Goal: Task Accomplishment & Management: Manage account settings

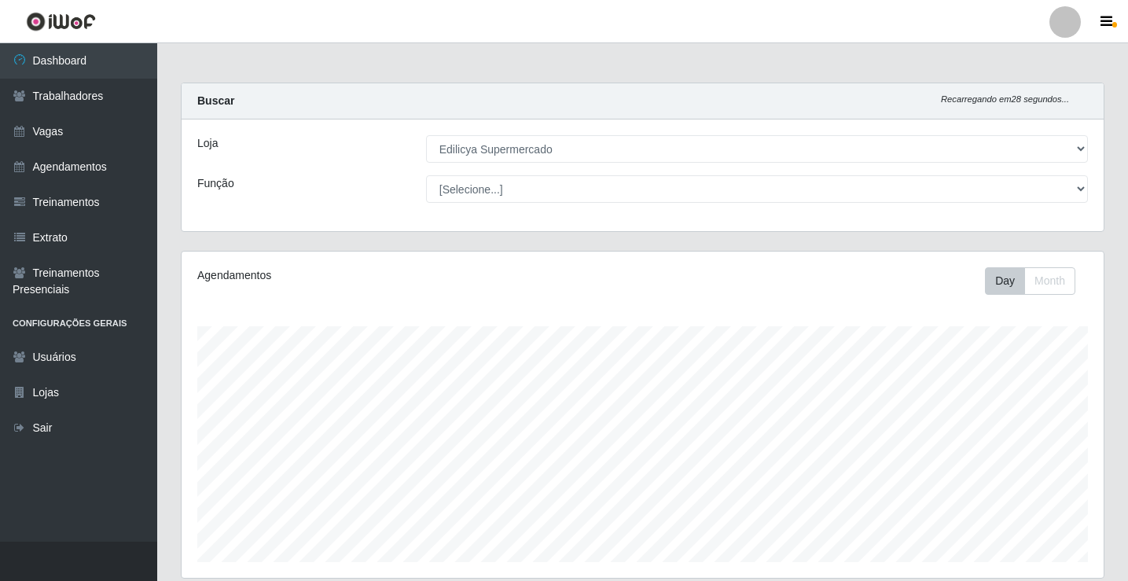
select select "460"
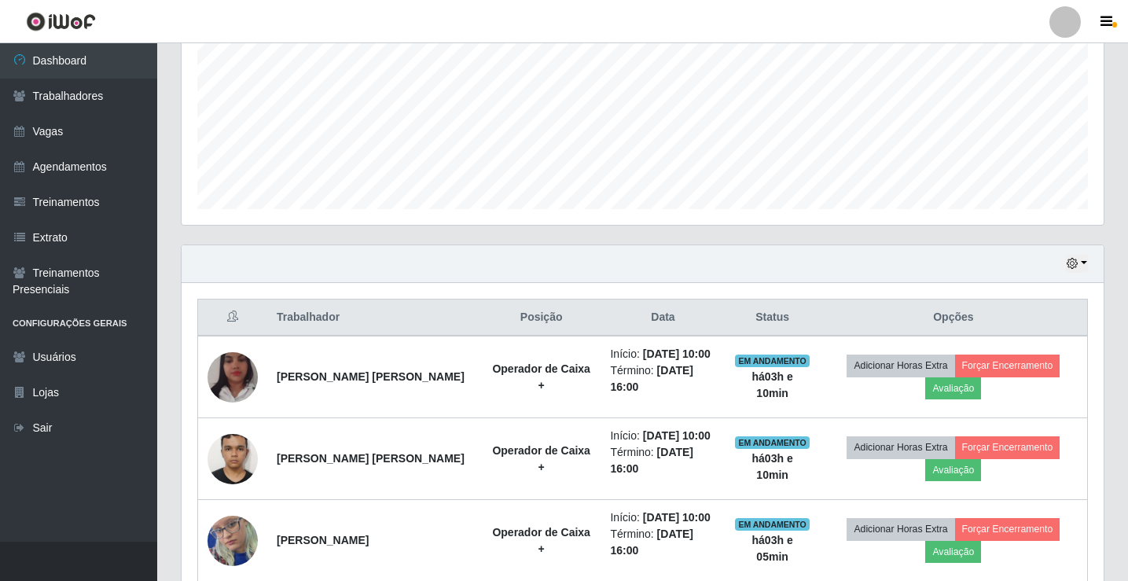
scroll to position [208, 0]
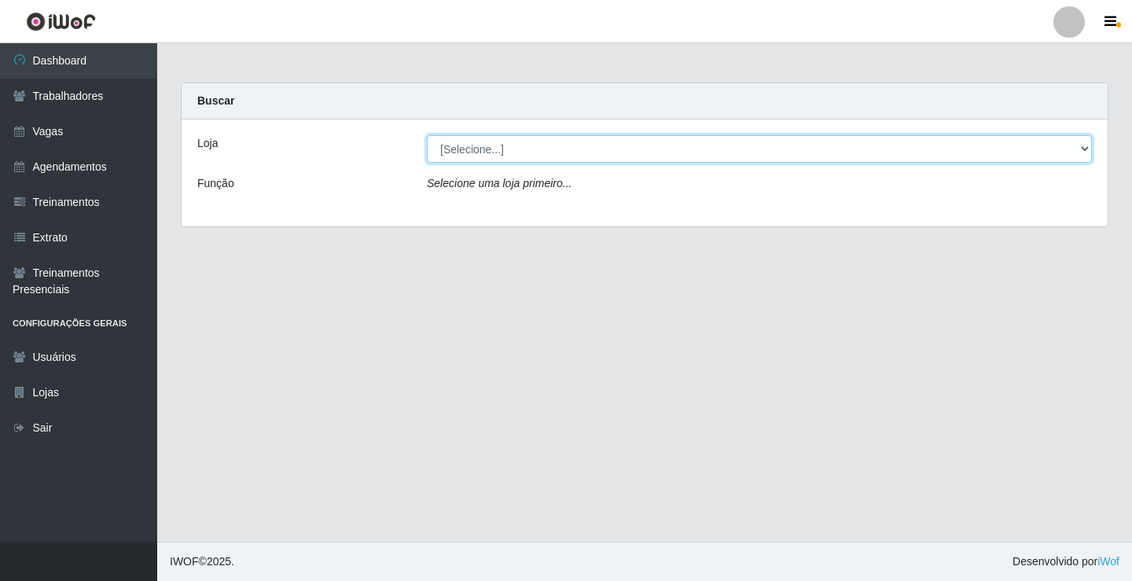
click at [448, 149] on select "[Selecione...] Edilicya Supermercado" at bounding box center [759, 149] width 665 height 28
select select "460"
click at [427, 135] on select "[Selecione...] Edilicya Supermercado" at bounding box center [759, 149] width 665 height 28
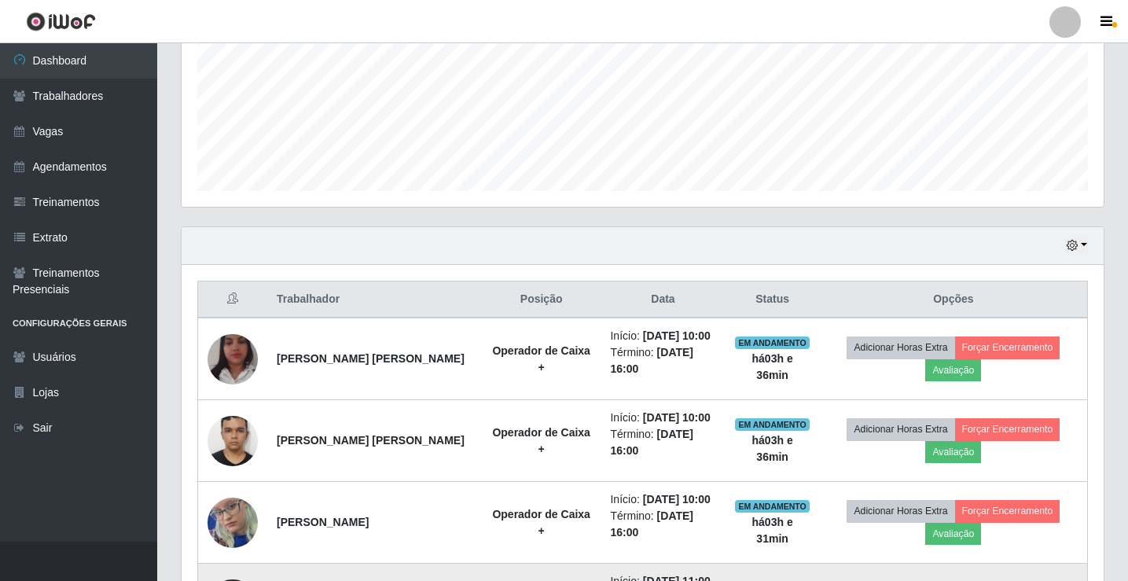
scroll to position [365, 0]
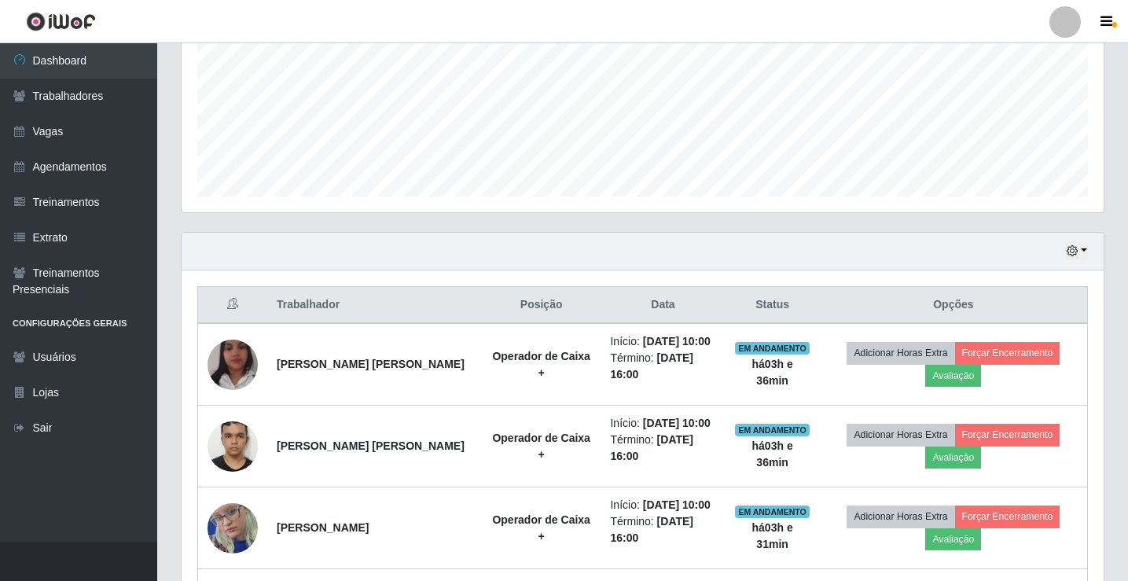
click at [1088, 248] on div "Hoje 1 dia 3 dias 1 Semana Não encerrados" at bounding box center [643, 252] width 922 height 38
click at [1084, 253] on button "button" at bounding box center [1077, 251] width 22 height 18
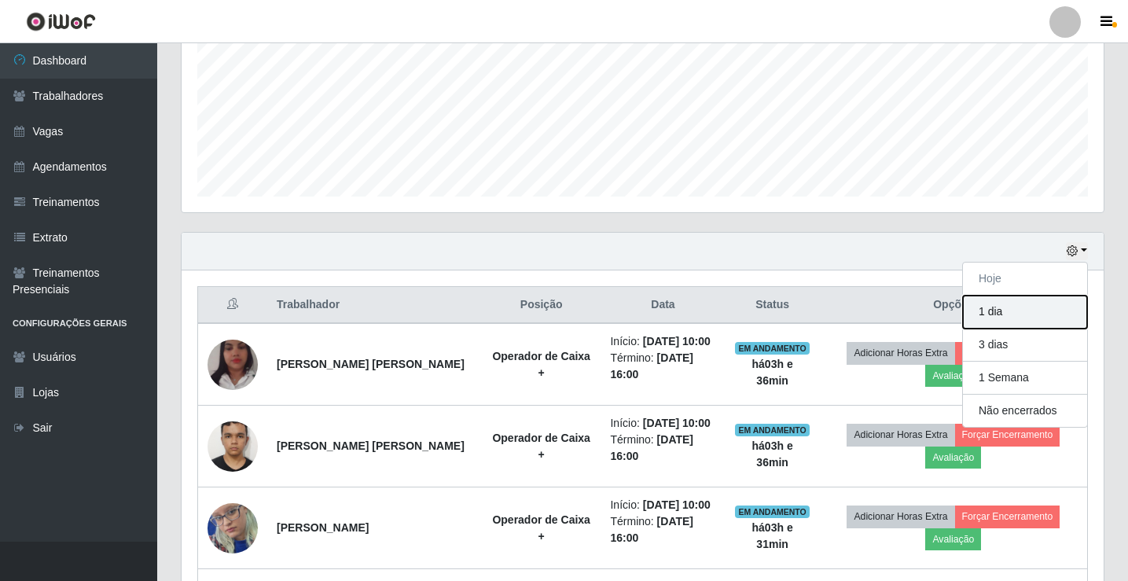
click at [1010, 311] on button "1 dia" at bounding box center [1025, 312] width 124 height 33
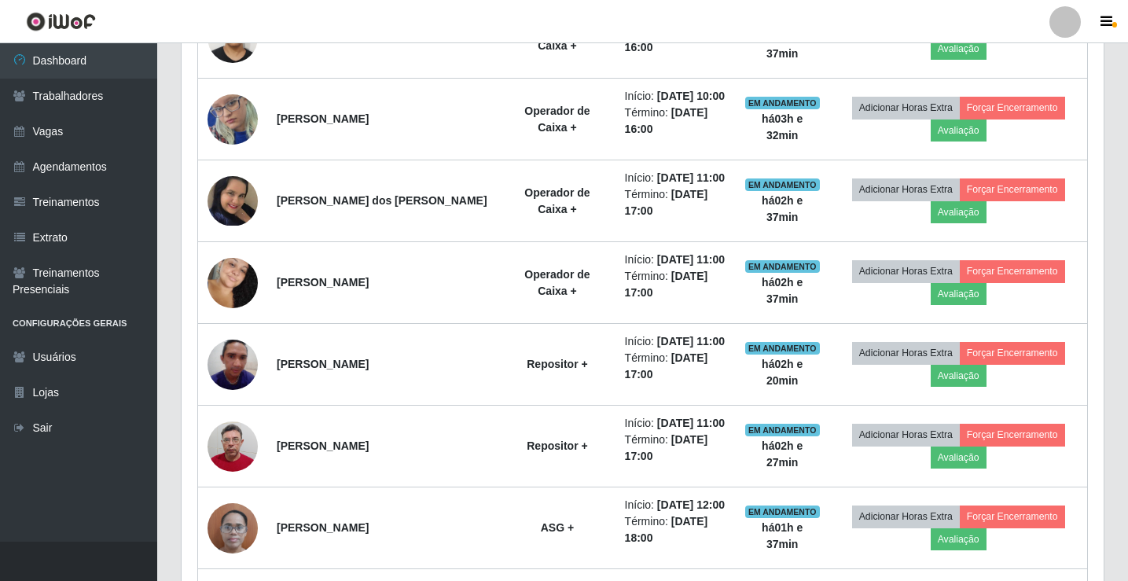
scroll to position [526, 0]
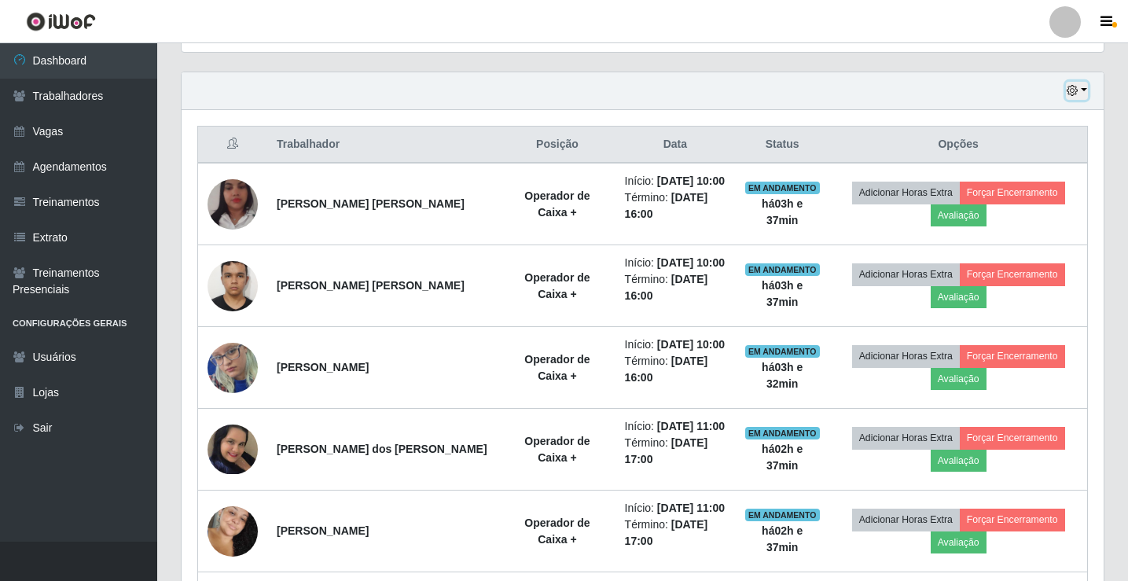
click at [1083, 93] on button "button" at bounding box center [1077, 91] width 22 height 18
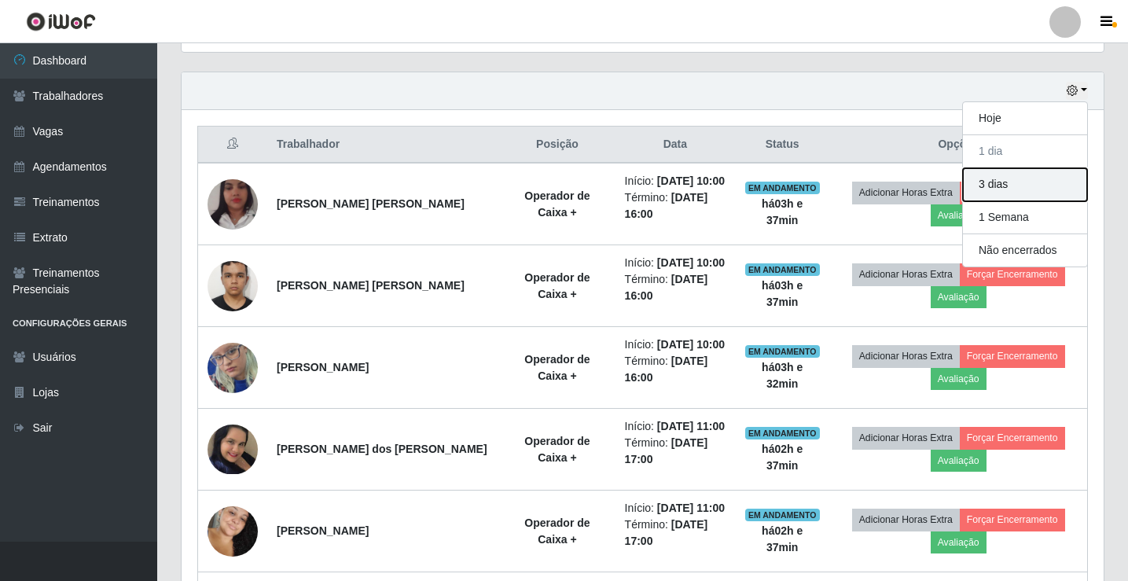
click at [1016, 184] on button "3 dias" at bounding box center [1025, 184] width 124 height 33
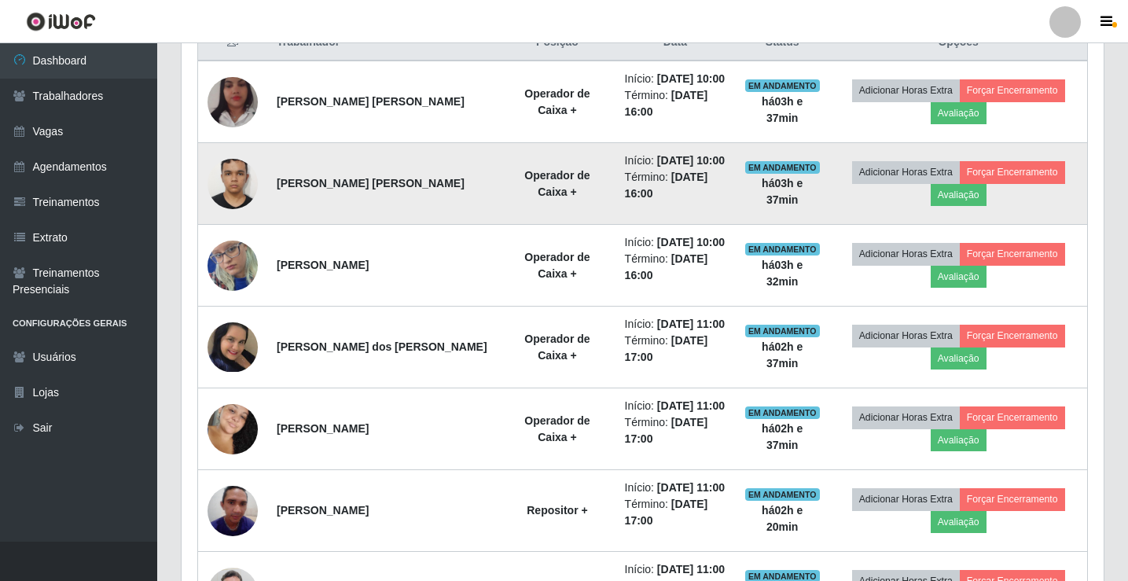
scroll to position [454, 0]
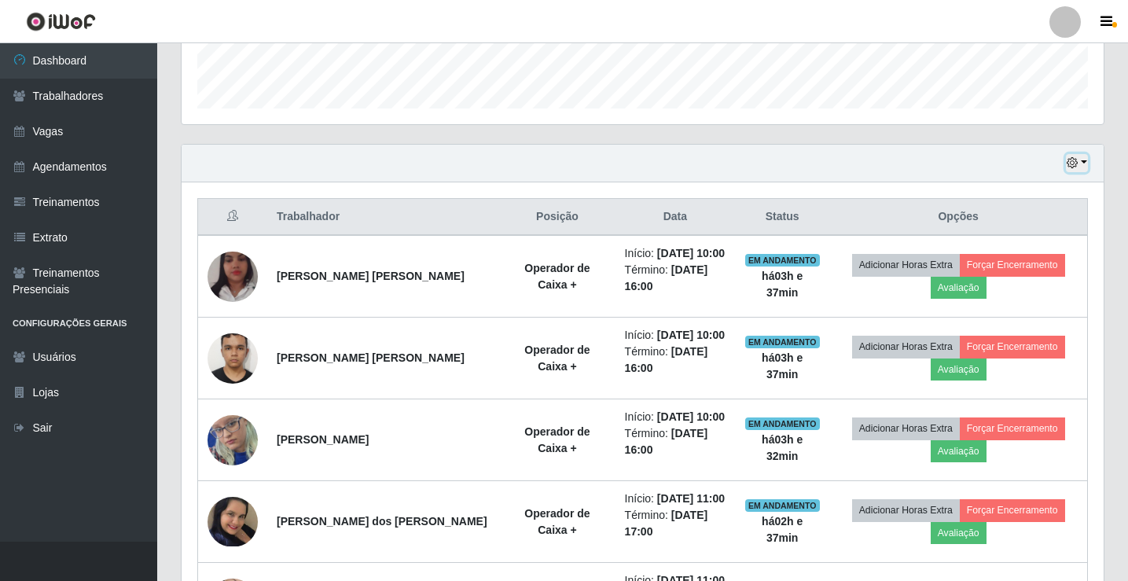
click at [1078, 164] on icon "button" at bounding box center [1072, 162] width 11 height 11
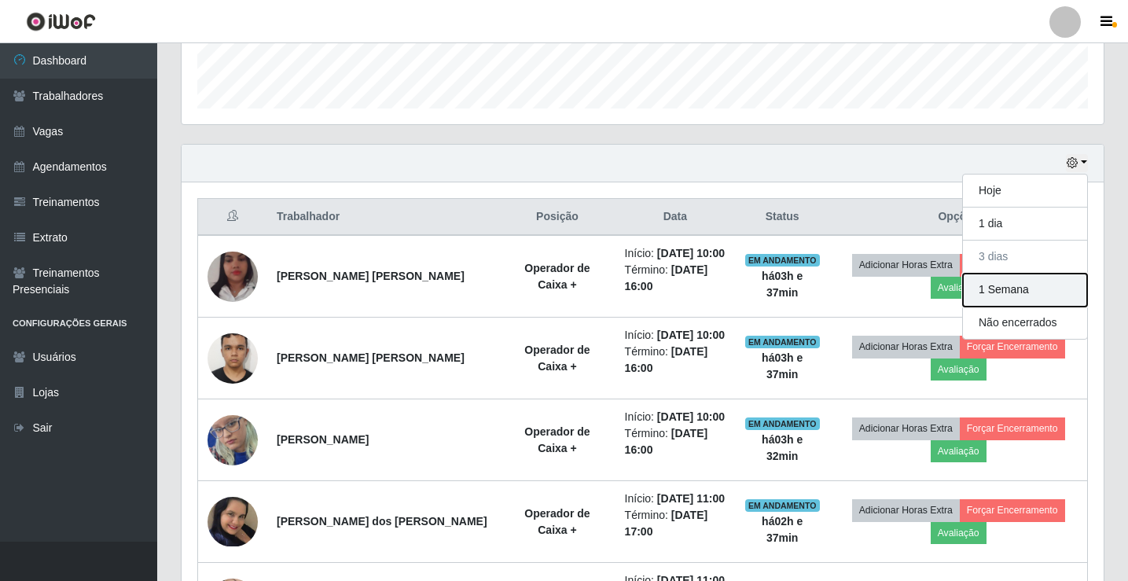
click at [1015, 295] on button "1 Semana" at bounding box center [1025, 290] width 124 height 33
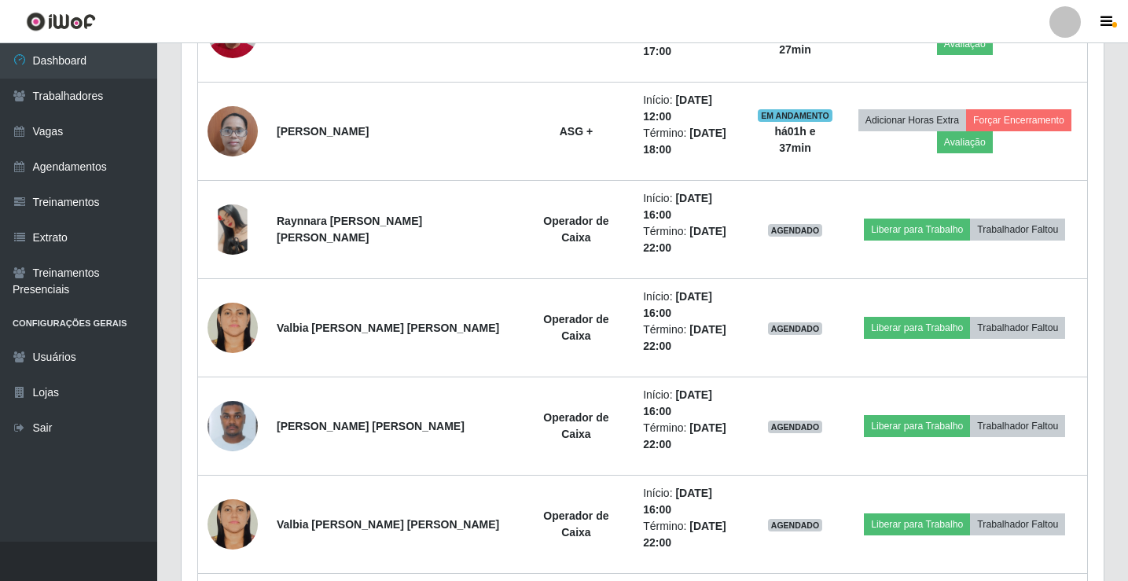
scroll to position [1318, 0]
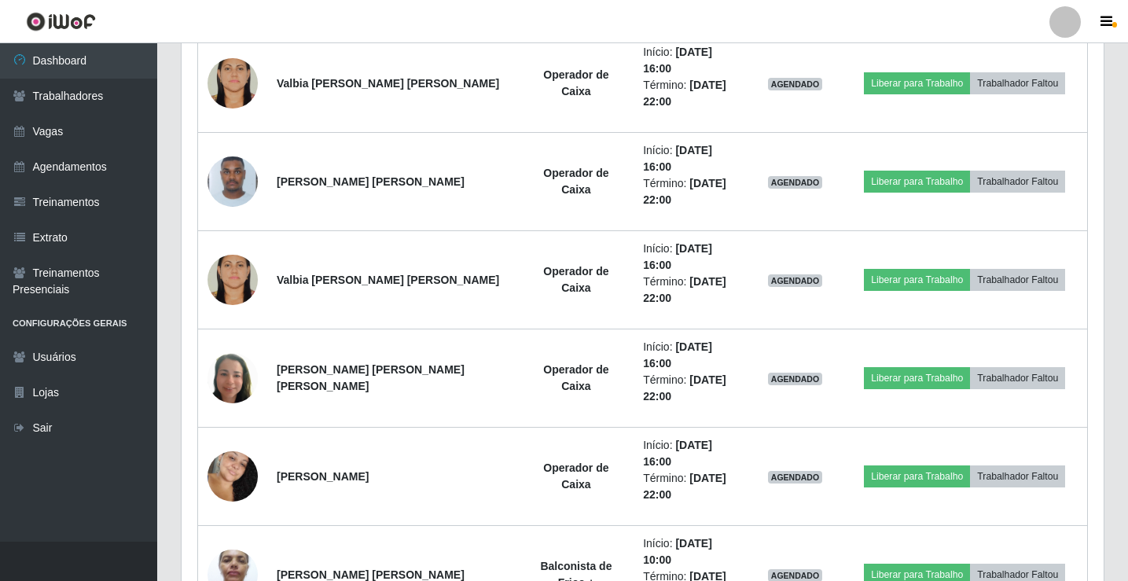
scroll to position [1497, 0]
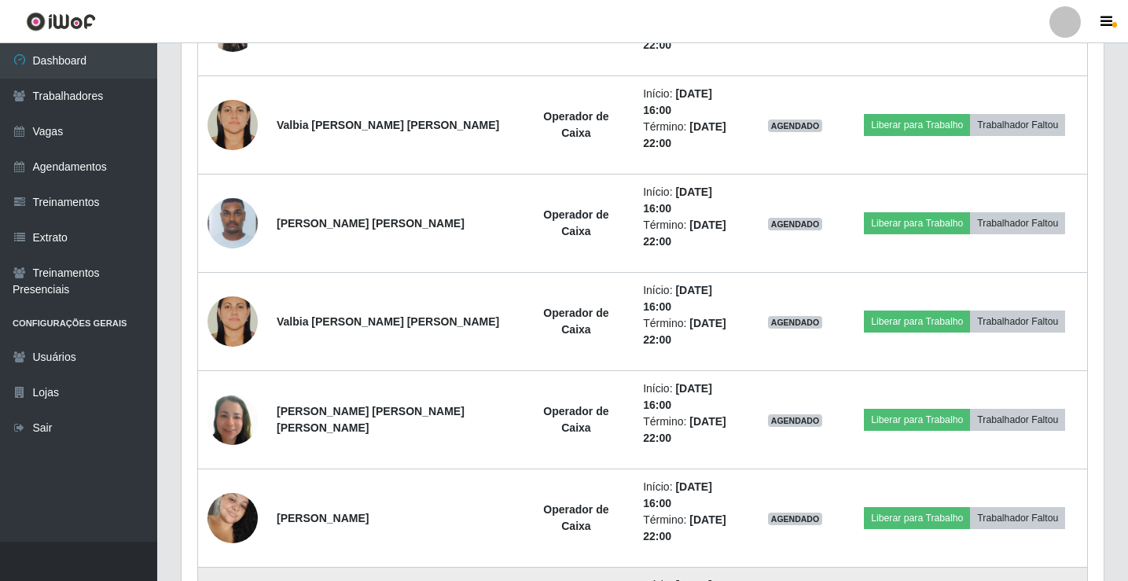
drag, startPoint x: 520, startPoint y: 392, endPoint x: 304, endPoint y: 335, distance: 223.6
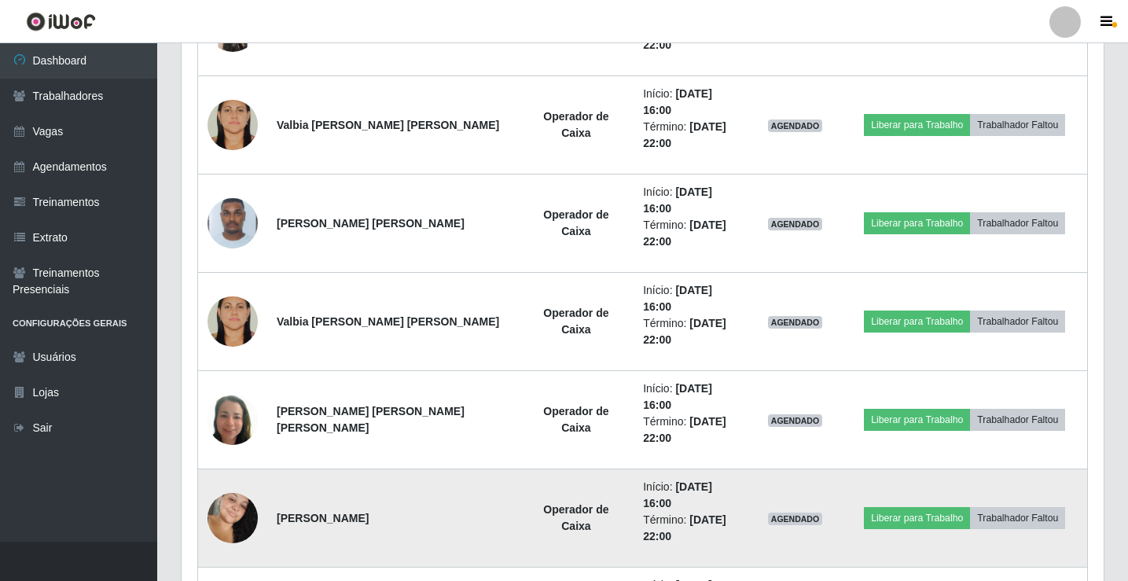
click at [292, 469] on td "[PERSON_NAME]" at bounding box center [393, 518] width 252 height 98
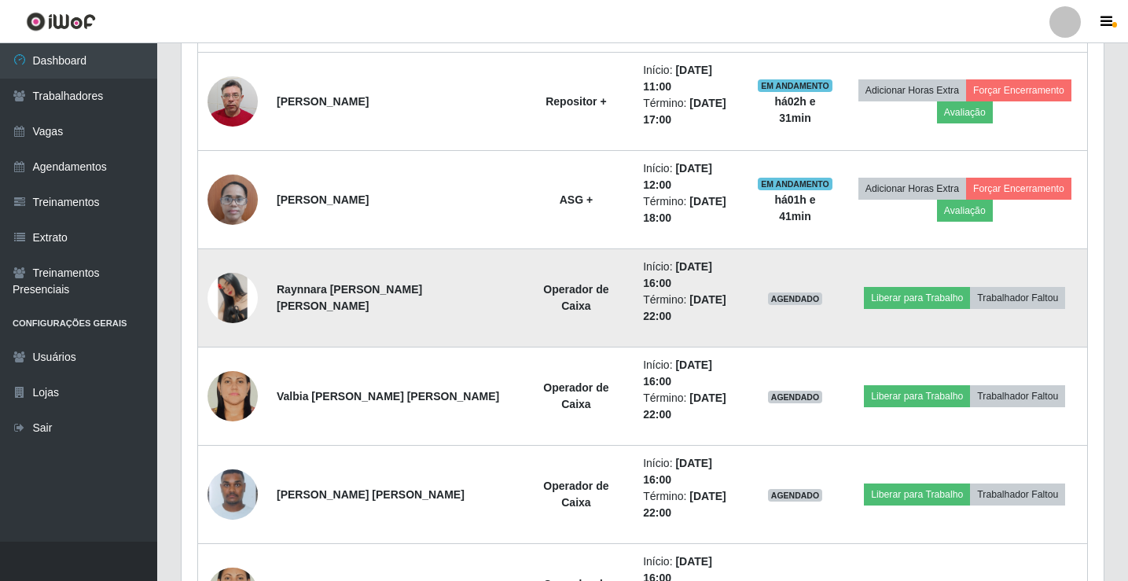
scroll to position [1262, 0]
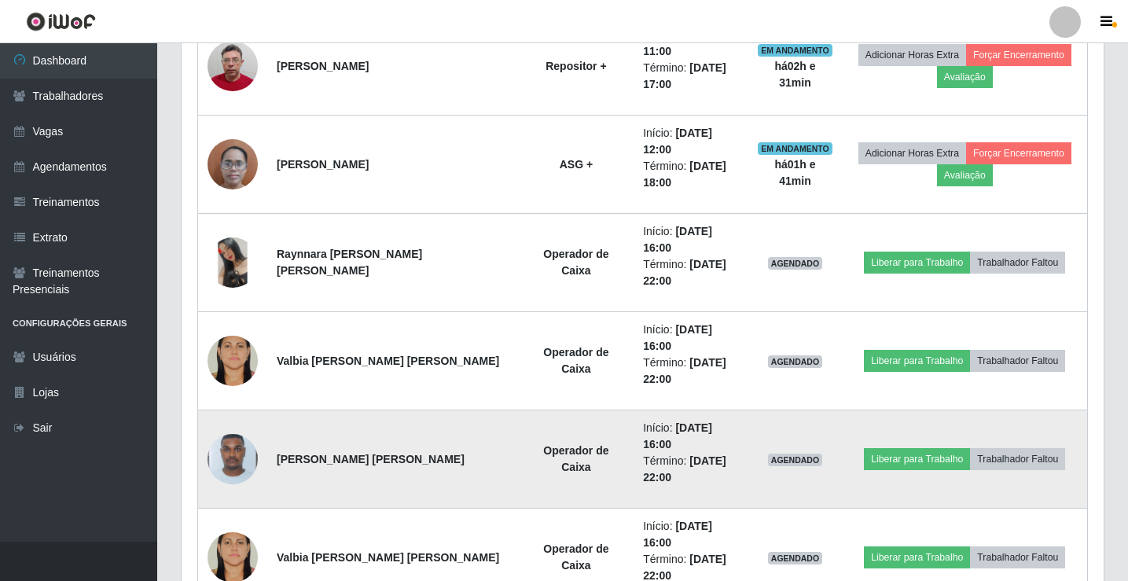
click at [365, 410] on td "Rafael da Silva Pires" at bounding box center [393, 459] width 252 height 98
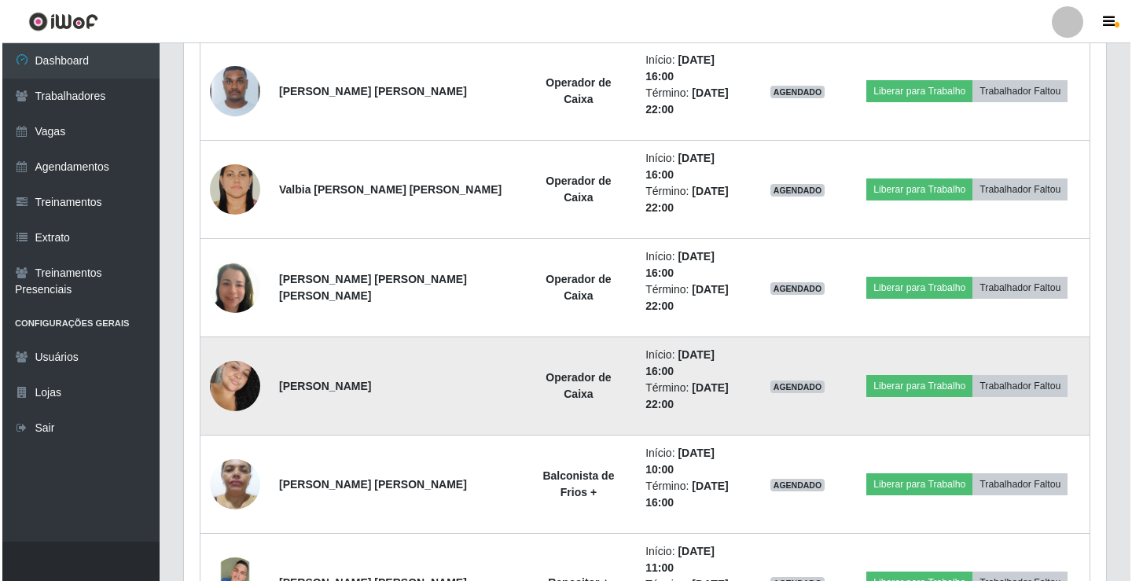
scroll to position [1655, 0]
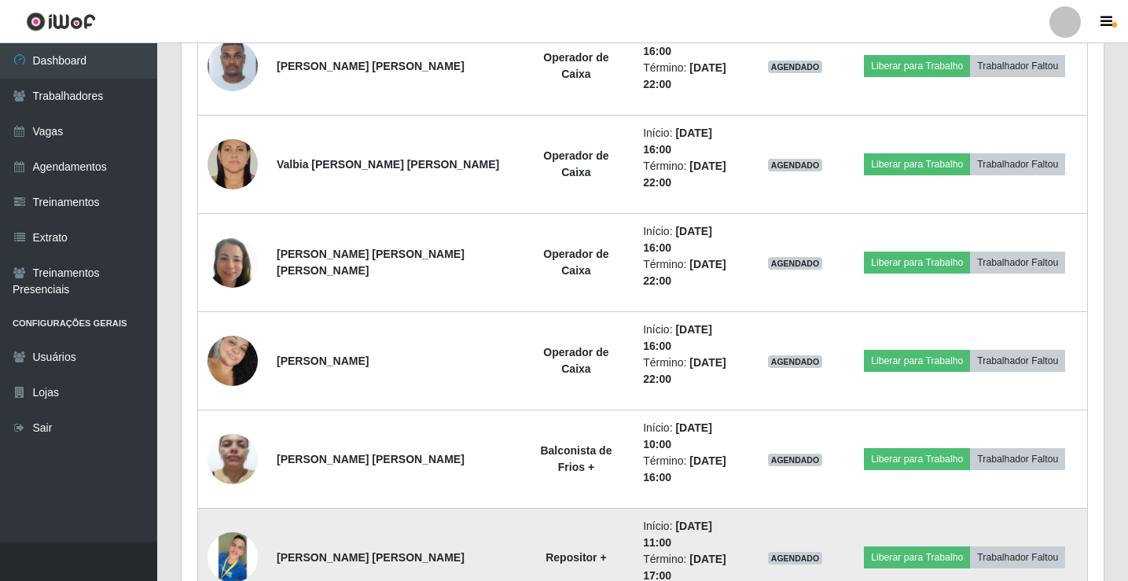
click at [232, 532] on img at bounding box center [233, 557] width 50 height 50
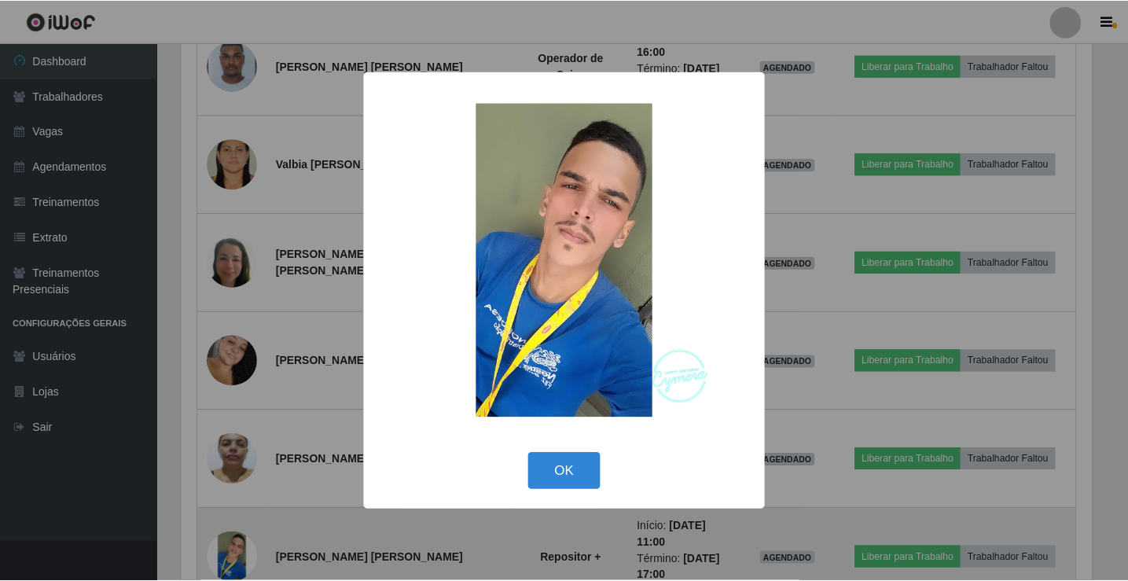
scroll to position [326, 914]
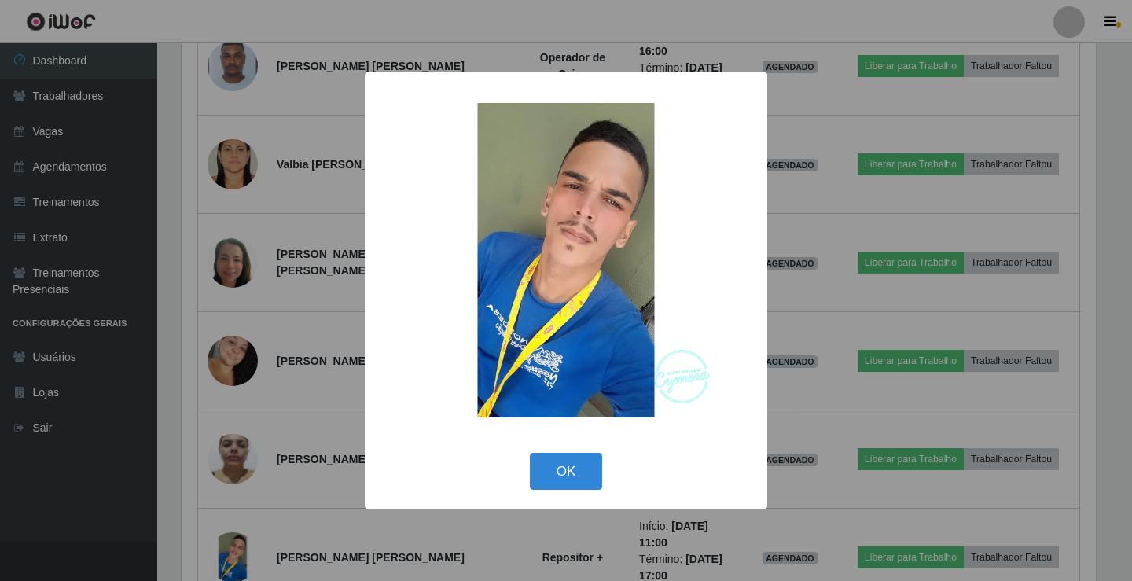
drag, startPoint x: 584, startPoint y: 477, endPoint x: 283, endPoint y: 461, distance: 301.4
click at [582, 477] on button "OK" at bounding box center [566, 471] width 73 height 37
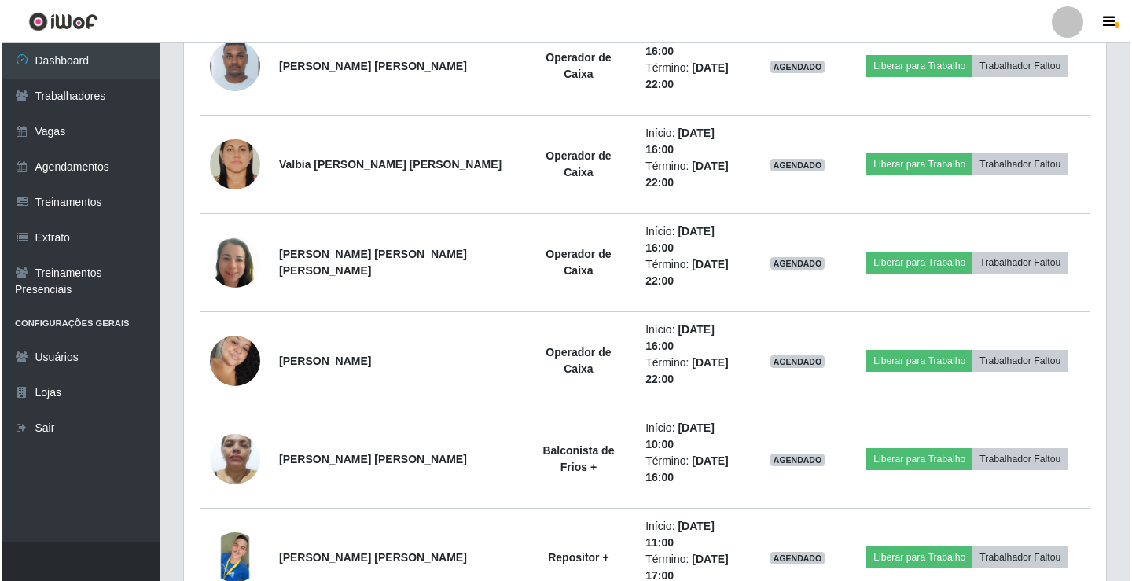
scroll to position [326, 922]
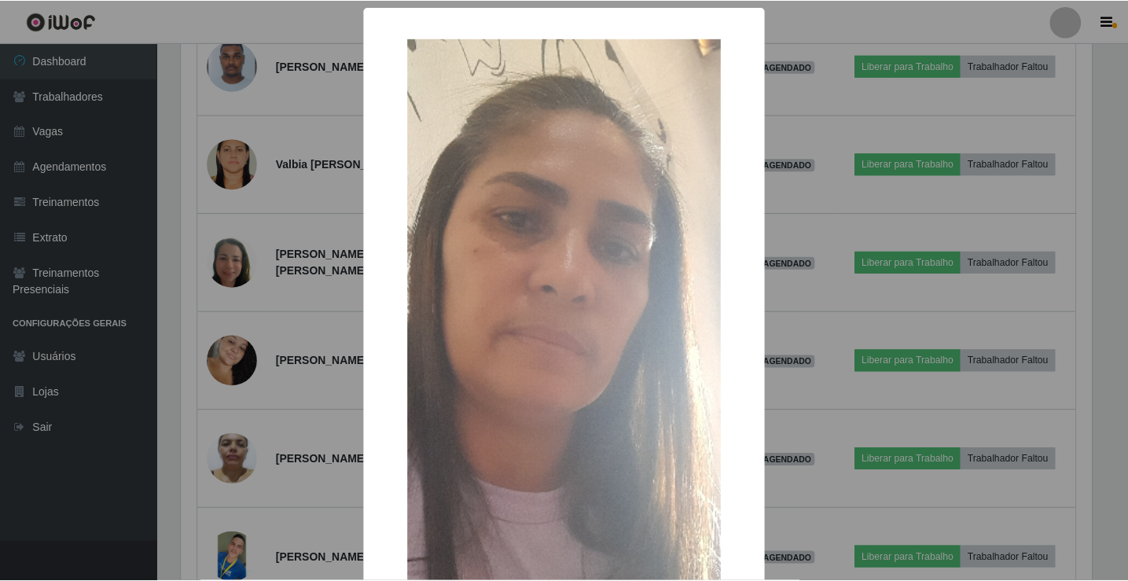
scroll to position [326, 914]
click at [953, 274] on div "× OK Cancel" at bounding box center [566, 290] width 1132 height 581
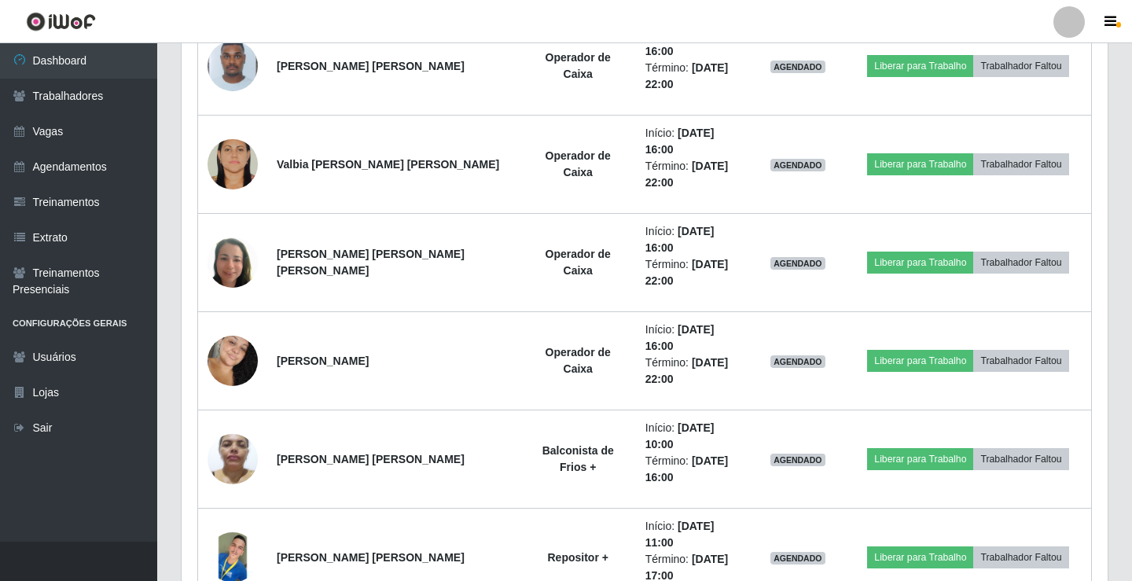
scroll to position [326, 922]
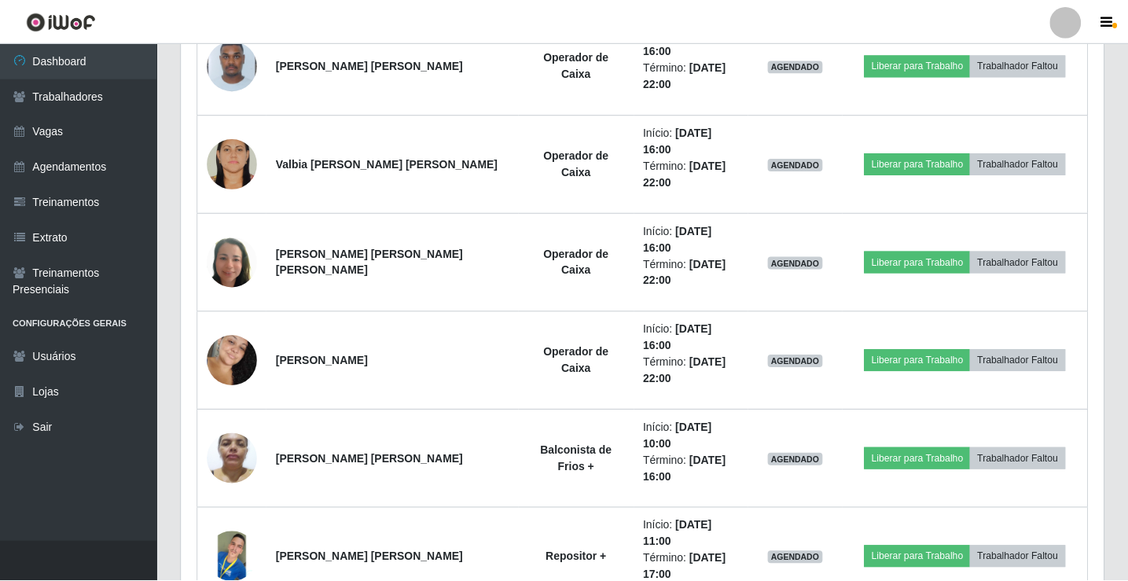
scroll to position [326, 914]
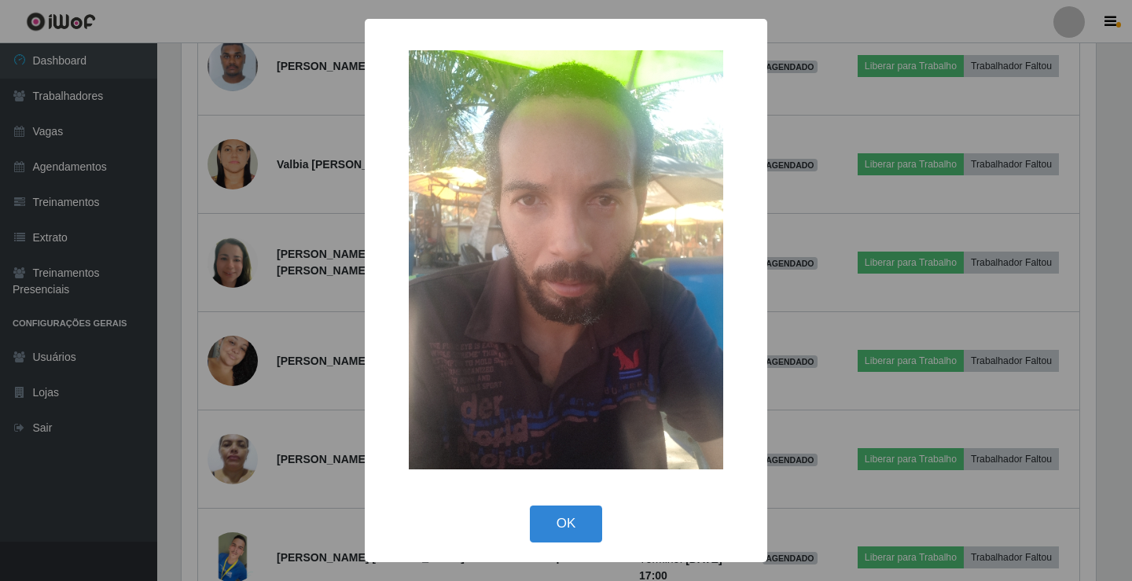
click at [841, 302] on div "× OK Cancel" at bounding box center [566, 290] width 1132 height 581
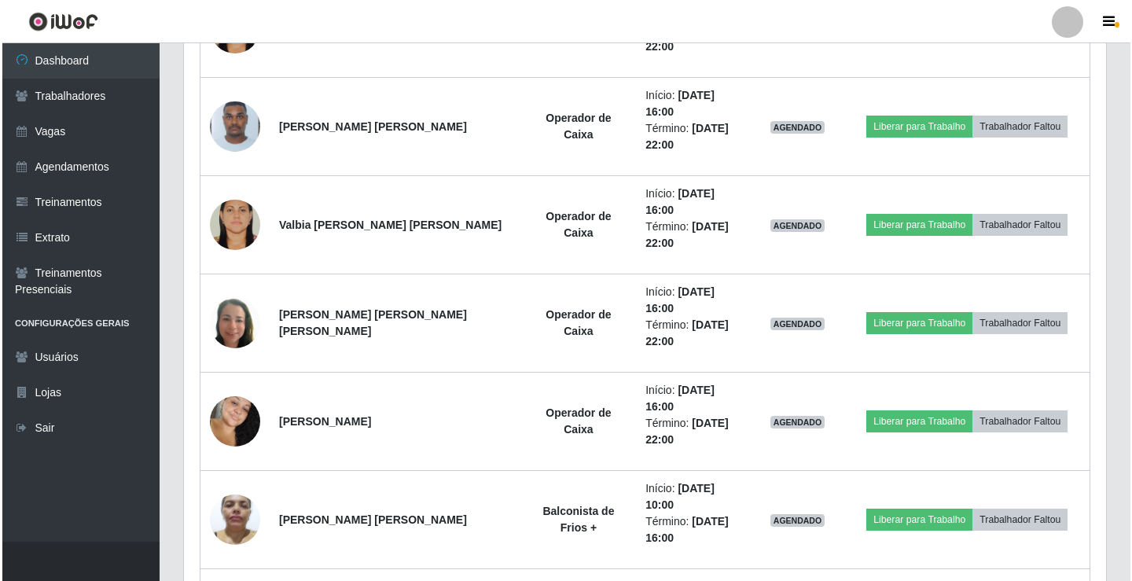
scroll to position [1576, 0]
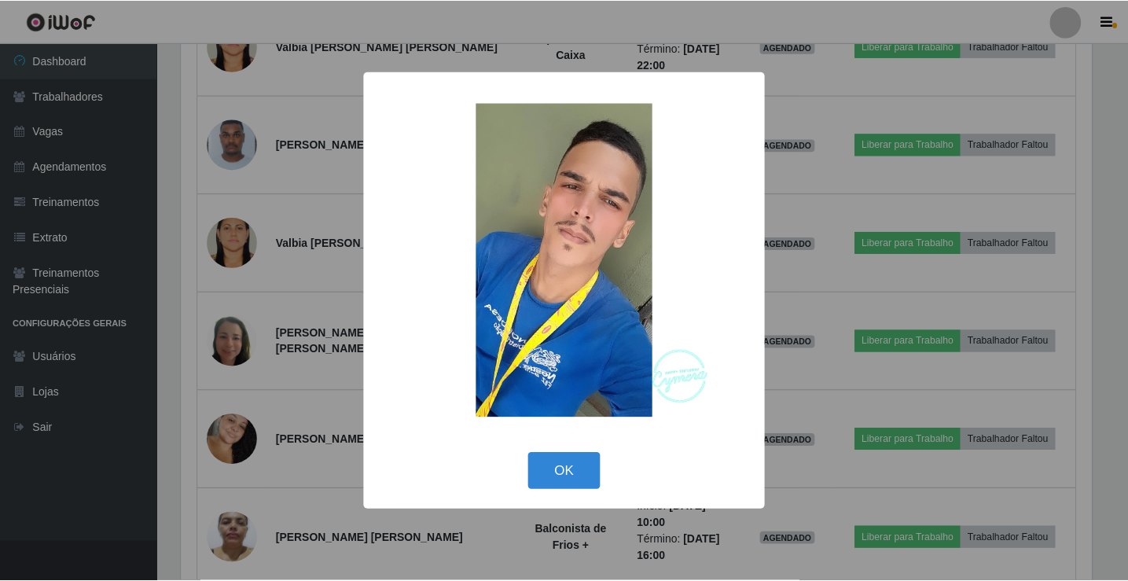
scroll to position [326, 914]
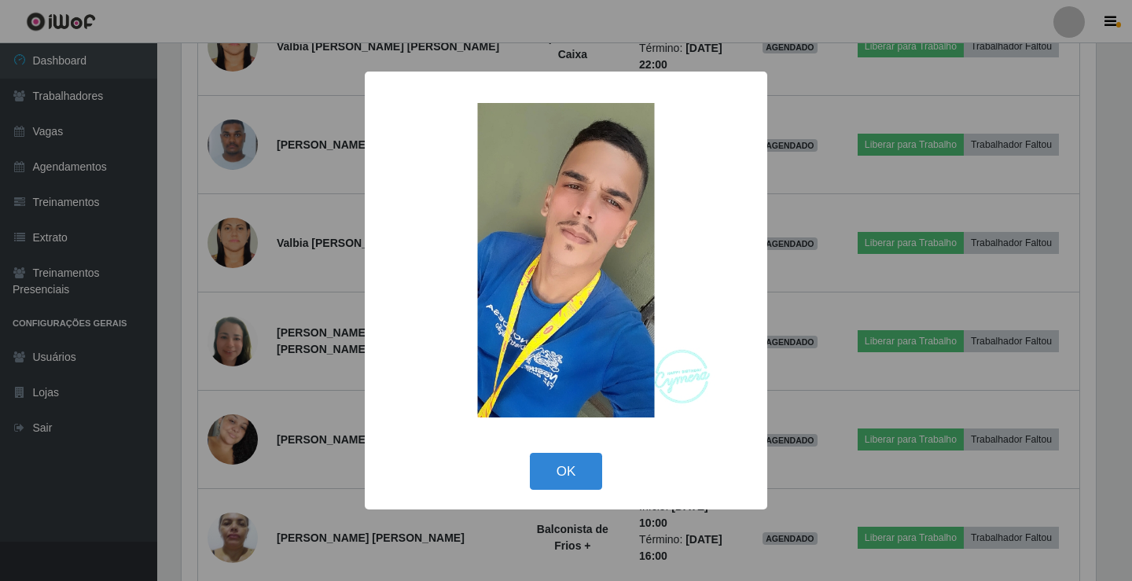
drag, startPoint x: 983, startPoint y: 246, endPoint x: 964, endPoint y: 251, distance: 18.7
click at [982, 246] on div "× OK Cancel" at bounding box center [566, 290] width 1132 height 581
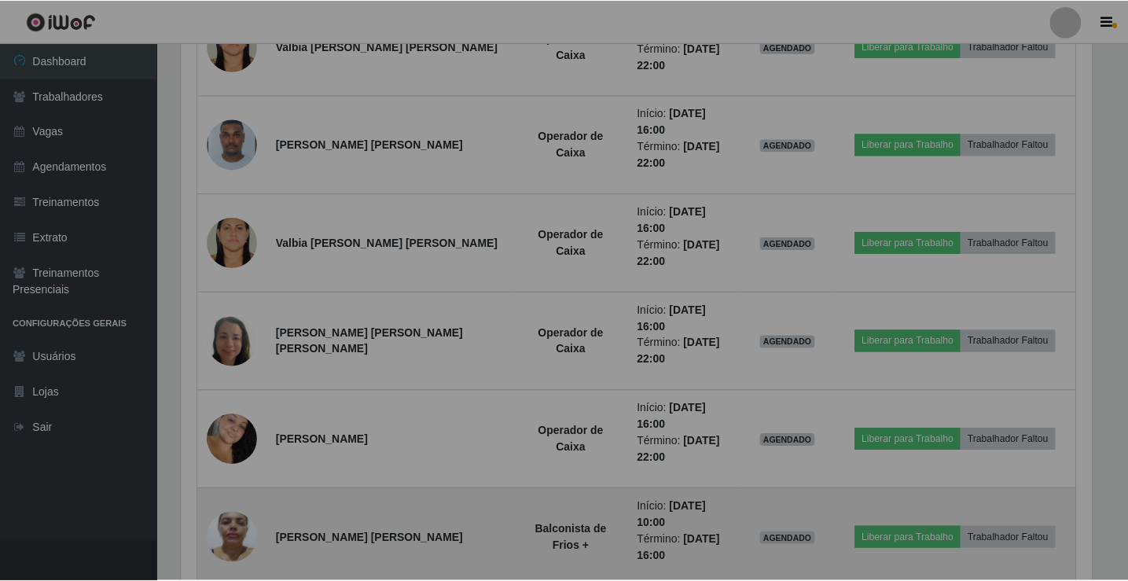
scroll to position [326, 922]
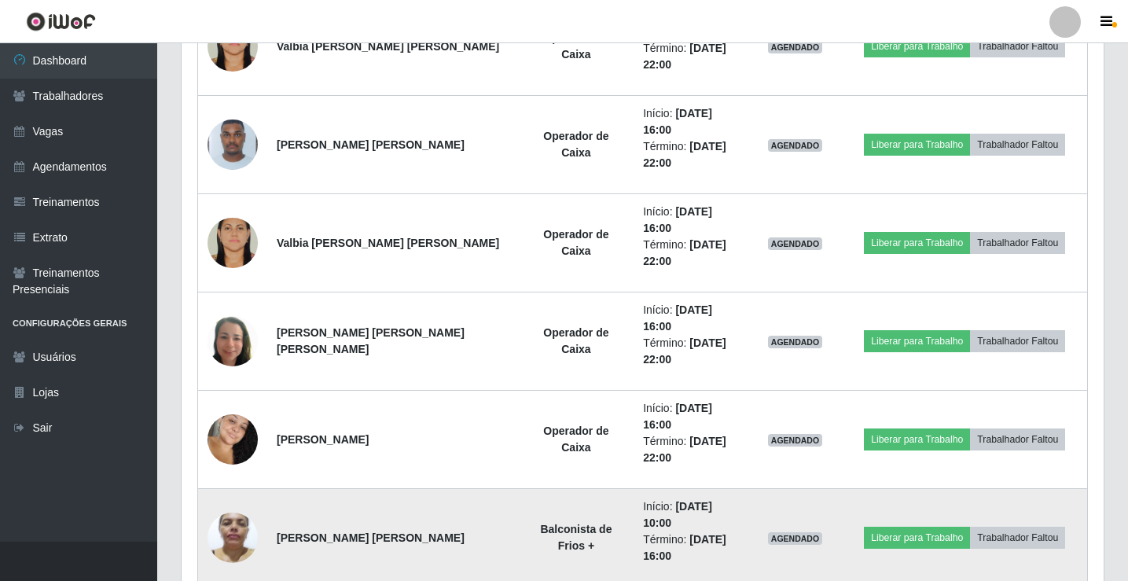
click at [242, 504] on img at bounding box center [233, 537] width 50 height 67
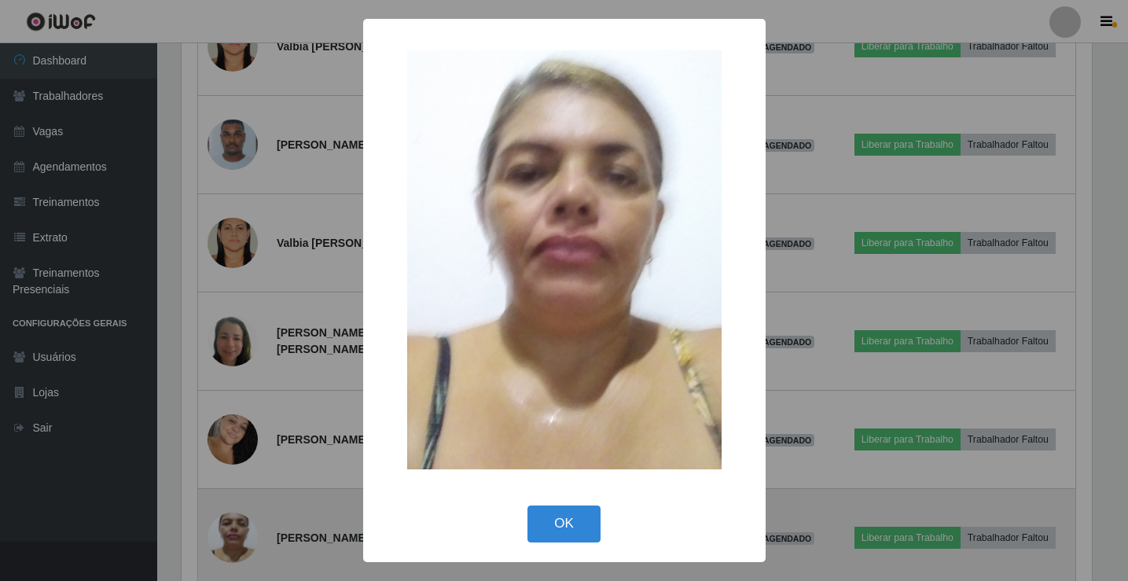
scroll to position [326, 914]
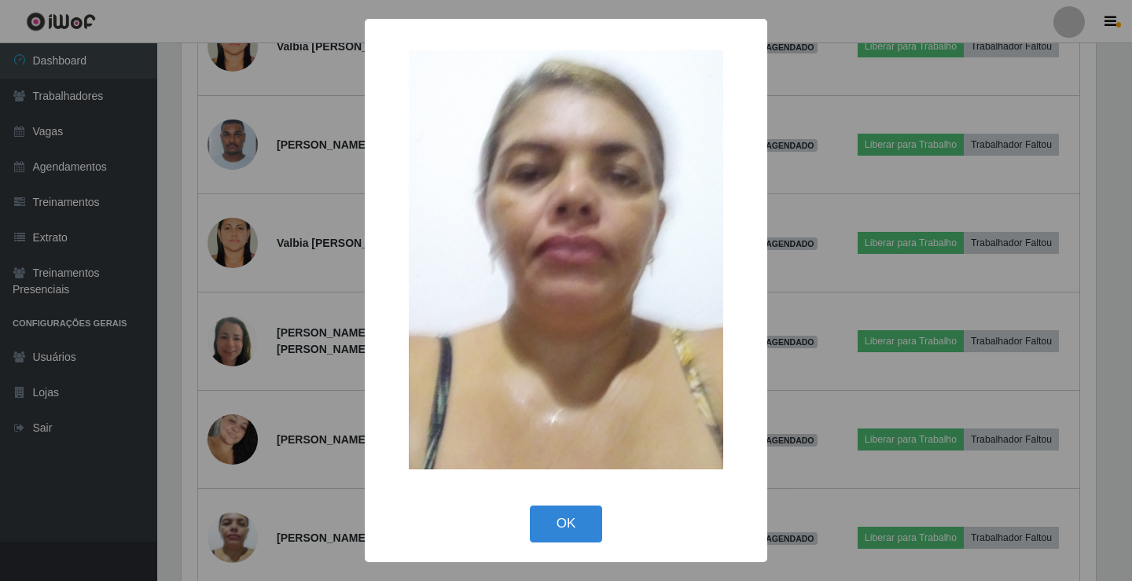
click at [971, 318] on div "× OK Cancel" at bounding box center [566, 290] width 1132 height 581
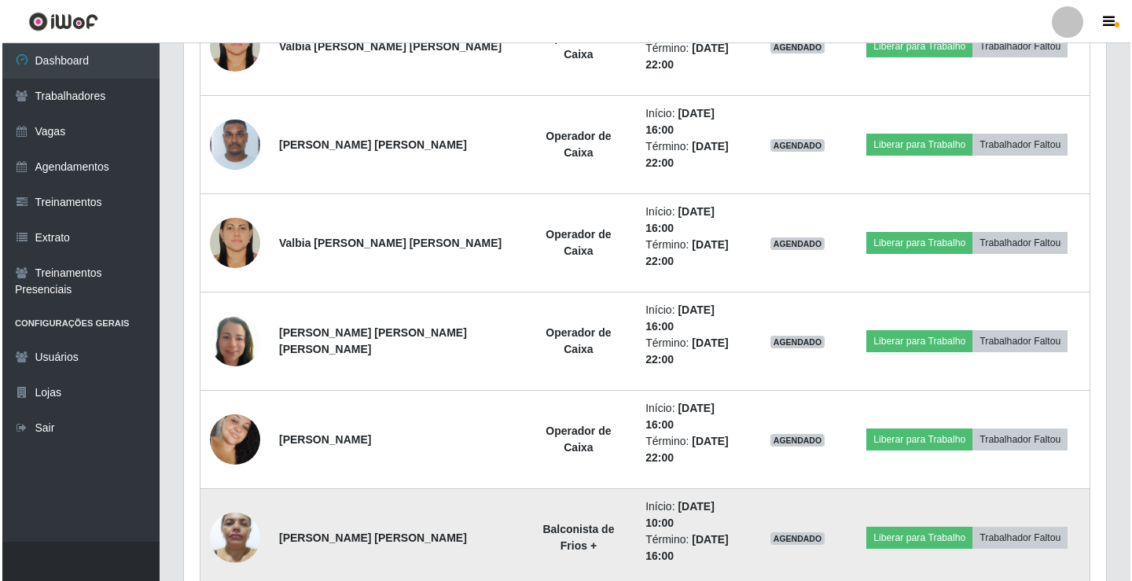
scroll to position [326, 922]
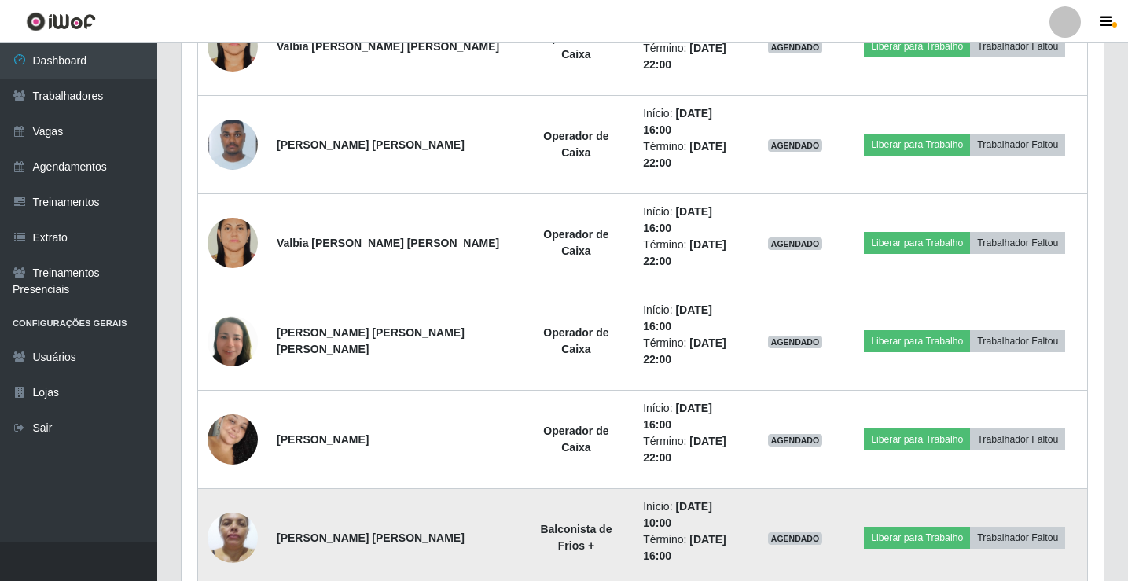
click at [235, 504] on img at bounding box center [233, 537] width 50 height 67
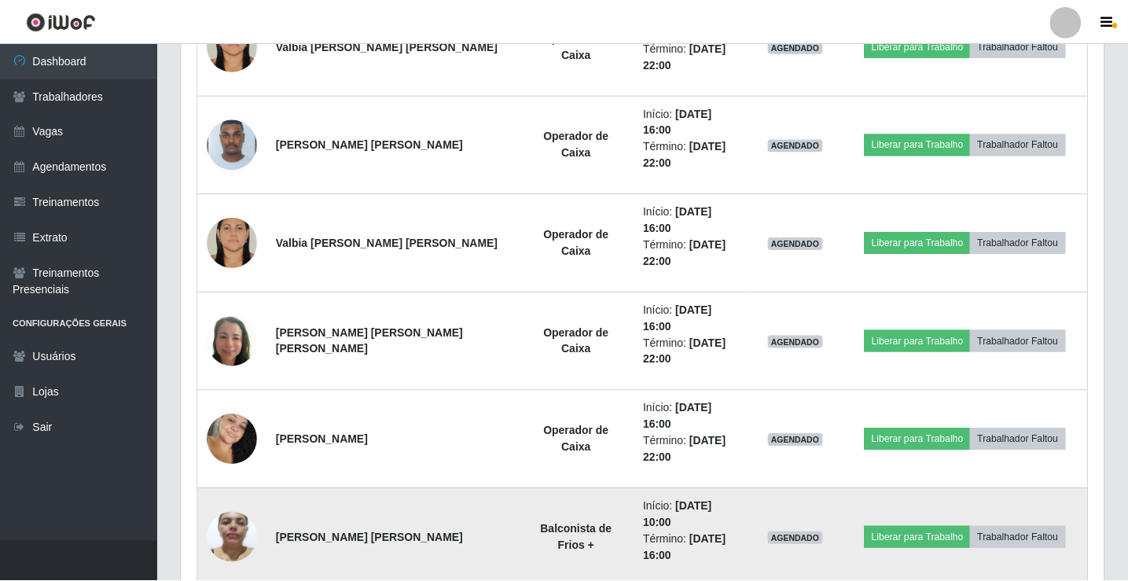
scroll to position [326, 914]
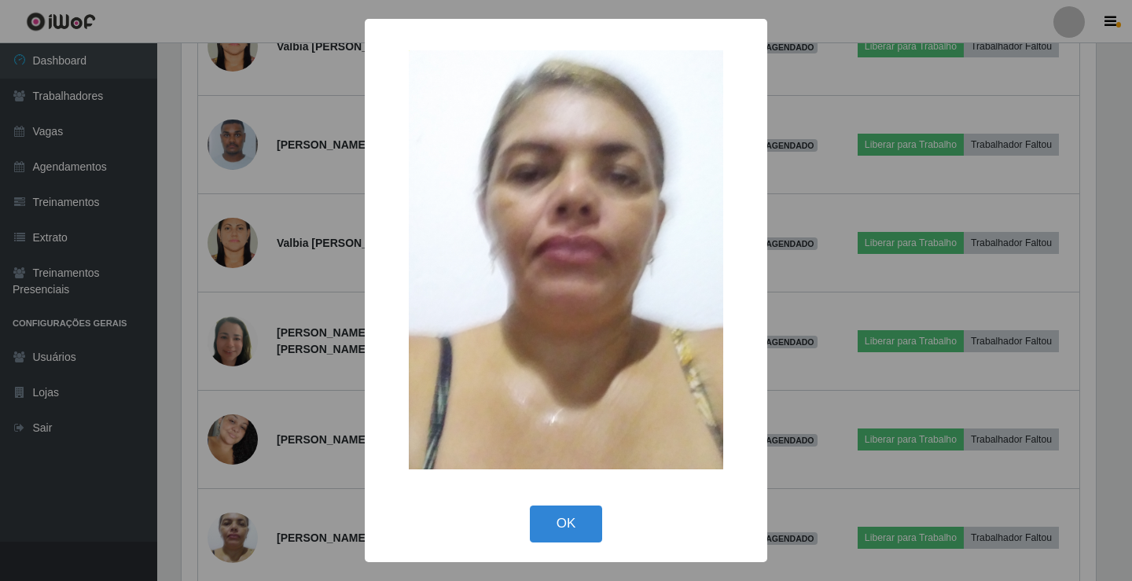
click at [230, 390] on div "× OK Cancel" at bounding box center [566, 290] width 1132 height 581
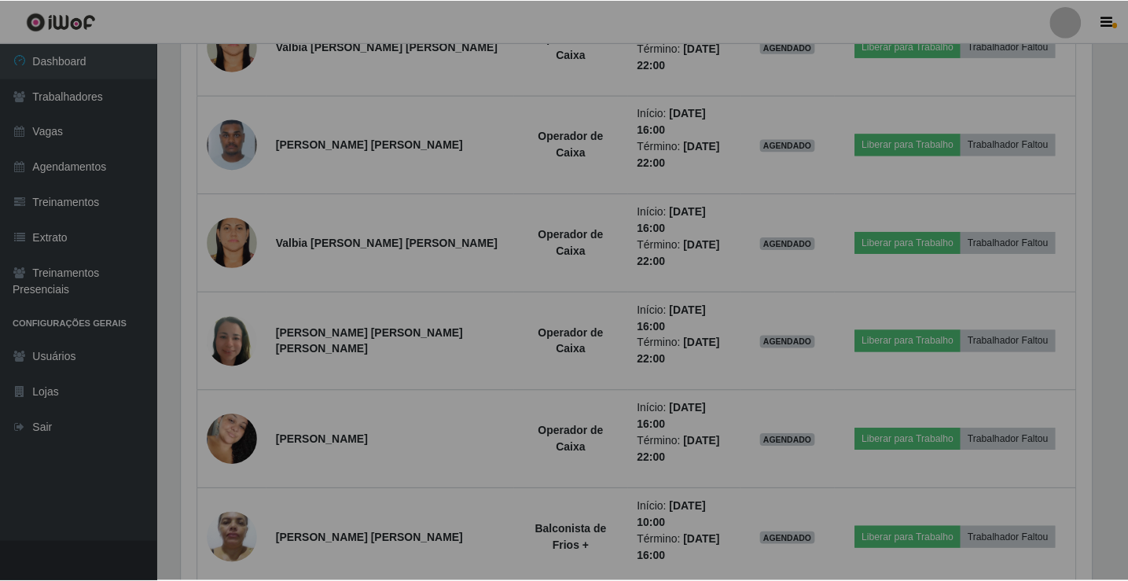
scroll to position [326, 922]
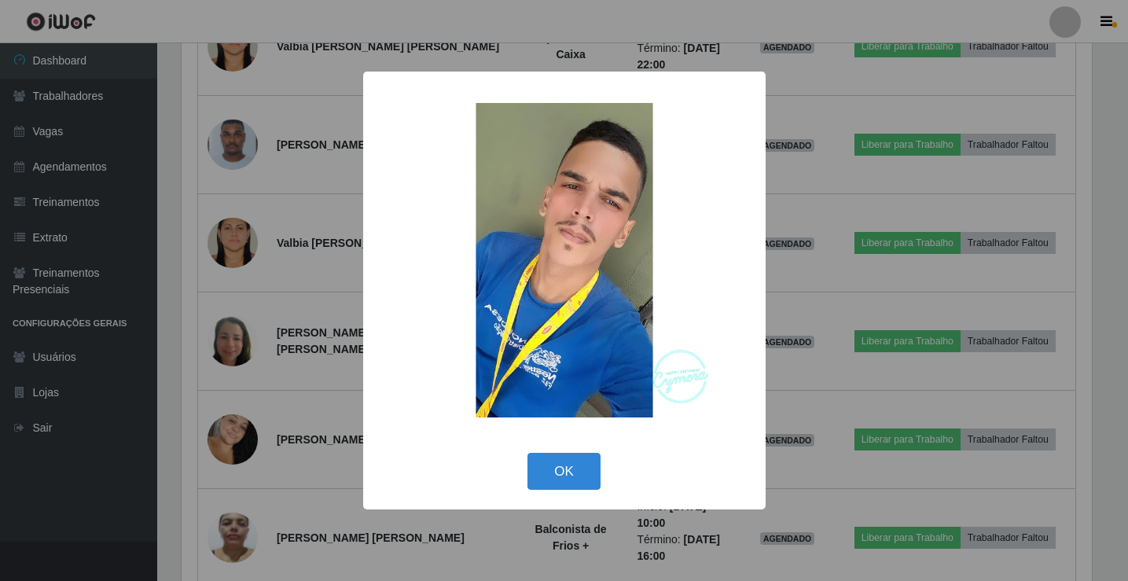
scroll to position [326, 914]
click at [244, 303] on div "× OK Cancel" at bounding box center [566, 290] width 1132 height 581
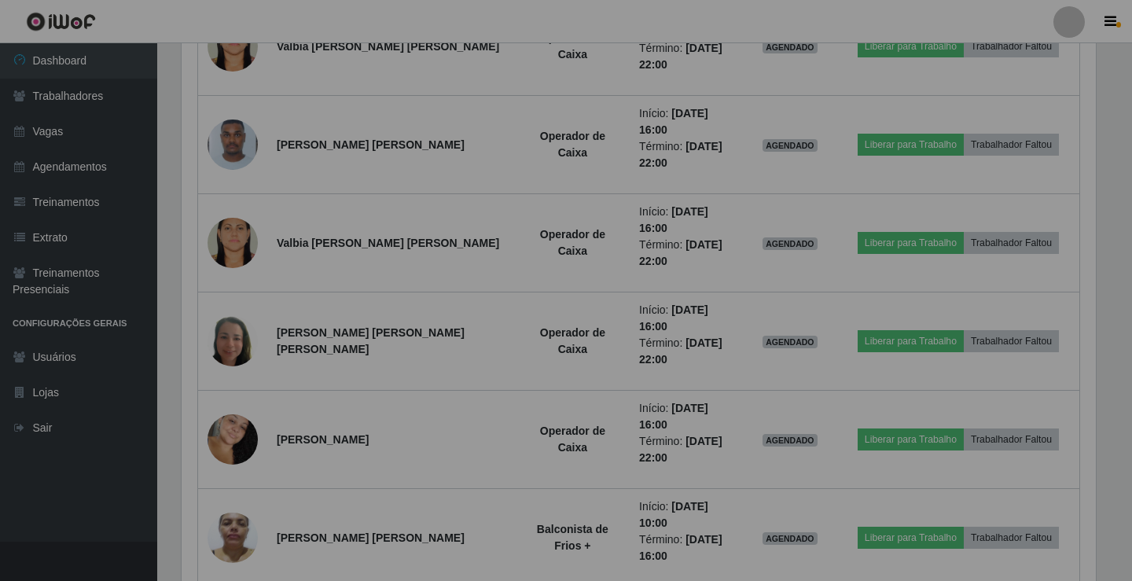
scroll to position [0, 0]
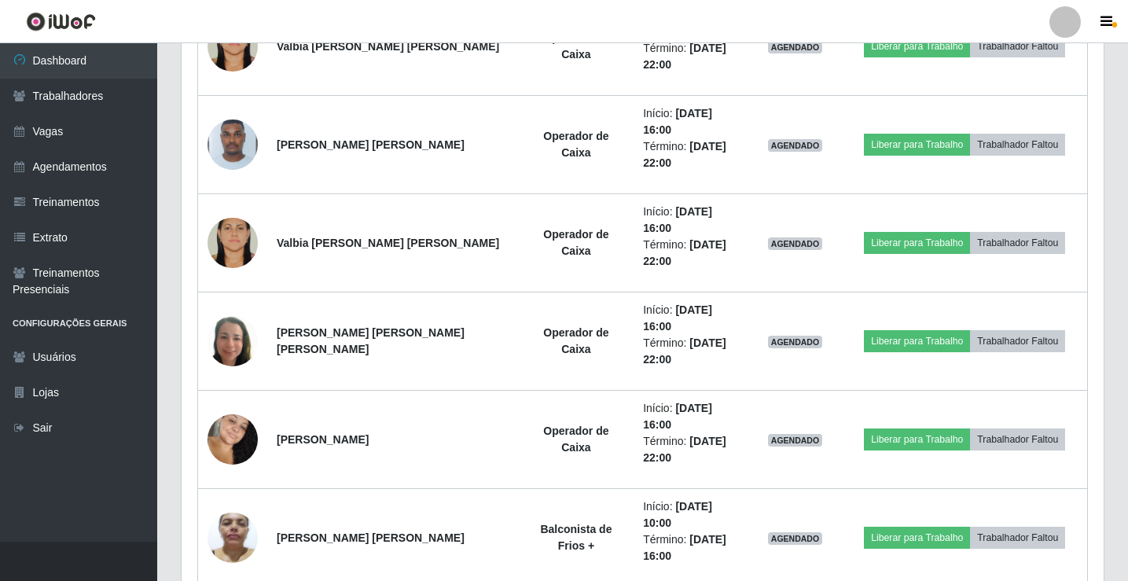
click at [244, 504] on img at bounding box center [233, 537] width 50 height 67
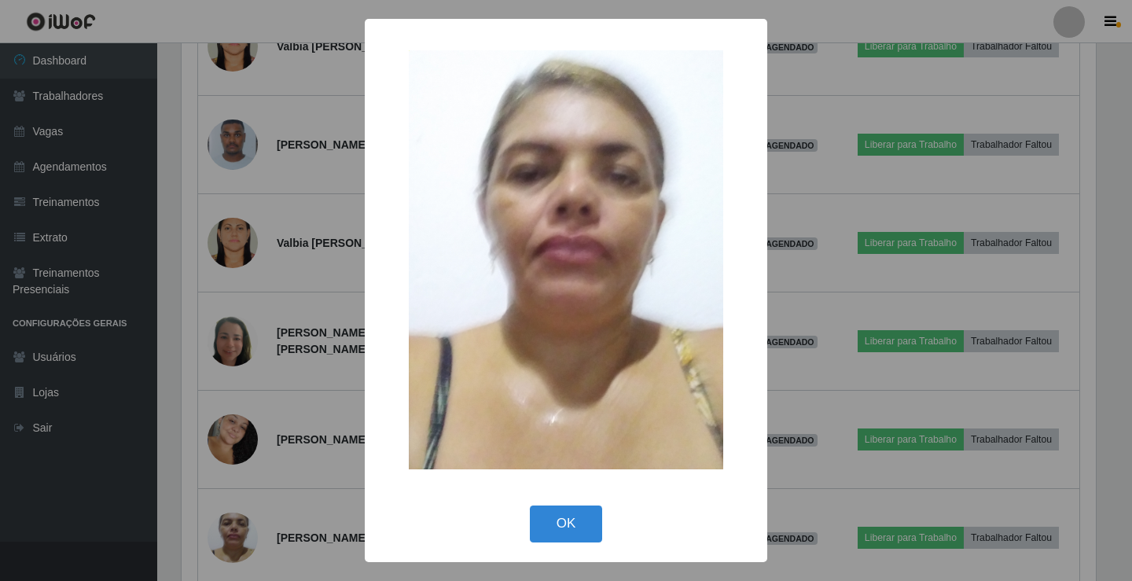
click at [303, 252] on div "× OK Cancel" at bounding box center [566, 290] width 1132 height 581
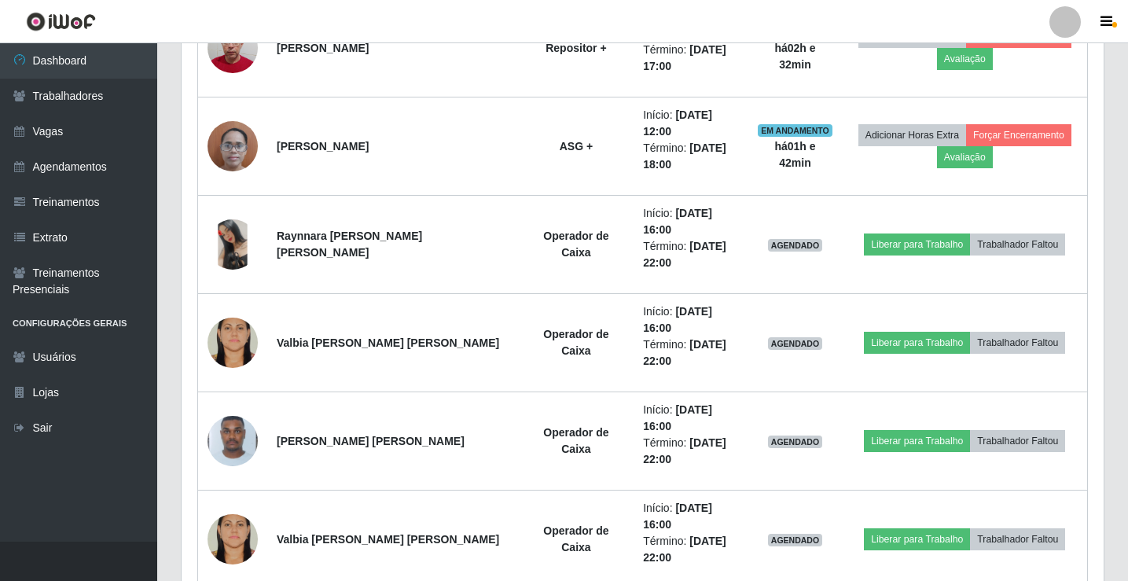
scroll to position [1262, 0]
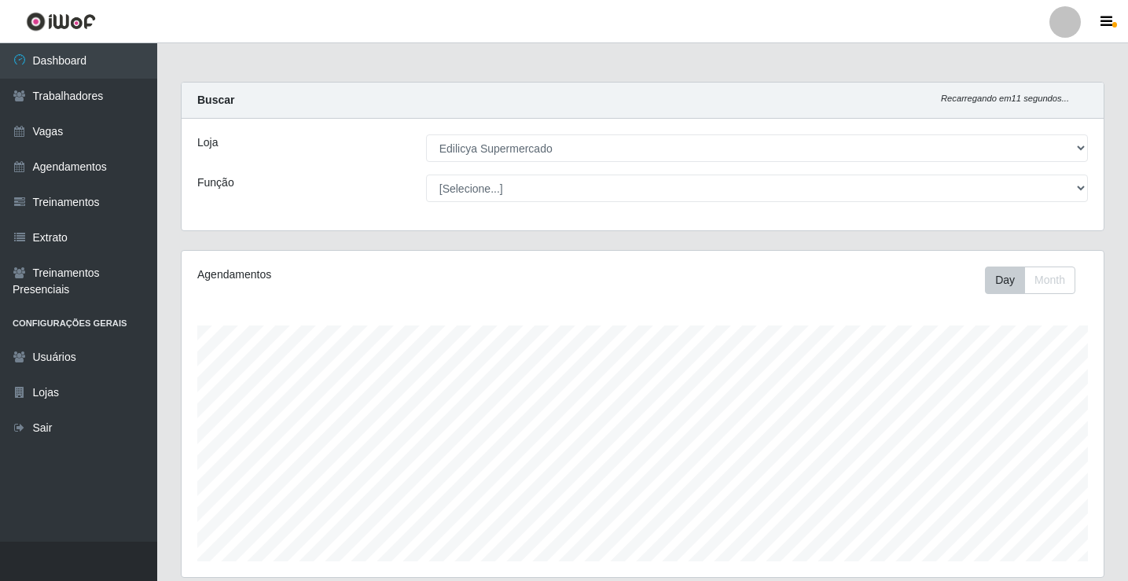
scroll to position [0, 0]
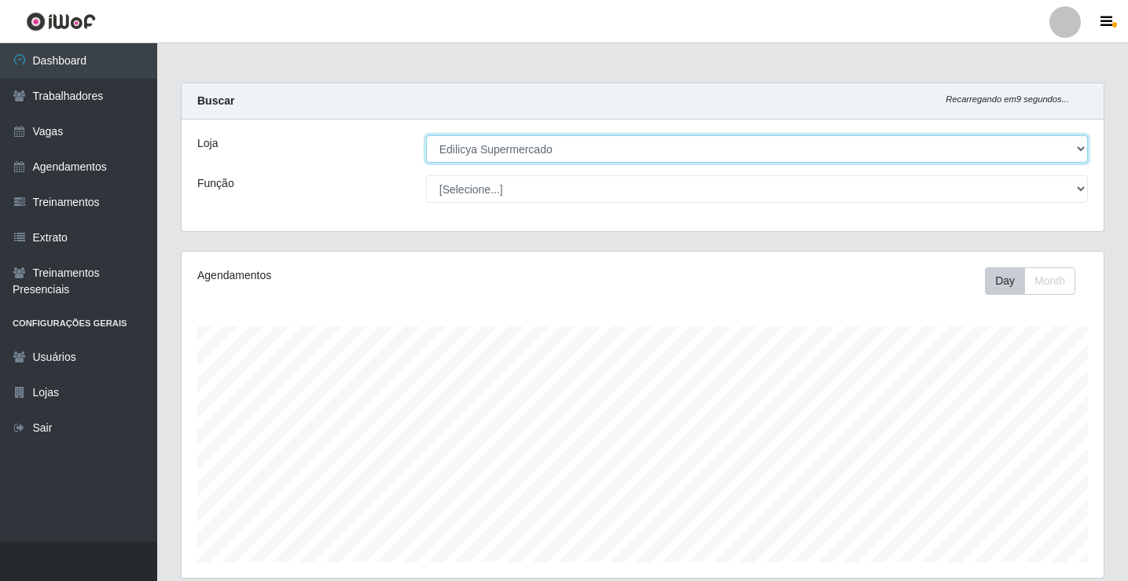
click at [684, 152] on select "[Selecione...] Edilicya Supermercado" at bounding box center [757, 149] width 662 height 28
click at [426, 135] on select "[Selecione...] Edilicya Supermercado" at bounding box center [757, 149] width 662 height 28
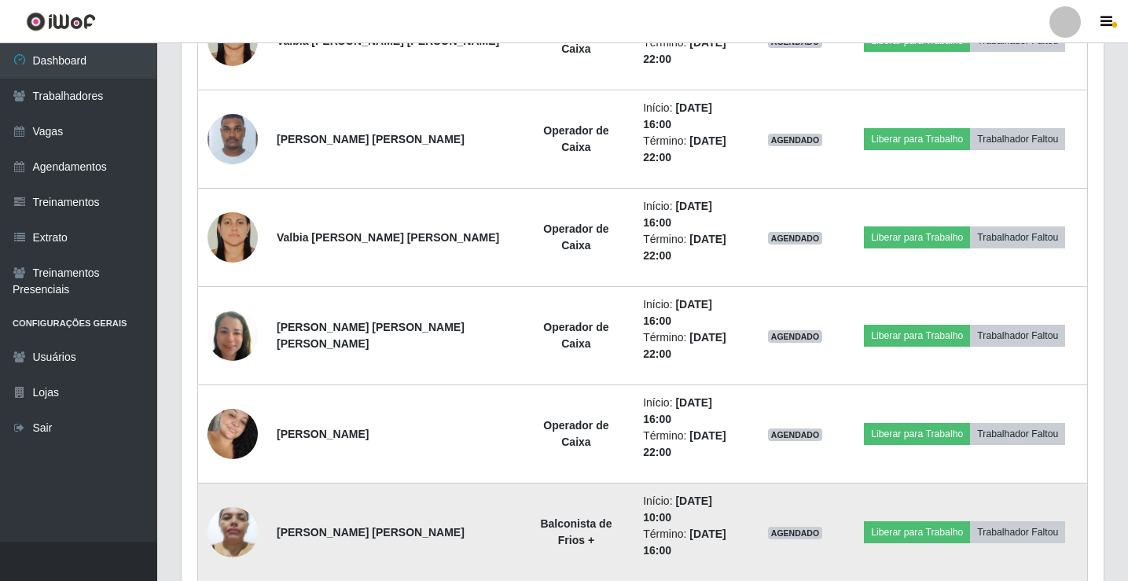
scroll to position [1655, 0]
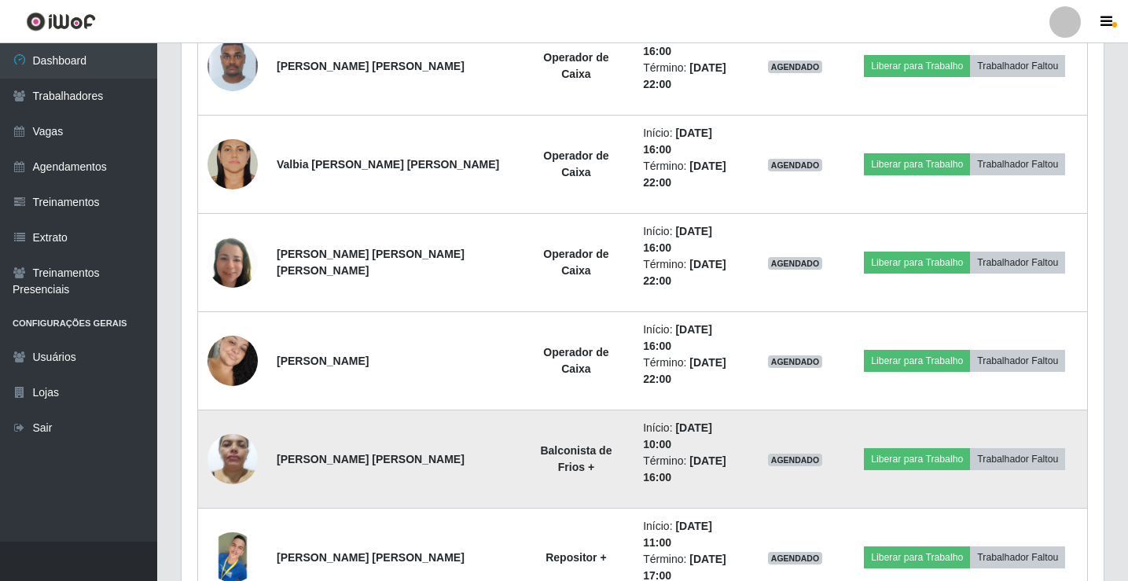
click at [540, 444] on strong "Balconista de Frios +" at bounding box center [576, 458] width 72 height 29
click at [320, 453] on strong "Patrícia de pontes Silva de Oliveira" at bounding box center [371, 459] width 188 height 13
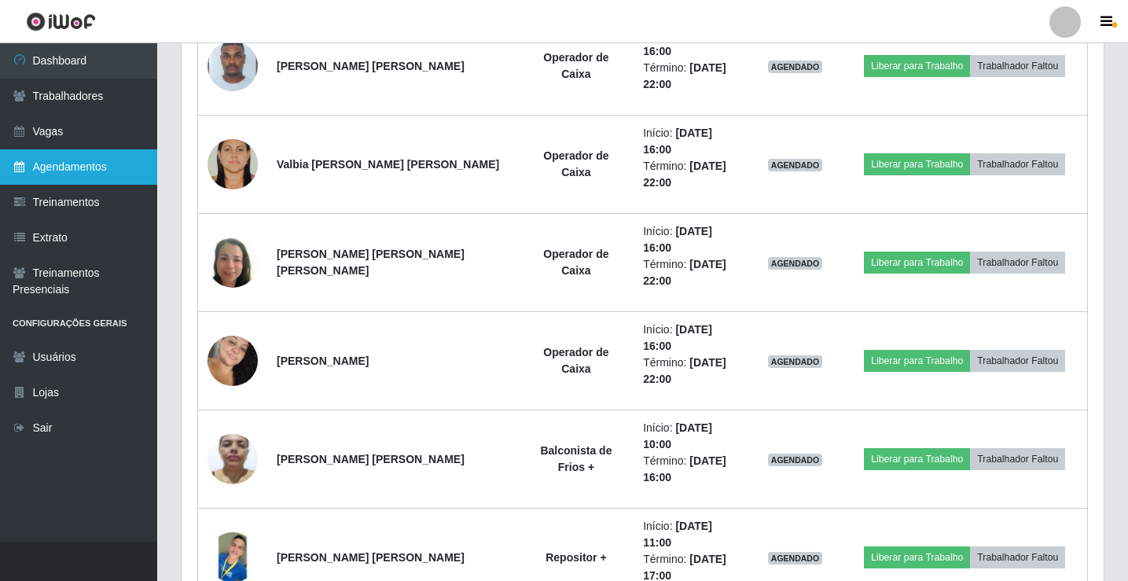
click at [67, 171] on link "Agendamentos" at bounding box center [78, 166] width 157 height 35
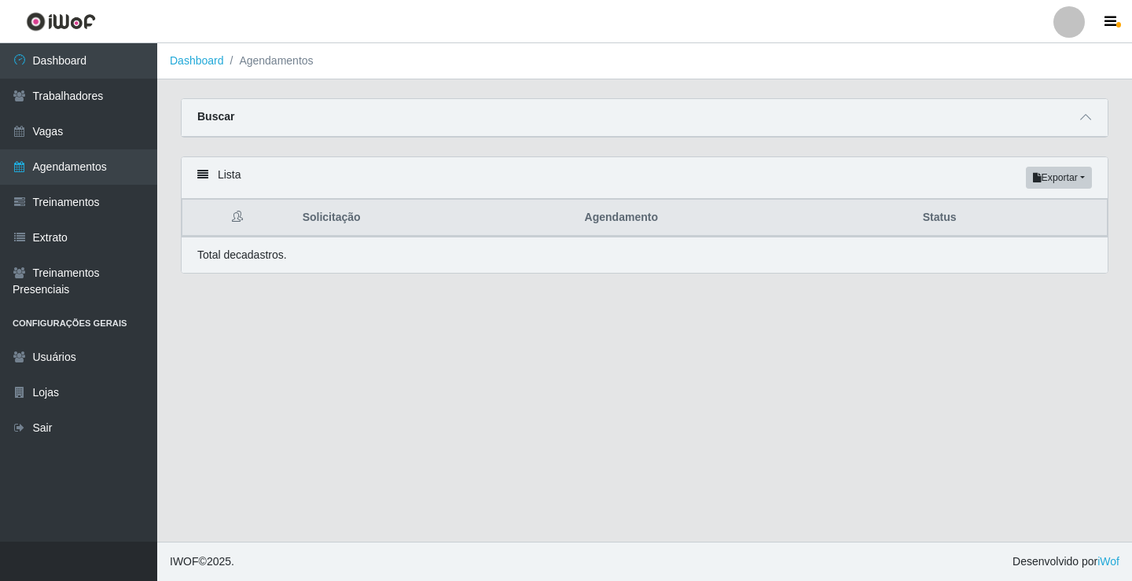
click at [264, 67] on li "Agendamentos" at bounding box center [269, 61] width 90 height 17
click at [187, 57] on link "Dashboard" at bounding box center [197, 60] width 54 height 13
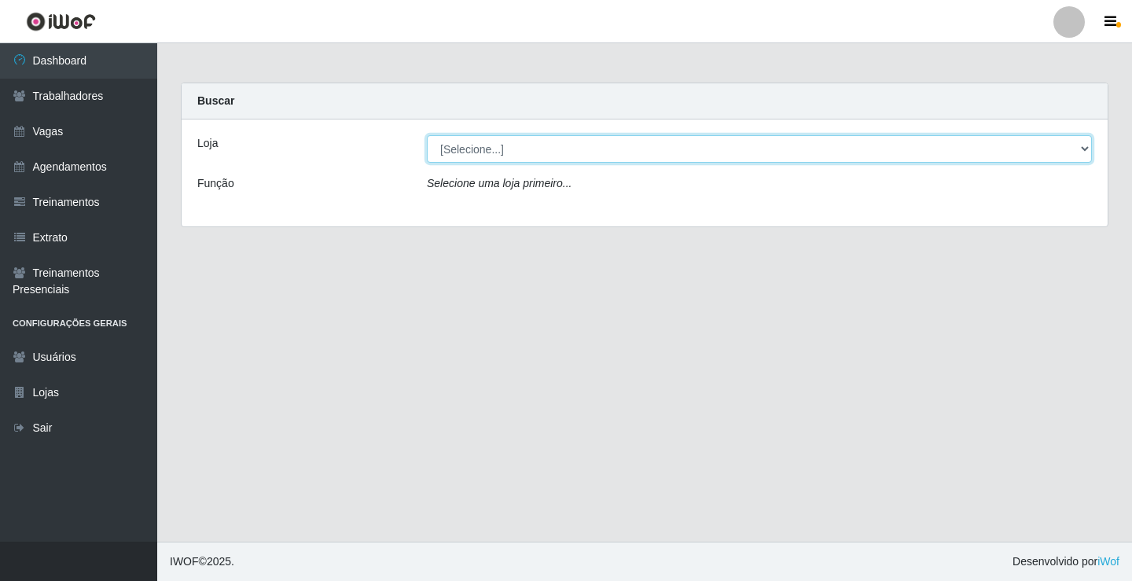
click at [525, 148] on select "[Selecione...] Edilicya Supermercado" at bounding box center [759, 149] width 665 height 28
select select "460"
click at [427, 135] on select "[Selecione...] Edilicya Supermercado" at bounding box center [759, 149] width 665 height 28
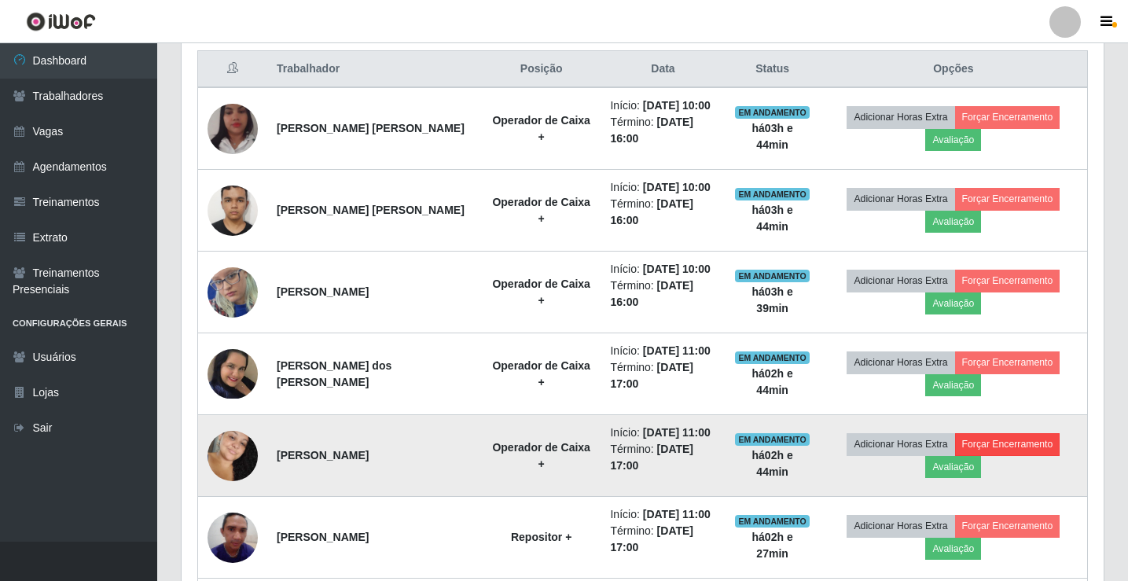
scroll to position [208, 0]
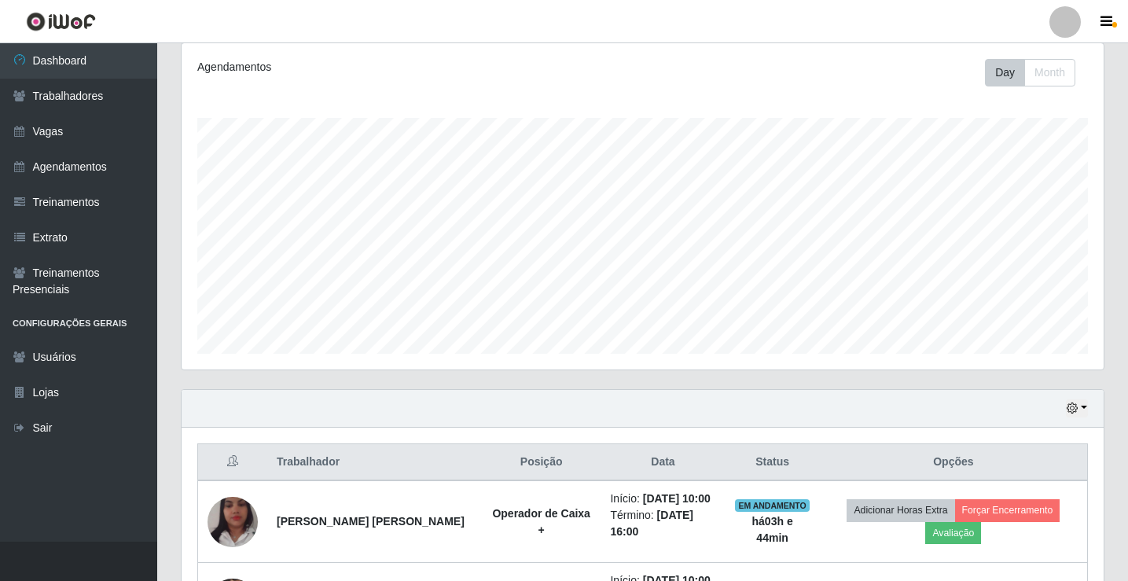
click at [1088, 410] on div "Hoje 1 dia 3 dias 1 Semana Não encerrados" at bounding box center [643, 409] width 922 height 38
click at [1083, 411] on button "button" at bounding box center [1077, 408] width 22 height 18
click at [1003, 355] on button "1 Semana" at bounding box center [1025, 349] width 124 height 33
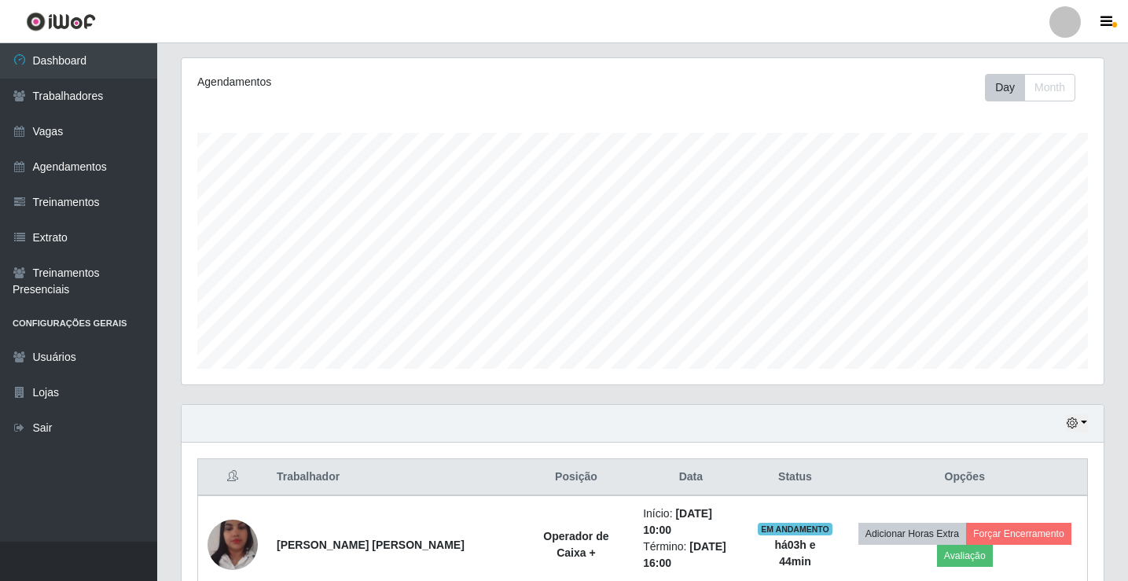
scroll to position [161, 0]
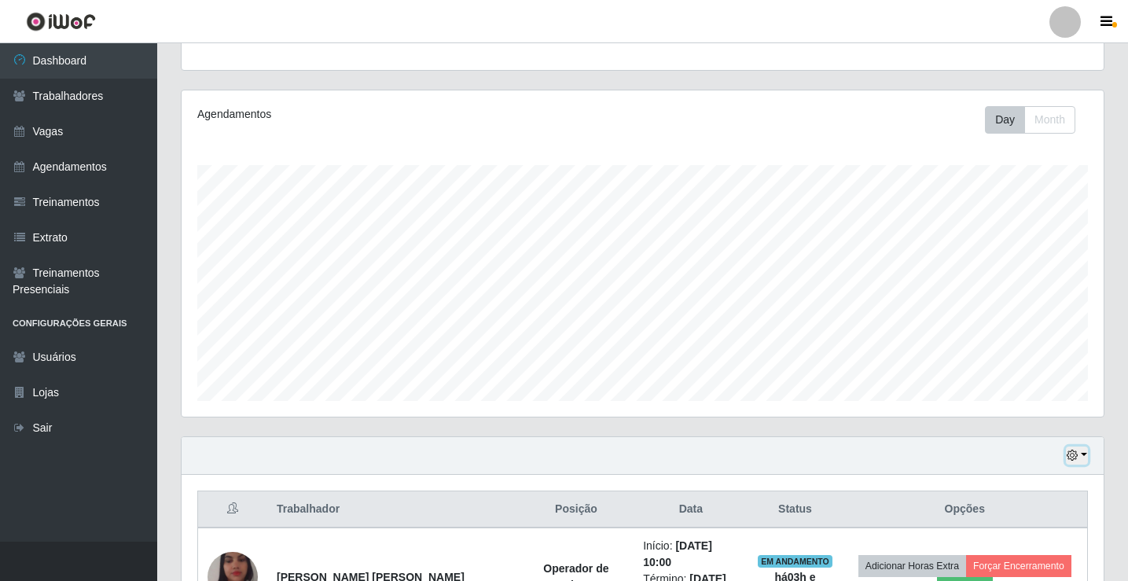
click at [1086, 457] on button "button" at bounding box center [1077, 455] width 22 height 18
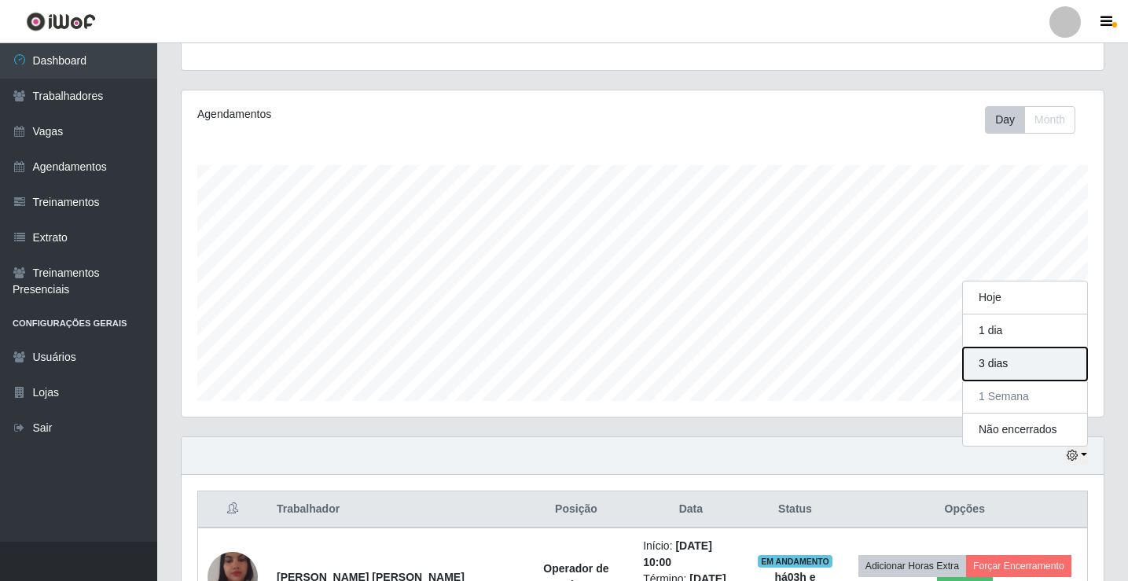
click at [997, 365] on button "3 dias" at bounding box center [1025, 363] width 124 height 33
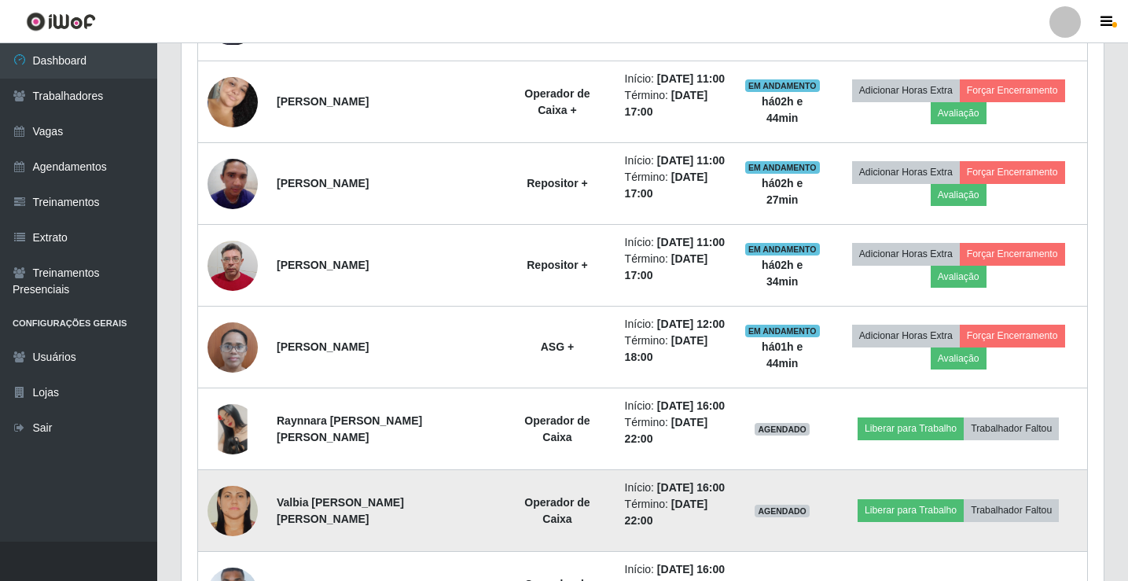
scroll to position [1026, 0]
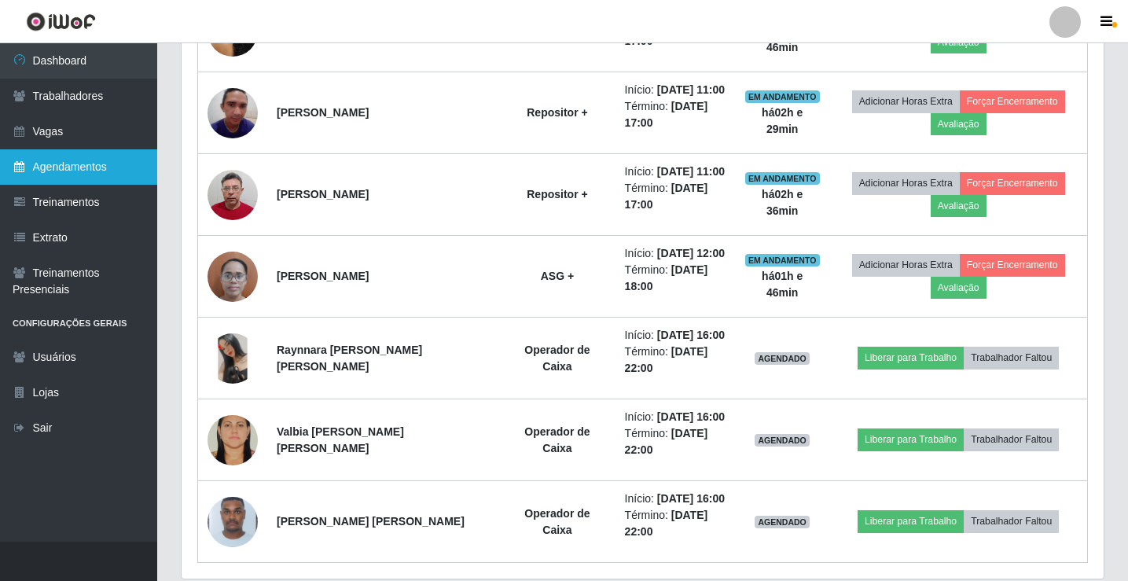
click at [61, 172] on link "Agendamentos" at bounding box center [78, 166] width 157 height 35
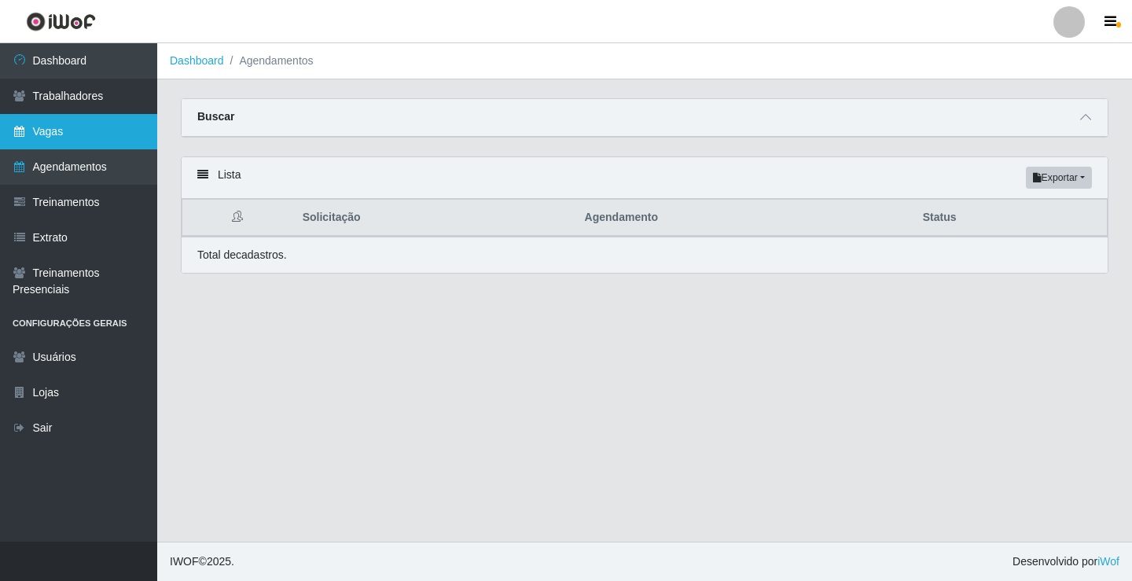
click at [112, 139] on link "Vagas" at bounding box center [78, 131] width 157 height 35
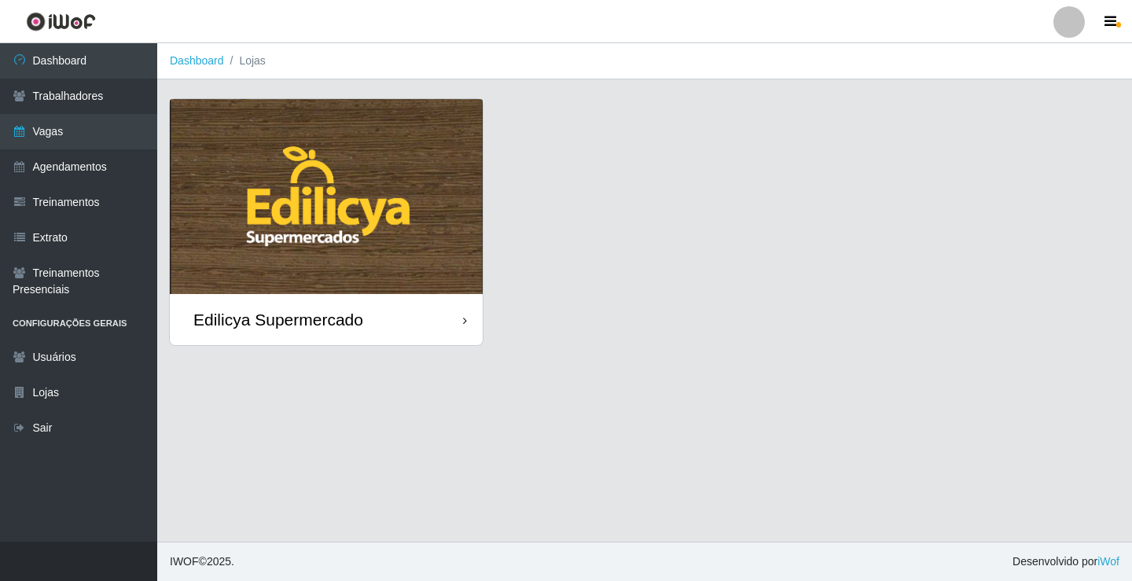
click at [282, 332] on div "Edilicya Supermercado" at bounding box center [326, 319] width 313 height 51
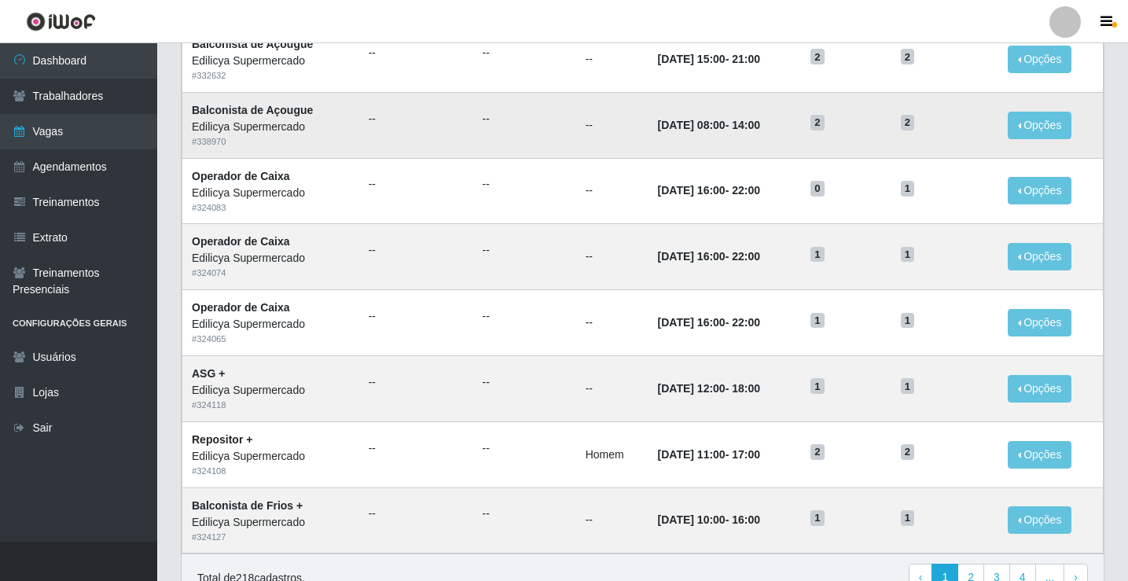
scroll to position [751, 0]
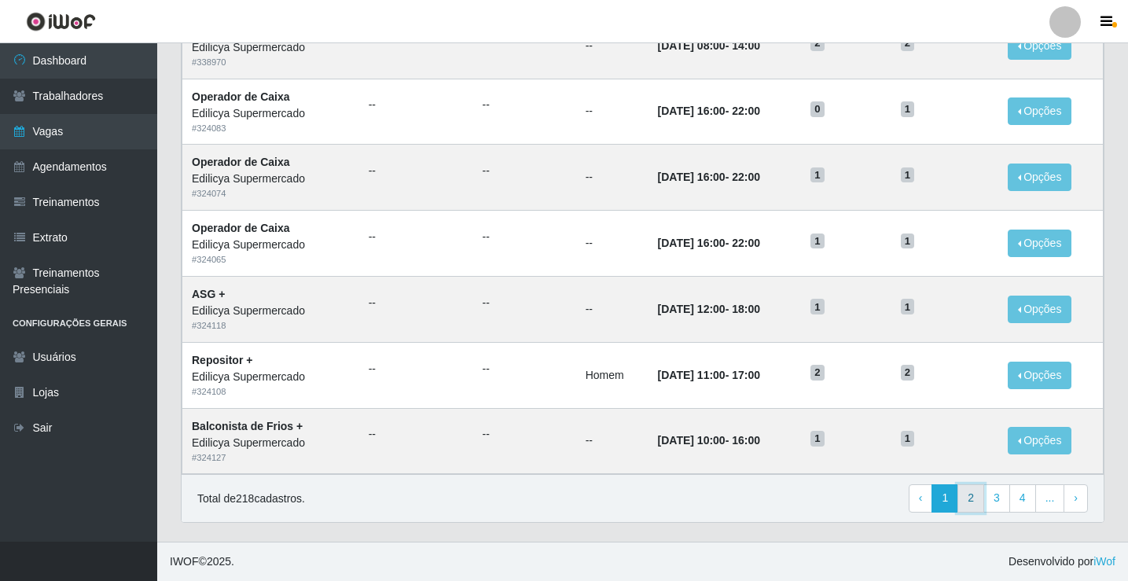
click at [975, 502] on link "2" at bounding box center [970, 498] width 27 height 28
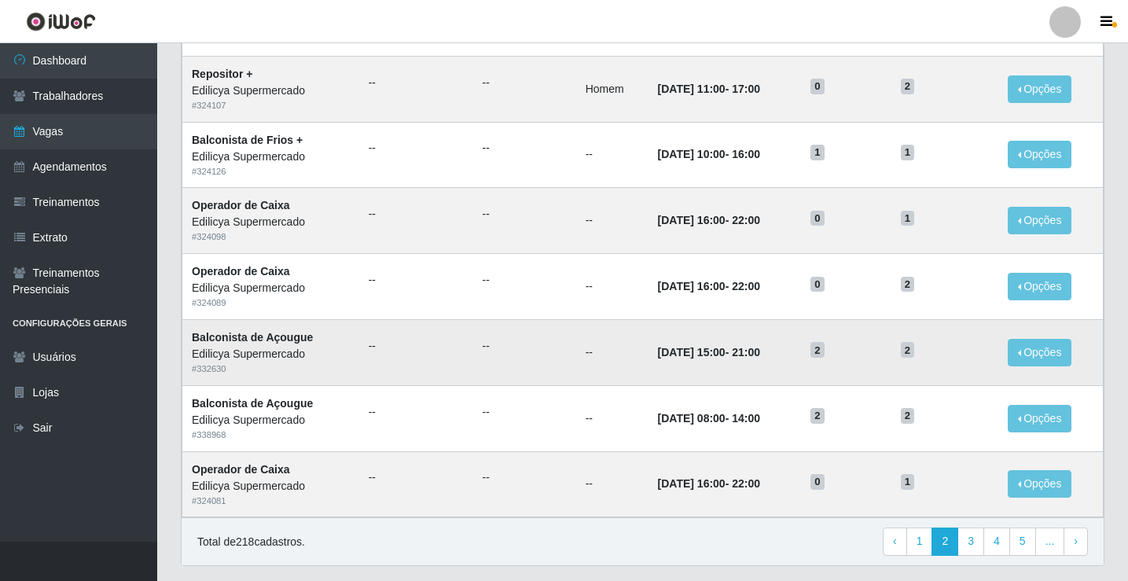
scroll to position [751, 0]
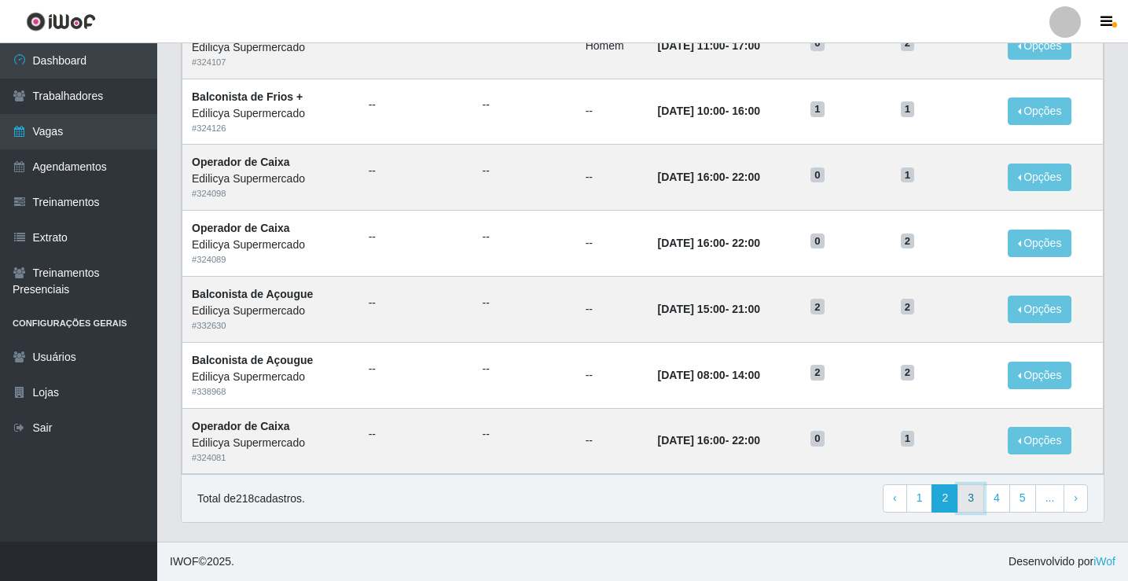
click at [974, 503] on link "3" at bounding box center [970, 498] width 27 height 28
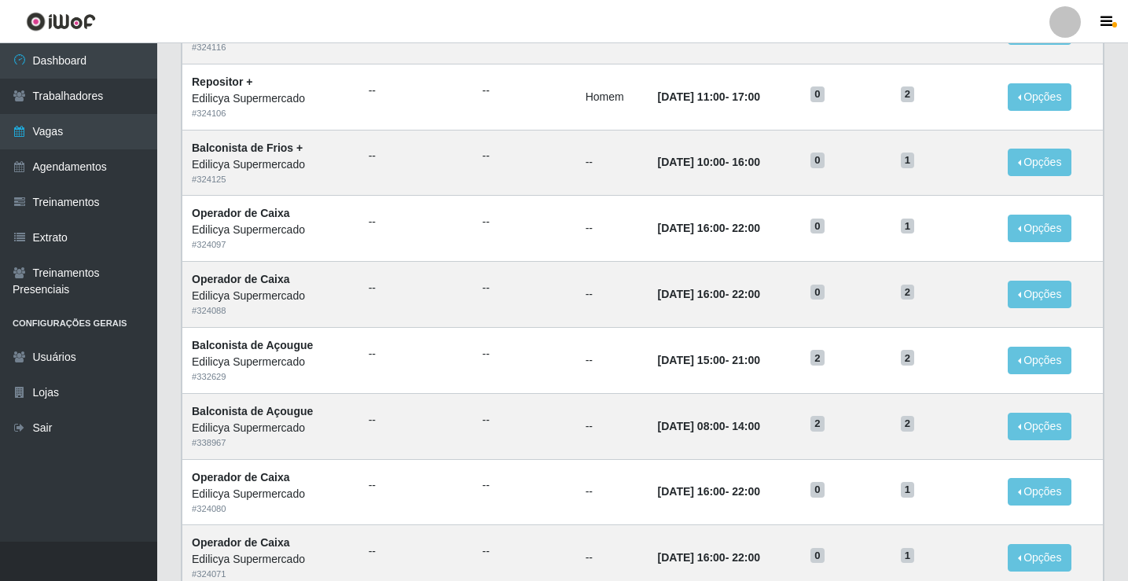
scroll to position [393, 0]
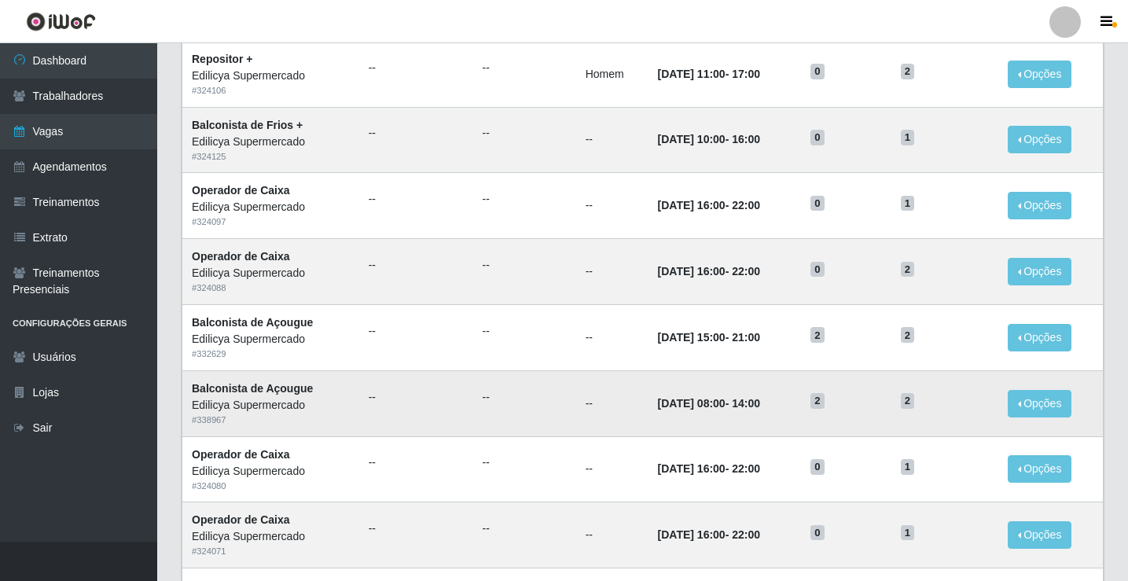
click at [714, 406] on time "[DATE] 08:00" at bounding box center [692, 403] width 68 height 13
click at [1054, 407] on button "Opções" at bounding box center [1040, 404] width 64 height 28
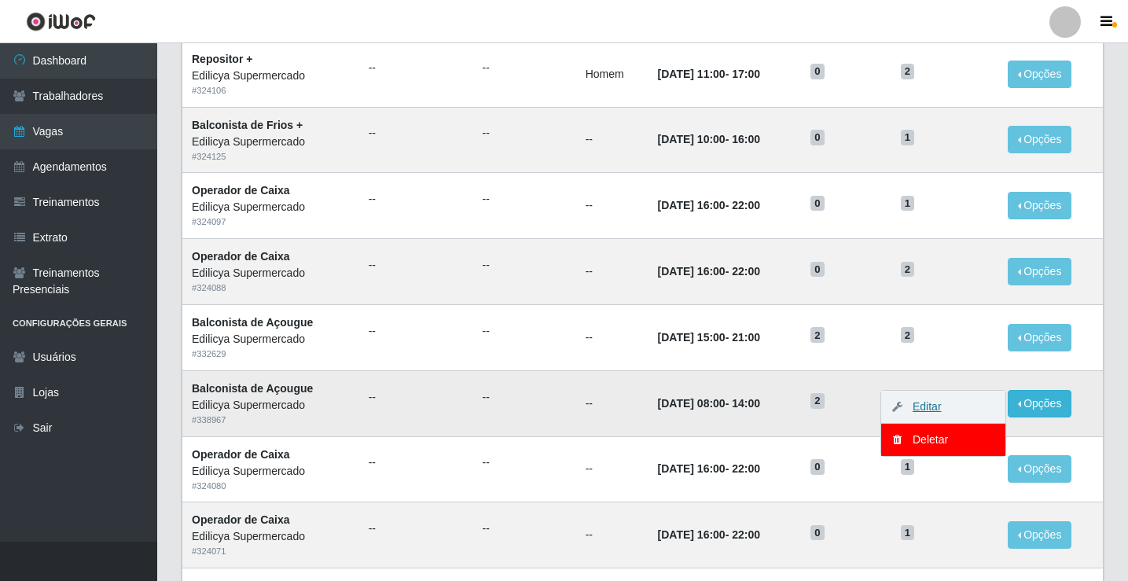
click at [926, 405] on link "Editar" at bounding box center [919, 406] width 45 height 13
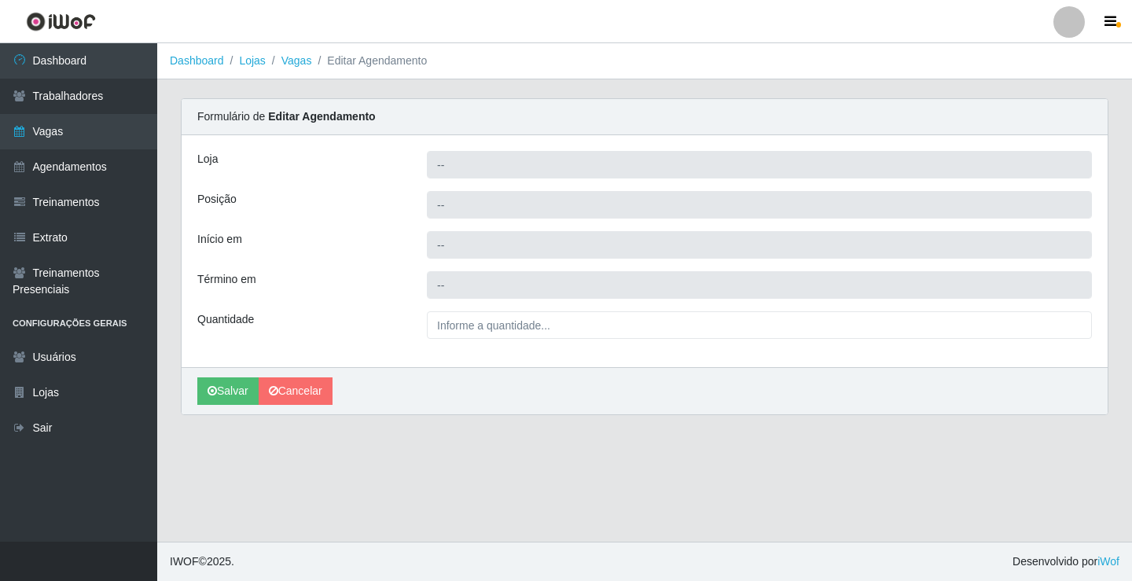
type input "Edilicya Supermercado"
type input "Balconista de Açougue"
type input "2025-09-04 08:00:00"
type input "2025-09-04 14:00:00"
type input "2__"
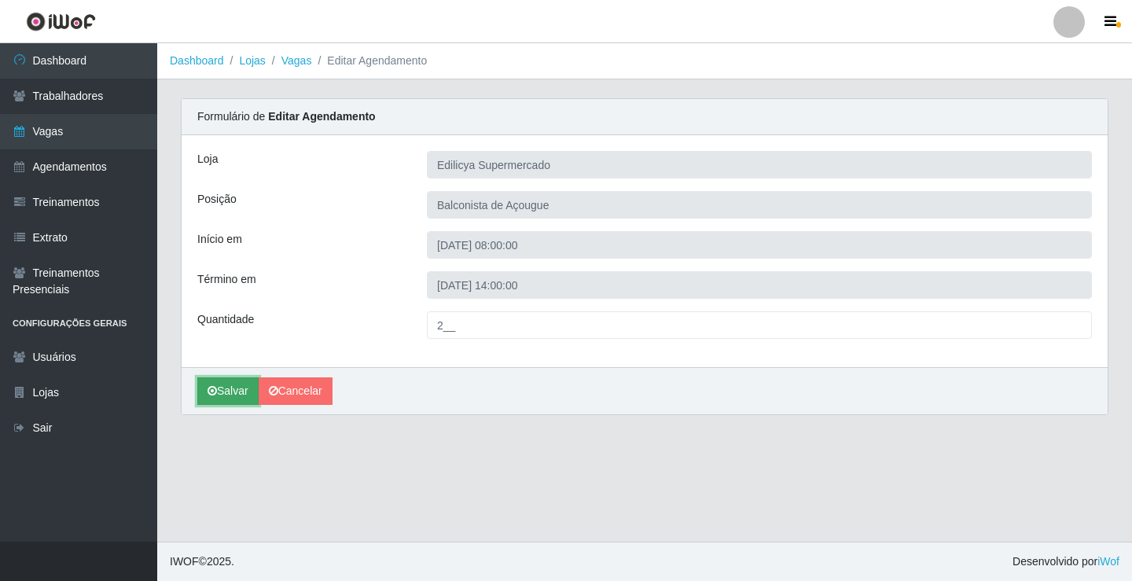
click at [208, 388] on icon "submit" at bounding box center [212, 390] width 9 height 11
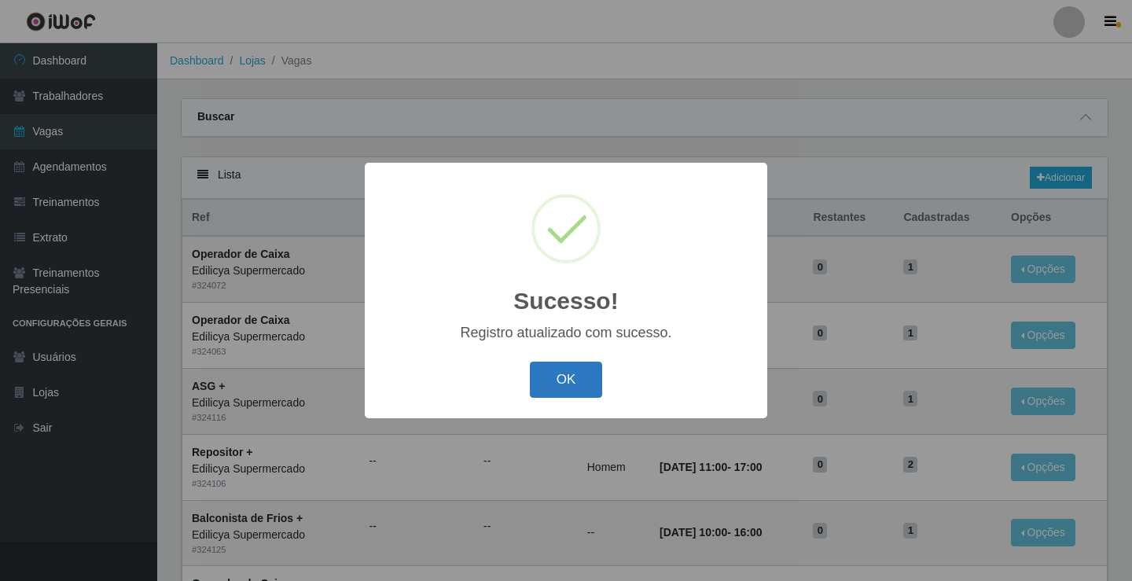
click at [563, 387] on button "OK" at bounding box center [566, 380] width 73 height 37
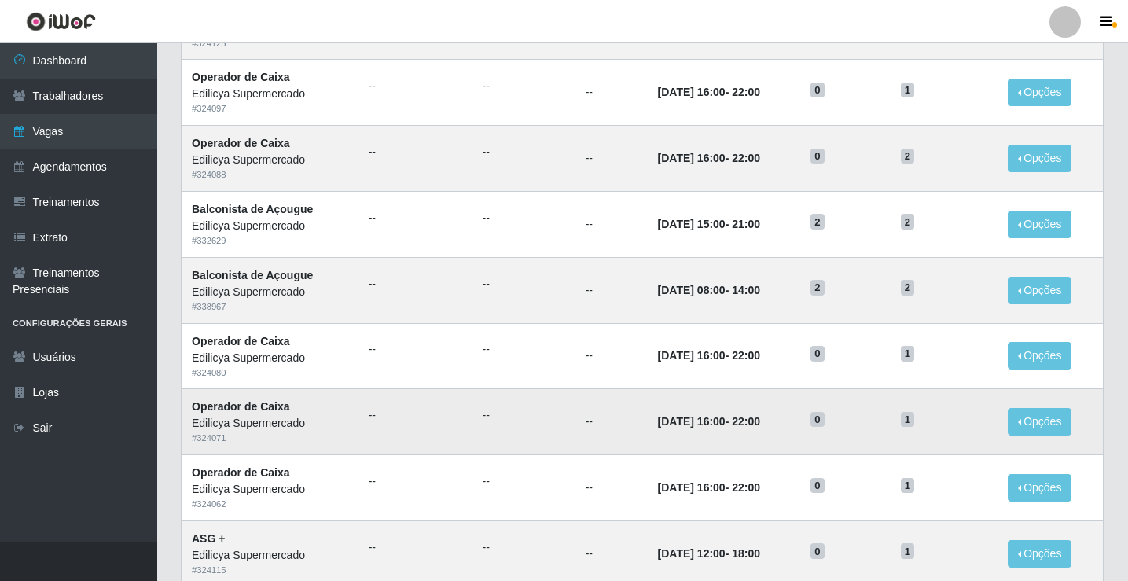
scroll to position [472, 0]
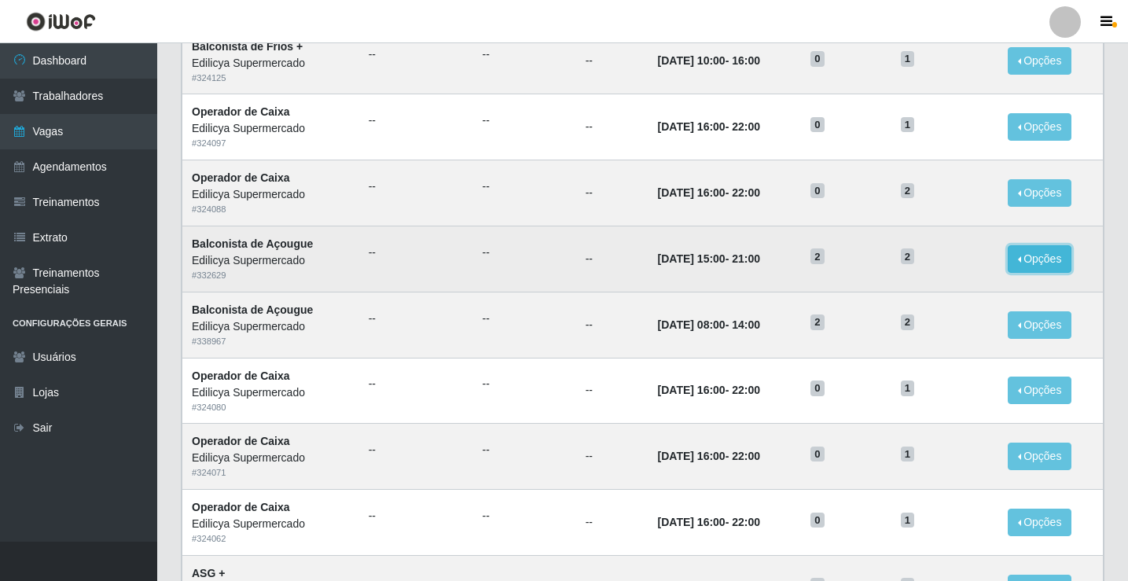
click at [1047, 264] on button "Opções" at bounding box center [1040, 259] width 64 height 28
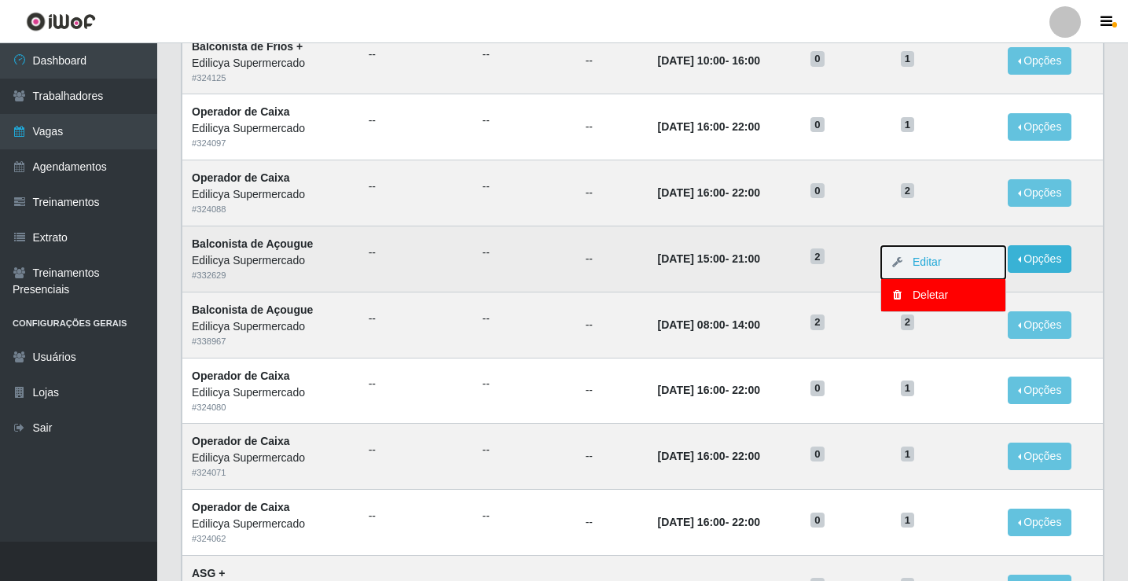
click at [956, 262] on button "Editar" at bounding box center [943, 262] width 124 height 33
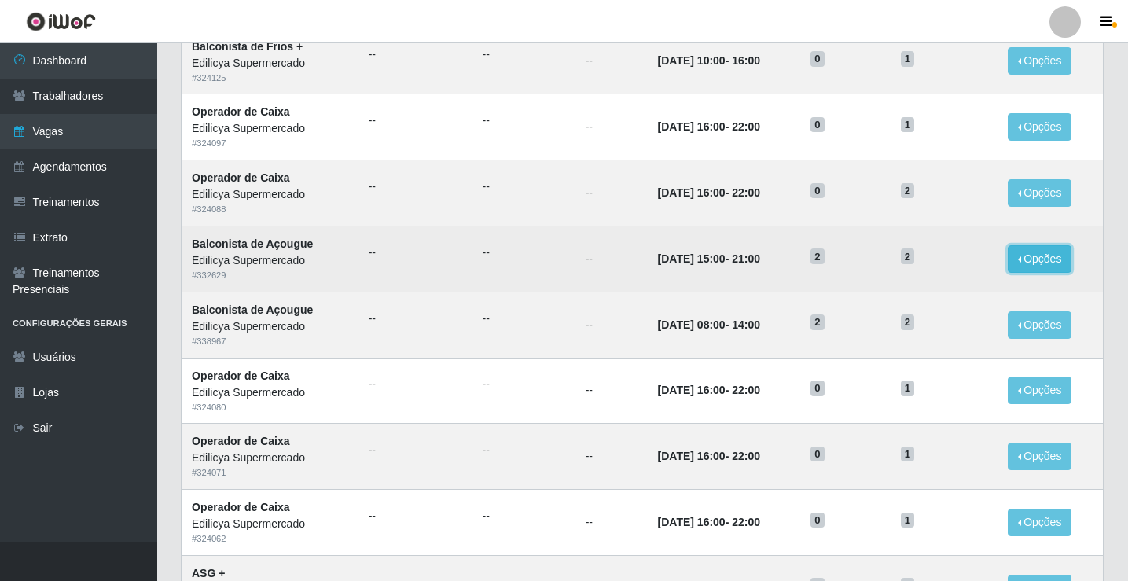
click at [1053, 266] on button "Opções" at bounding box center [1040, 259] width 64 height 28
click at [916, 262] on link "Editar" at bounding box center [919, 261] width 45 height 13
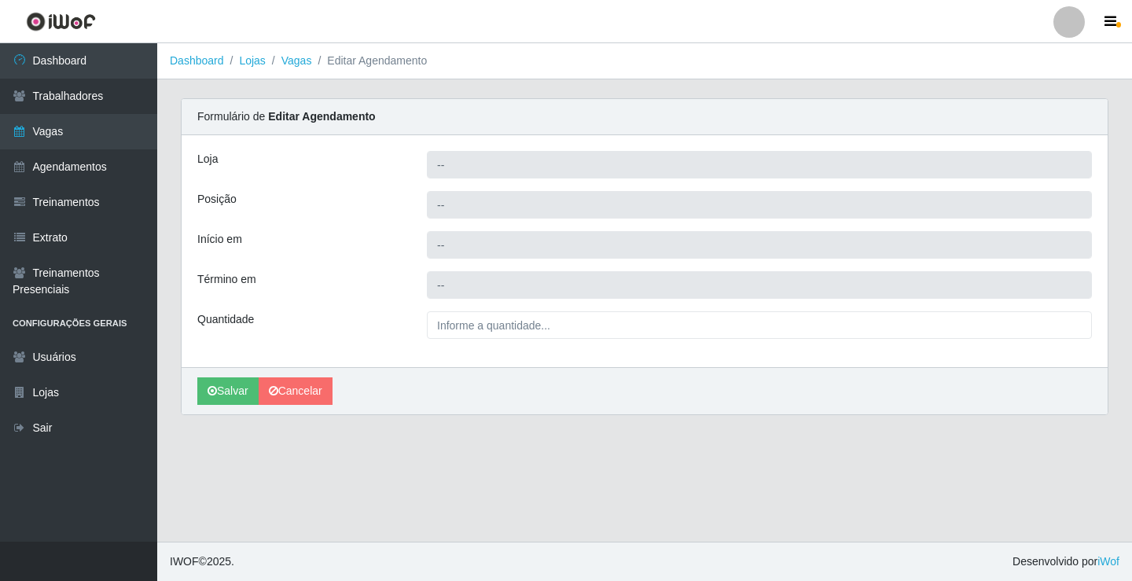
type input "Edilicya Supermercado"
type input "Balconista de Açougue"
type input "[DATE] 15:00:00"
type input "[DATE] 21:00:00"
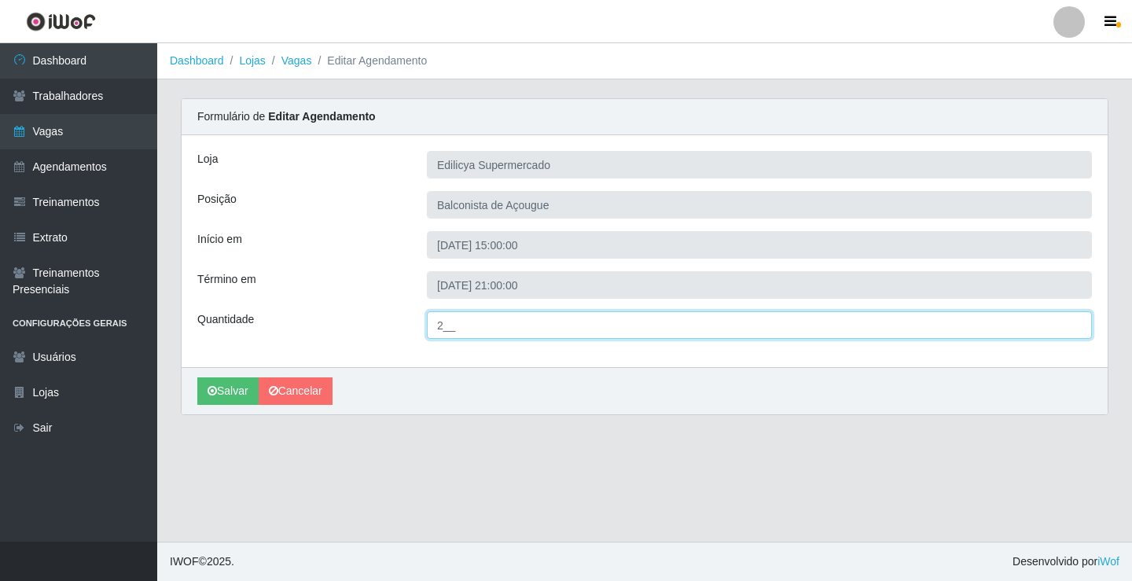
click at [441, 334] on input "2__" at bounding box center [759, 325] width 665 height 28
drag, startPoint x: 443, startPoint y: 332, endPoint x: 432, endPoint y: 334, distance: 12.0
click at [433, 332] on input "2__" at bounding box center [759, 325] width 665 height 28
type input "3__"
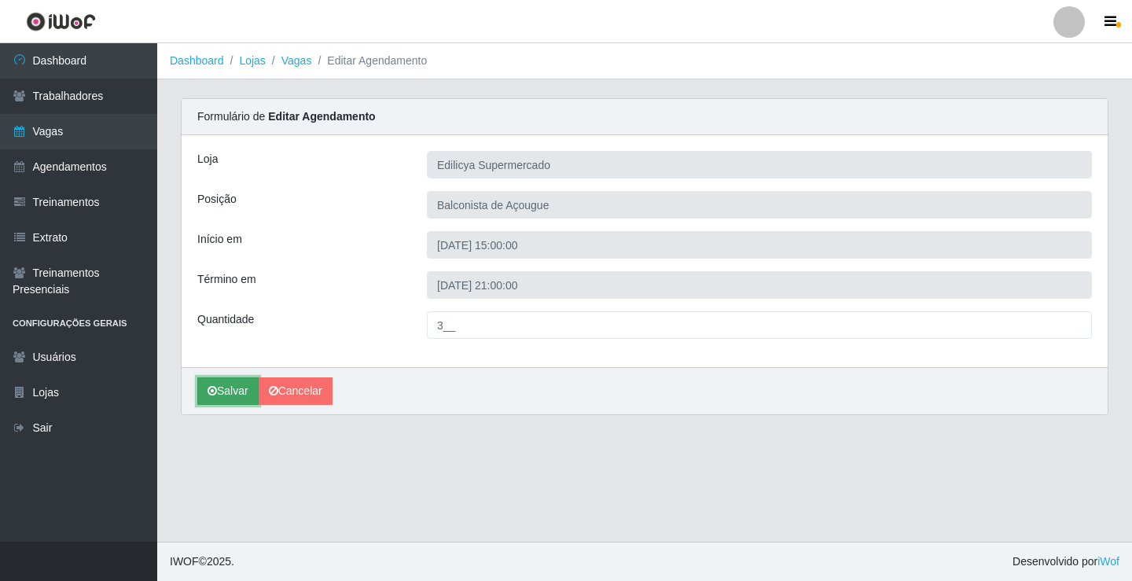
click at [218, 392] on button "Salvar" at bounding box center [227, 391] width 61 height 28
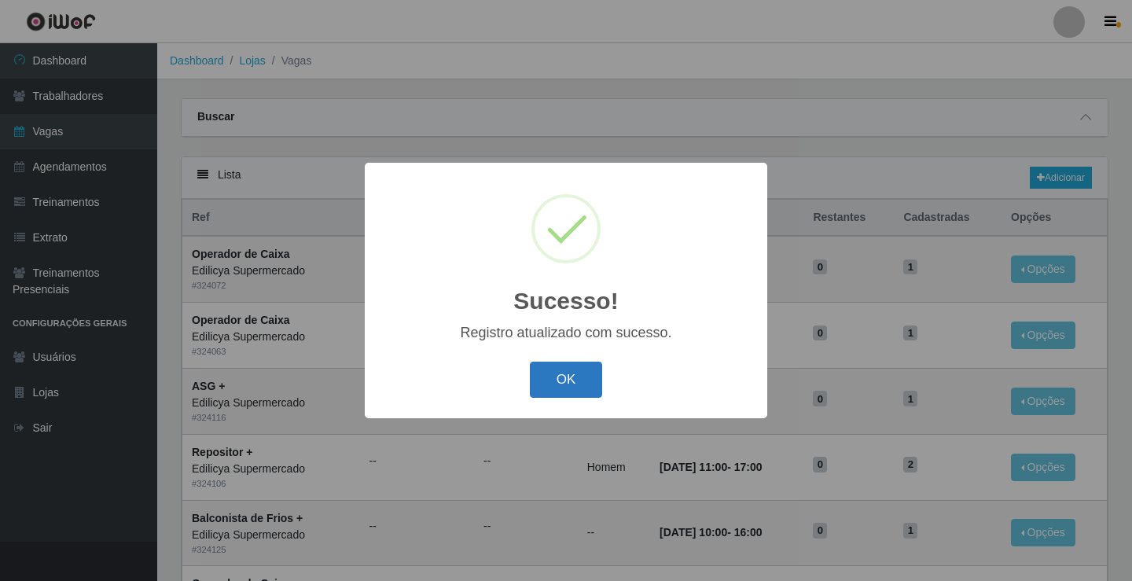
click at [601, 380] on button "OK" at bounding box center [566, 380] width 73 height 37
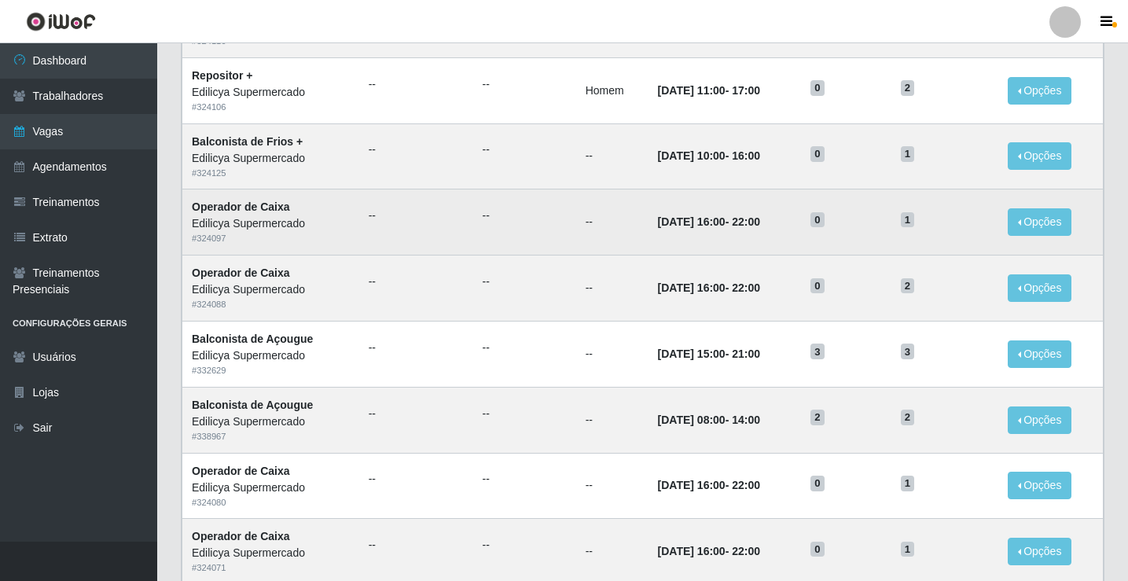
scroll to position [393, 0]
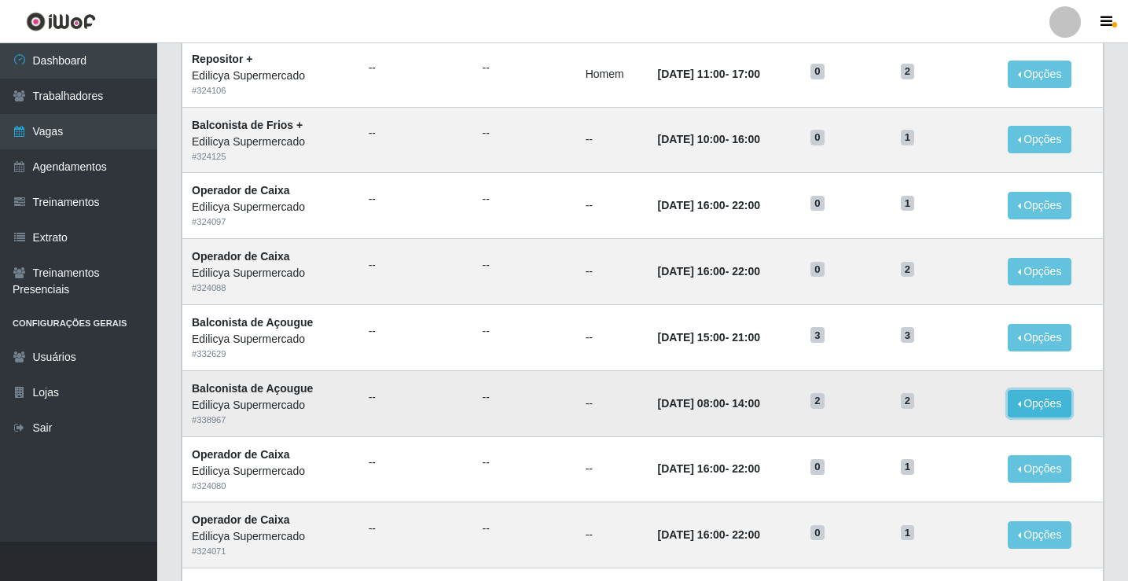
click at [1037, 412] on button "Opções" at bounding box center [1040, 404] width 64 height 28
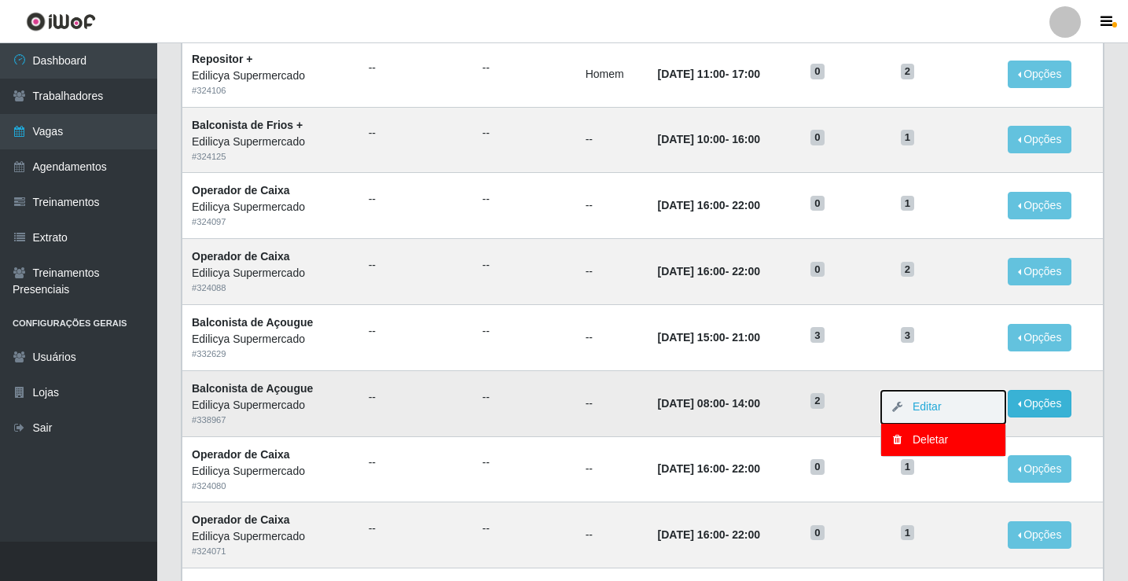
click at [947, 408] on button "Editar" at bounding box center [943, 407] width 124 height 33
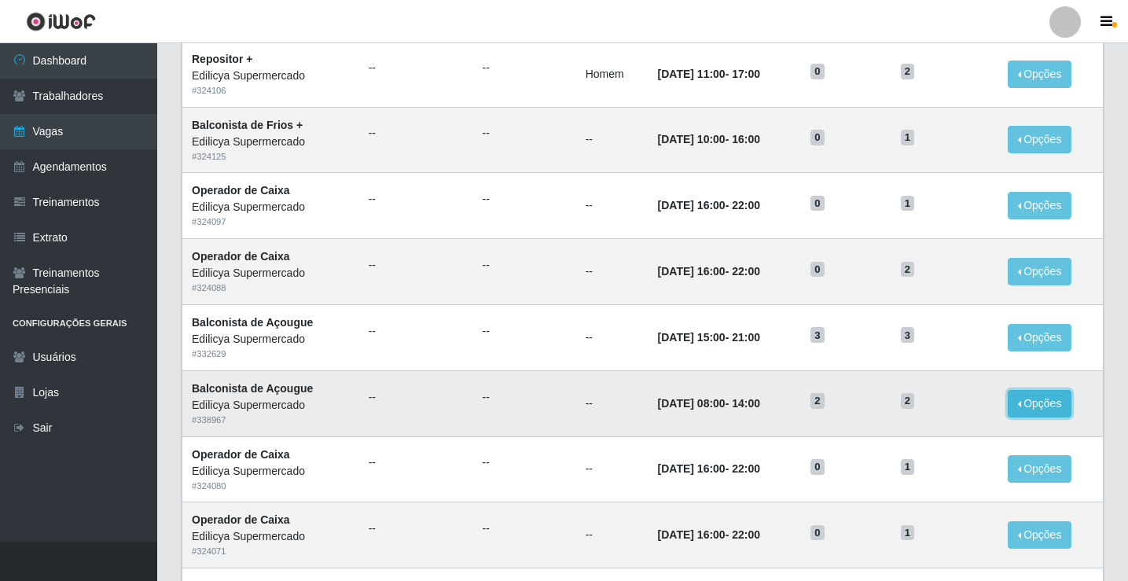
click at [1036, 404] on button "Opções" at bounding box center [1040, 404] width 64 height 28
click at [931, 411] on link "Editar" at bounding box center [919, 406] width 45 height 13
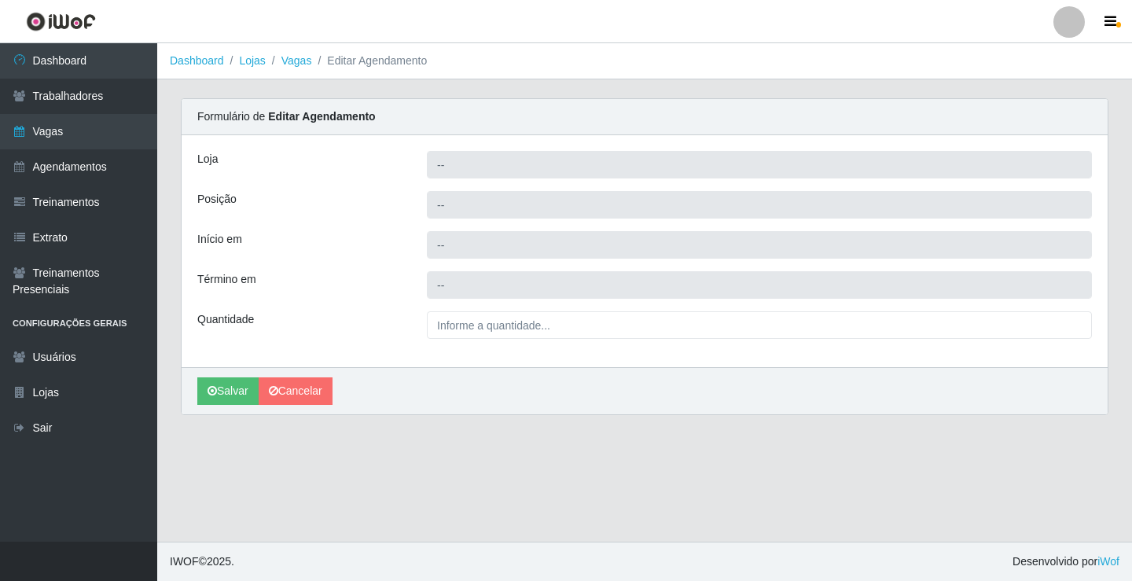
type input "Edilicya Supermercado"
type input "Balconista de Açougue"
type input "2025-09-04 08:00:00"
type input "2025-09-04 14:00:00"
type input "2__"
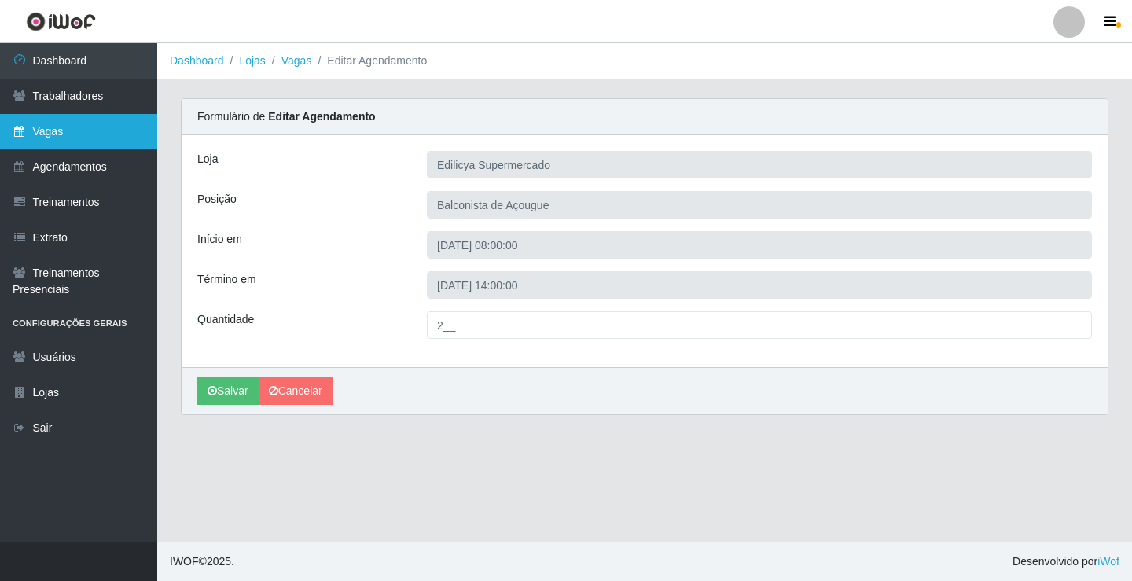
click at [70, 119] on link "Vagas" at bounding box center [78, 131] width 157 height 35
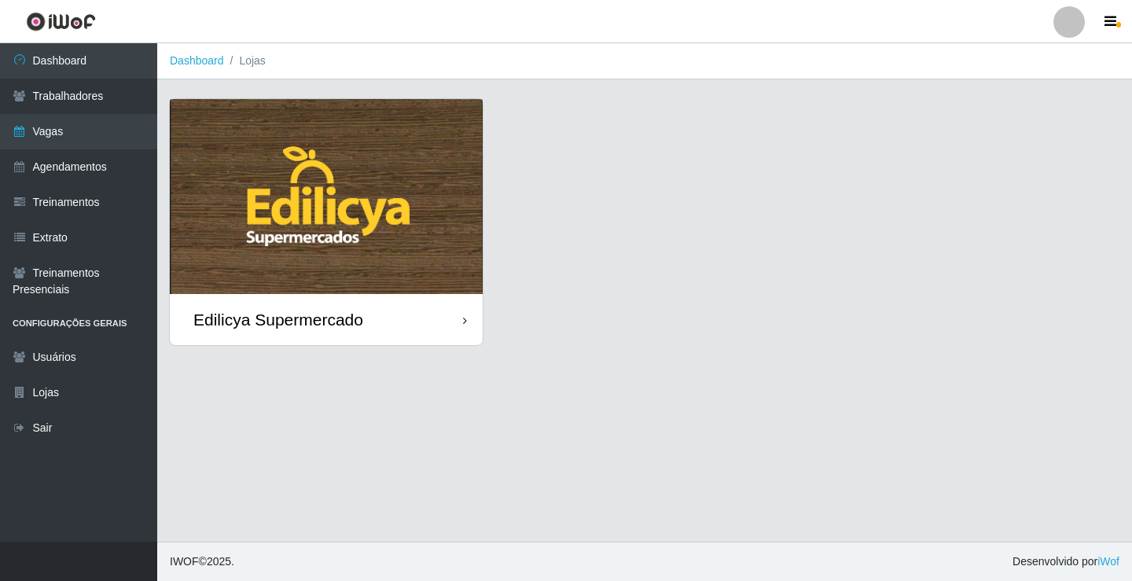
click at [373, 261] on img at bounding box center [326, 196] width 313 height 195
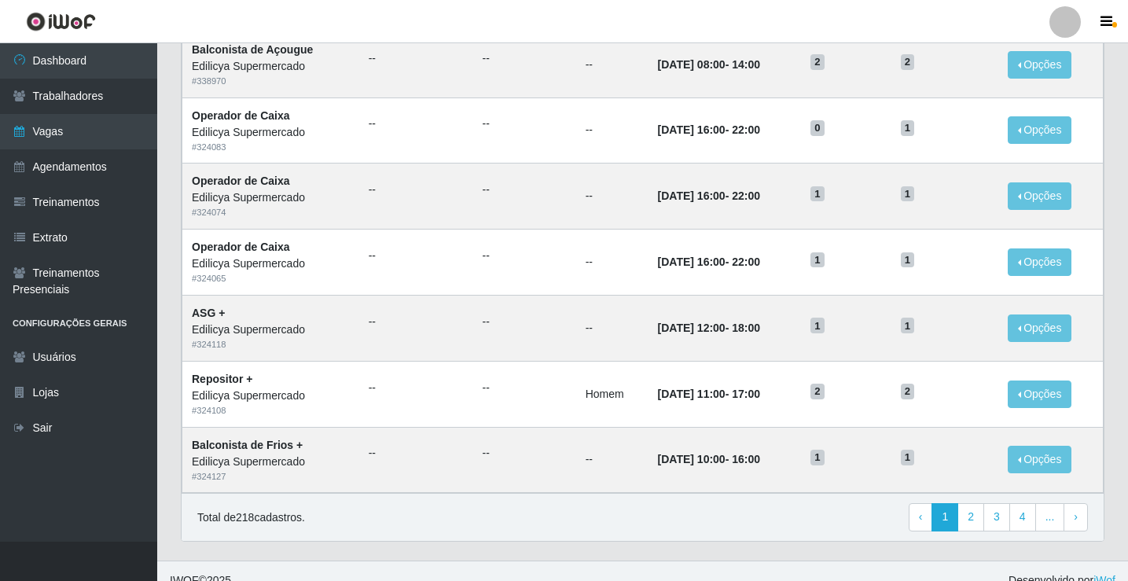
scroll to position [751, 0]
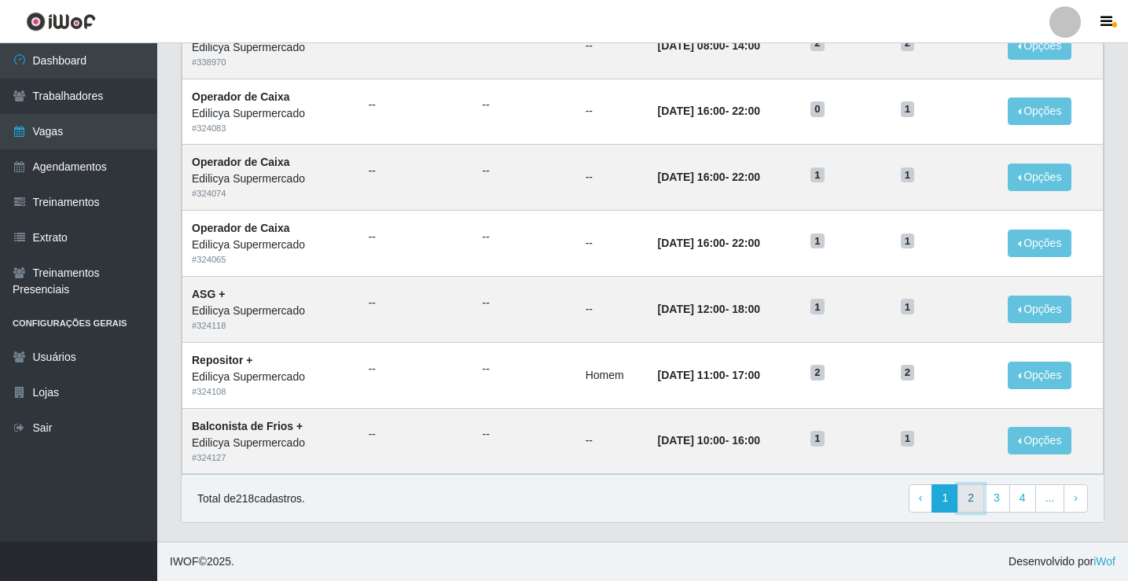
click at [976, 503] on link "2" at bounding box center [970, 498] width 27 height 28
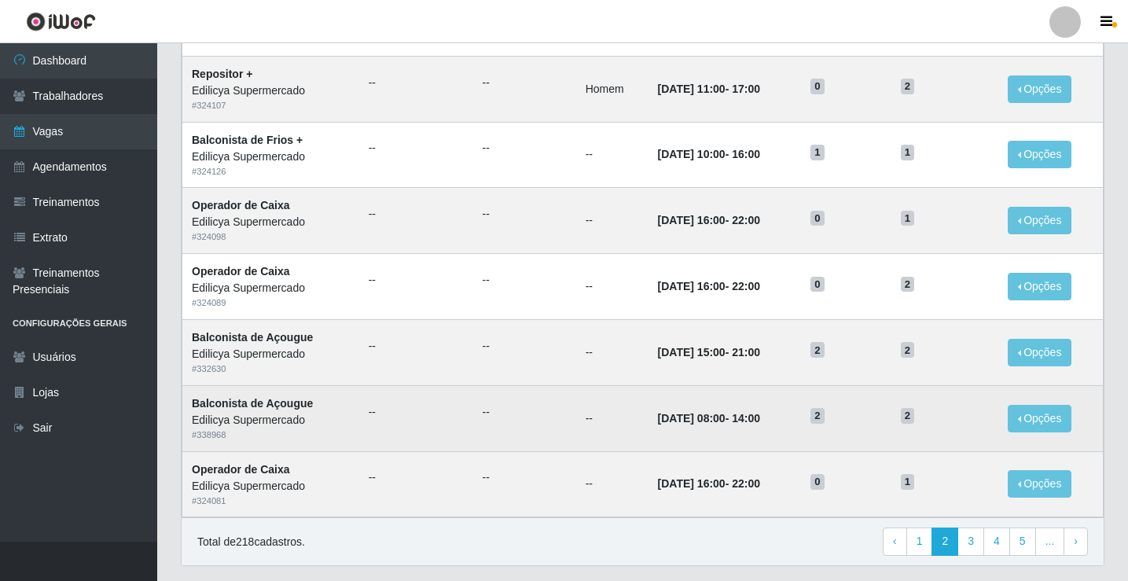
scroll to position [751, 0]
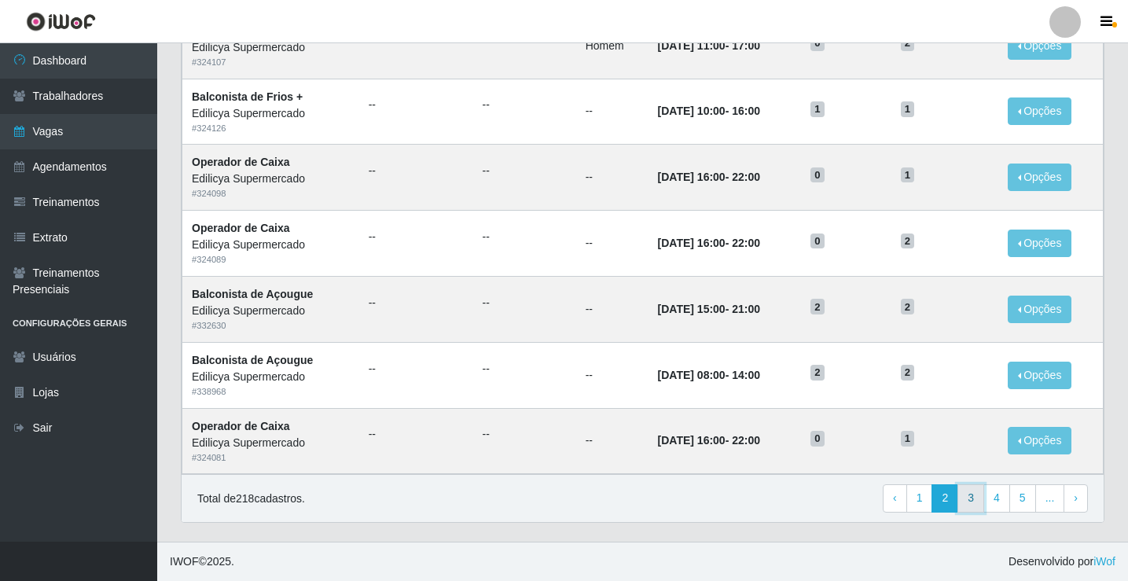
click at [979, 495] on link "3" at bounding box center [970, 498] width 27 height 28
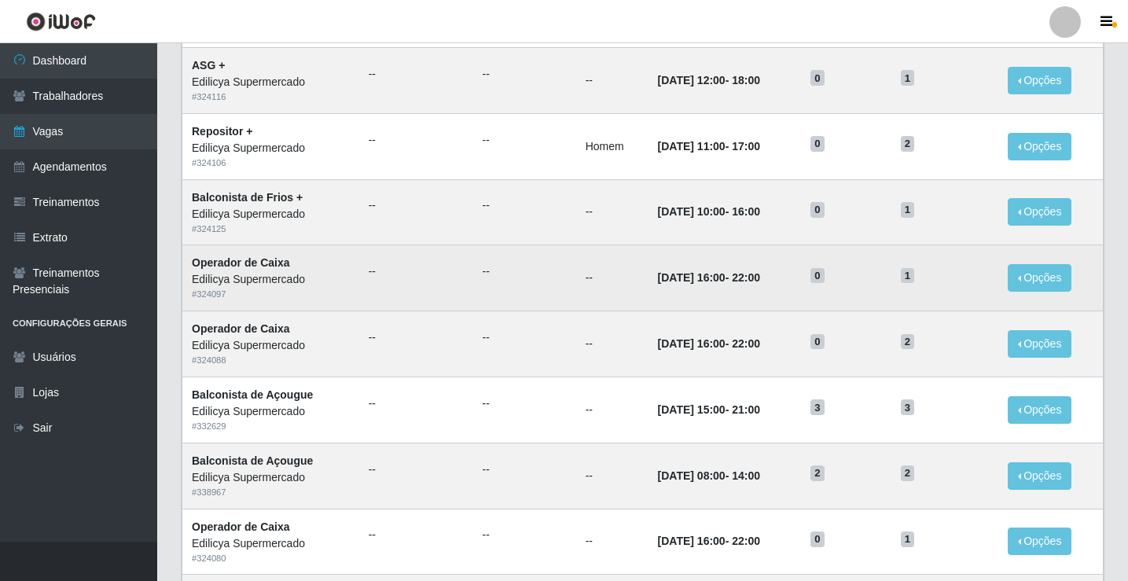
scroll to position [314, 0]
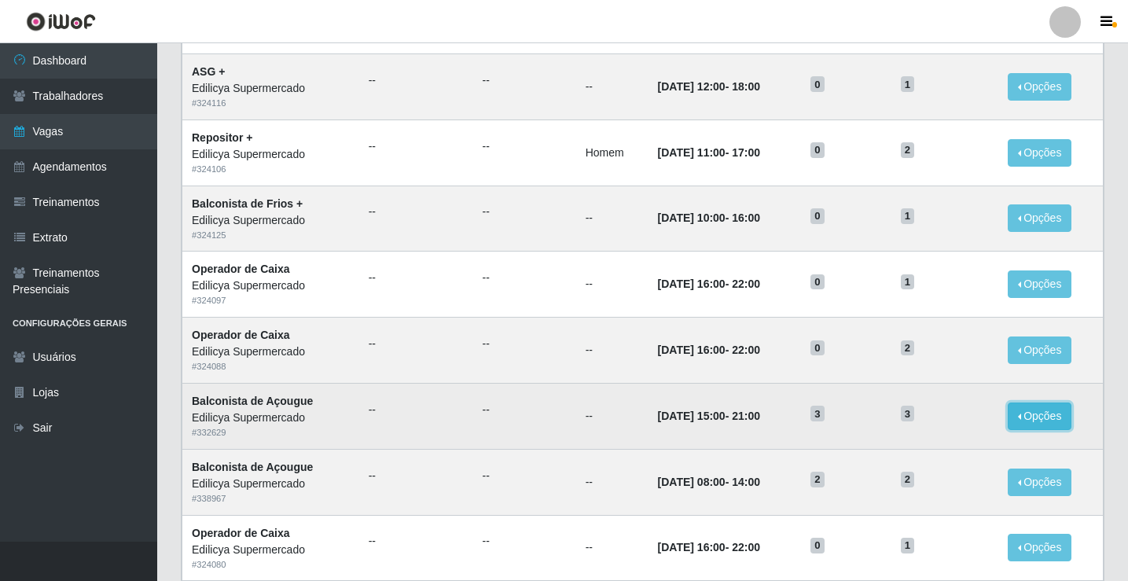
click at [1064, 416] on button "Opções" at bounding box center [1040, 416] width 64 height 28
click at [933, 422] on link "Editar" at bounding box center [919, 419] width 45 height 13
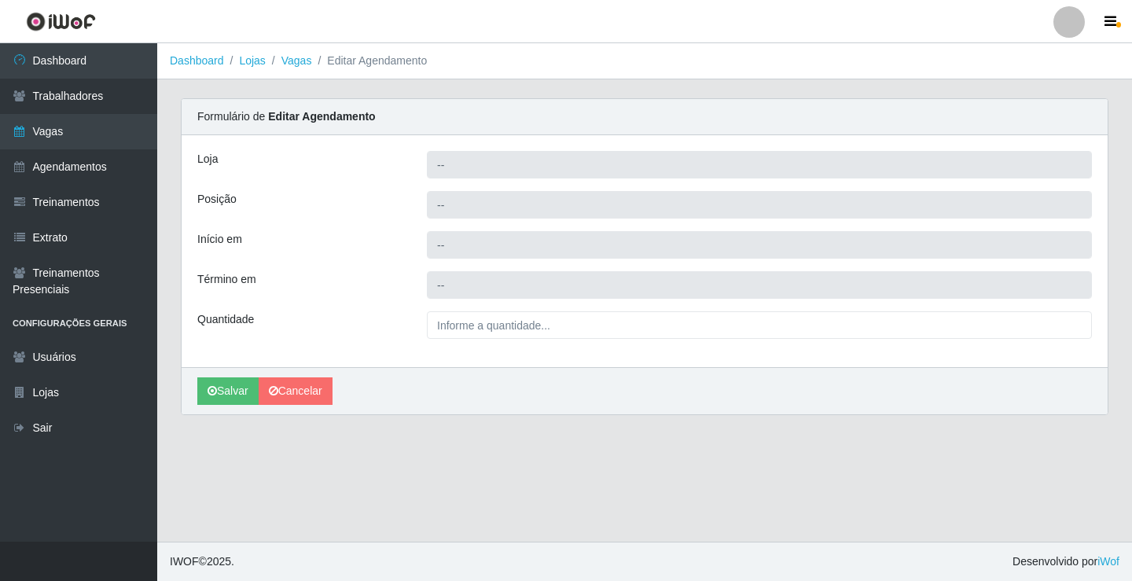
type input "Edilicya Supermercado"
type input "Balconista de Açougue"
type input "2025-09-04 15:00:00"
type input "2025-09-04 21:00:00"
type input "3__"
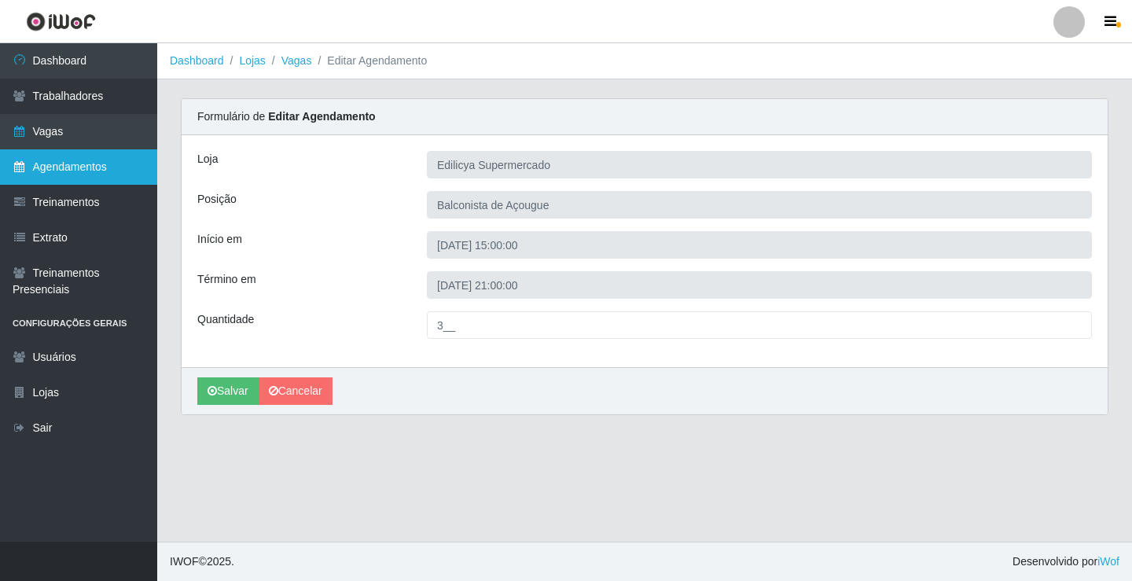
click at [85, 165] on link "Agendamentos" at bounding box center [78, 166] width 157 height 35
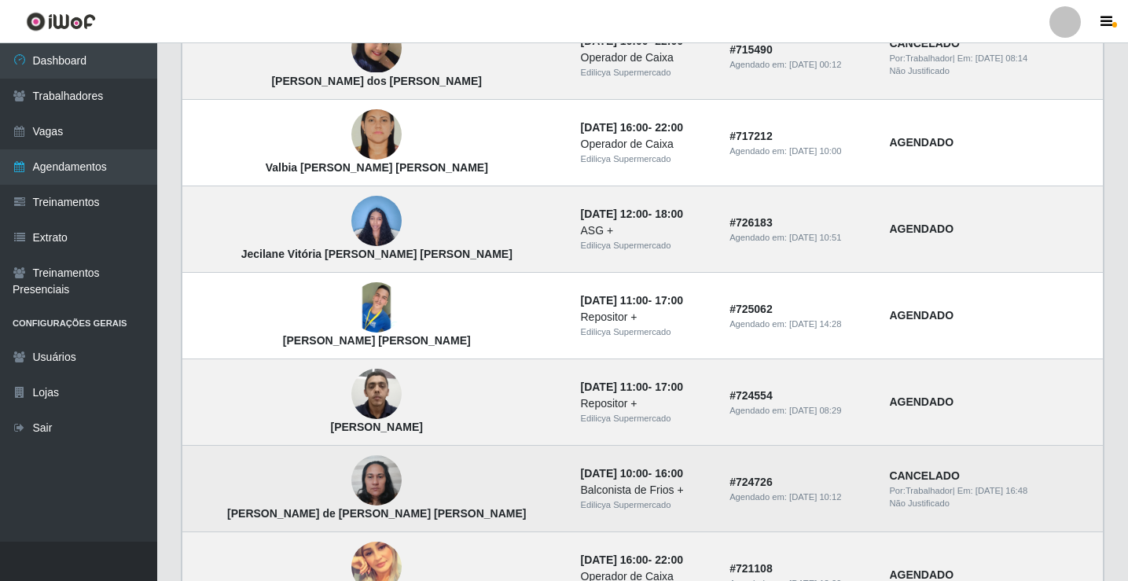
scroll to position [629, 0]
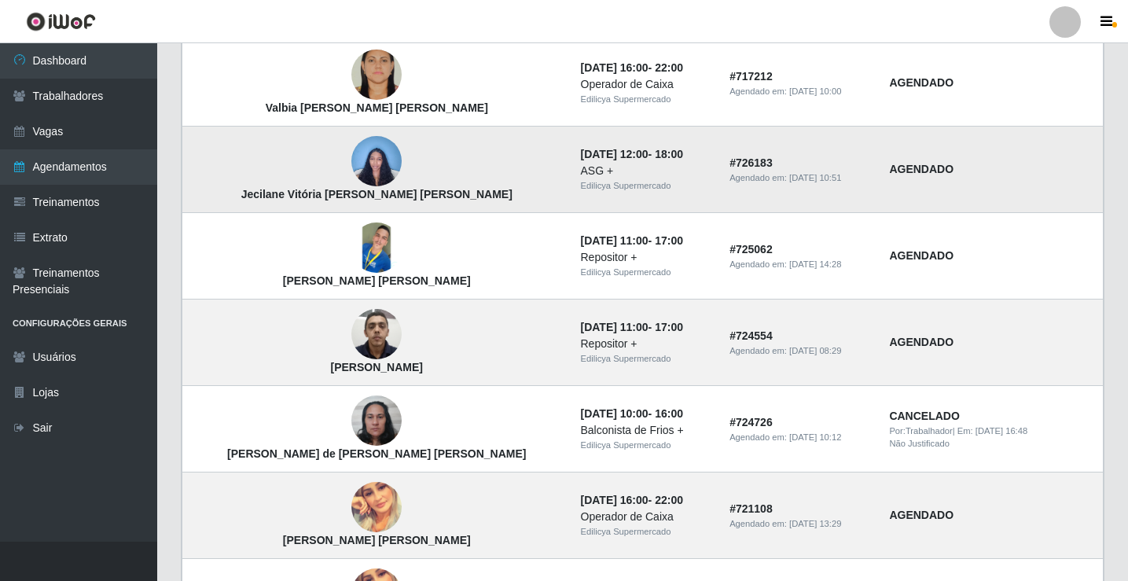
click at [351, 152] on img at bounding box center [376, 161] width 50 height 67
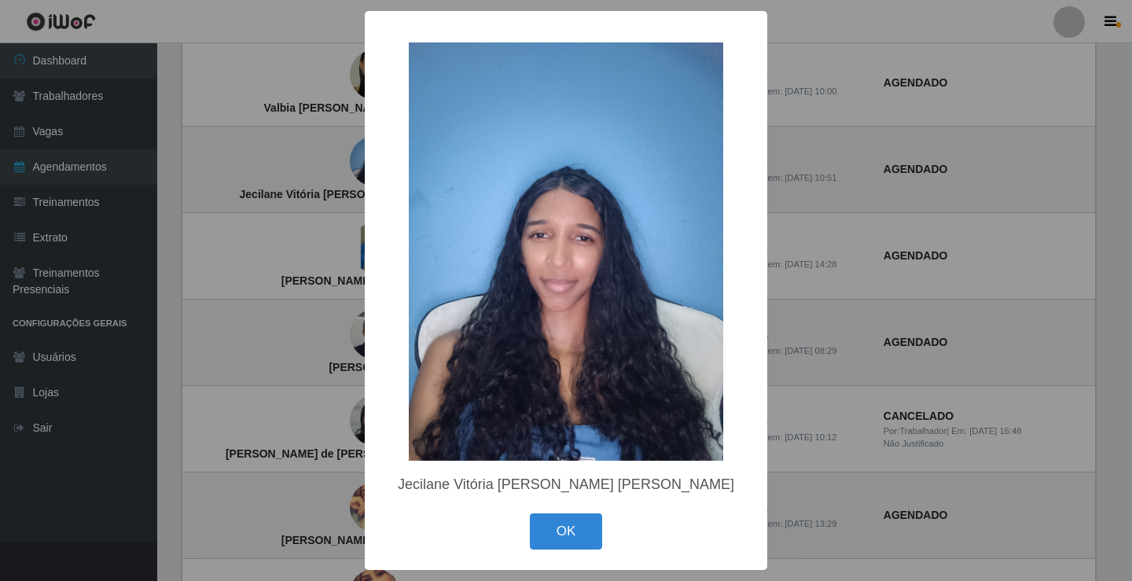
click at [806, 225] on div "× Jecilane Vitória Gomes da Silva OK Cancel" at bounding box center [566, 290] width 1132 height 581
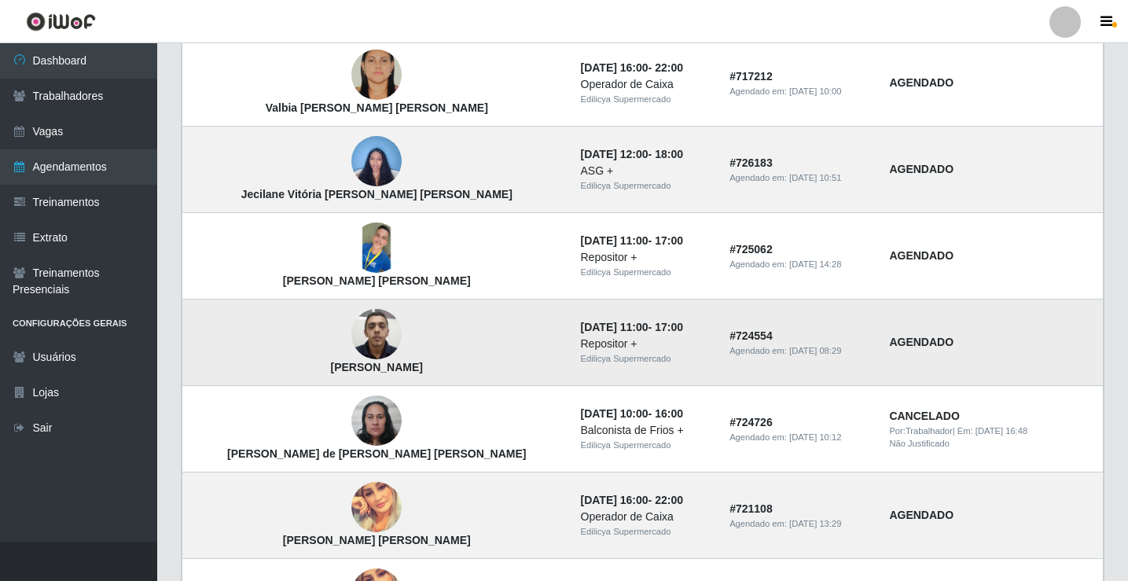
click at [351, 351] on img at bounding box center [376, 334] width 50 height 67
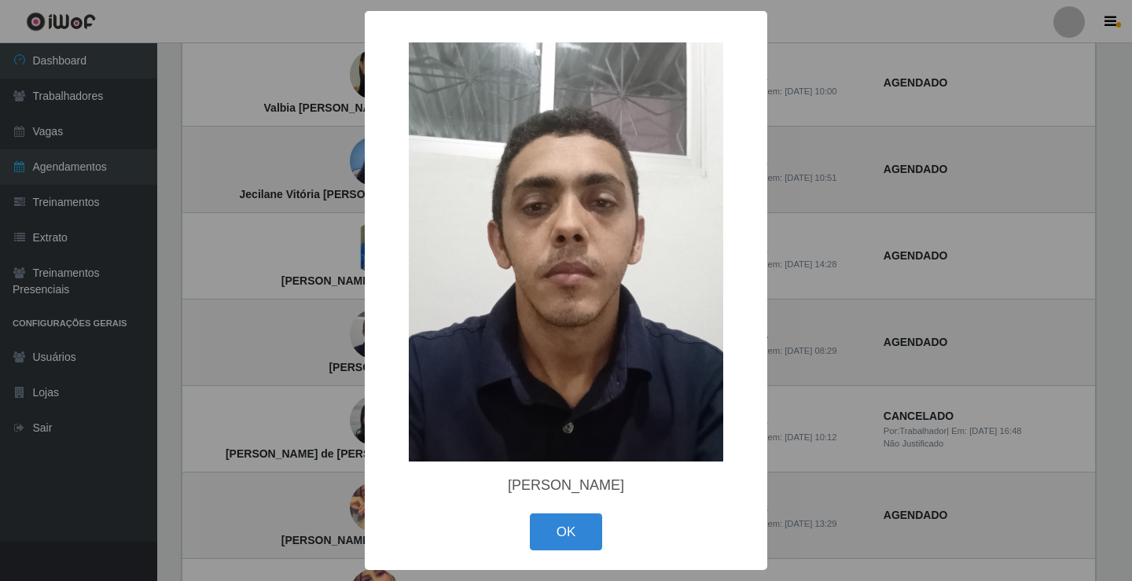
click at [840, 272] on div "× Felipe Barbosa de Oliveira OK Cancel" at bounding box center [566, 290] width 1132 height 581
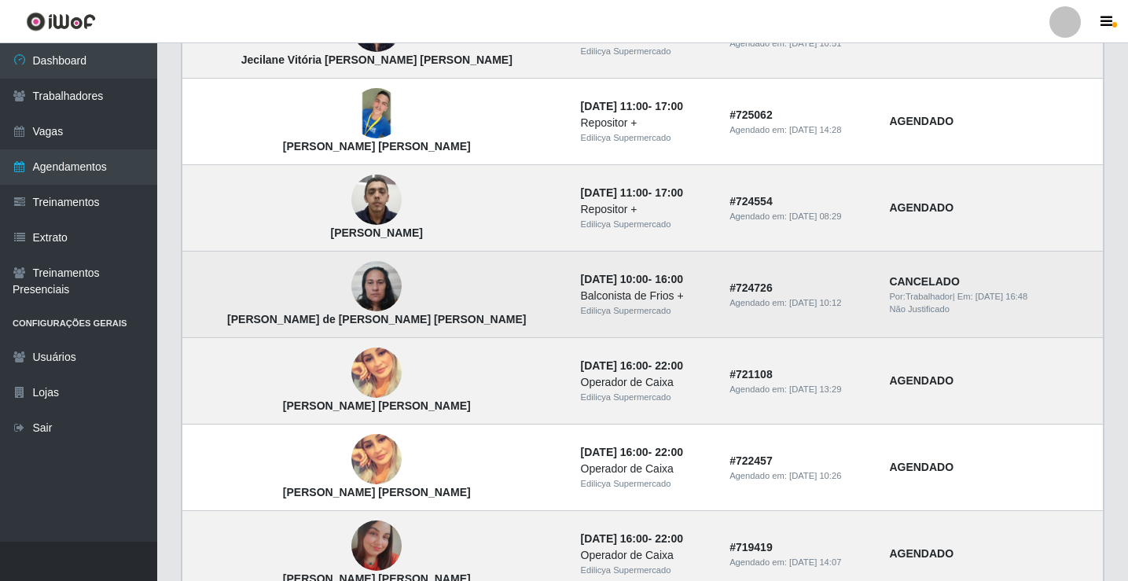
scroll to position [786, 0]
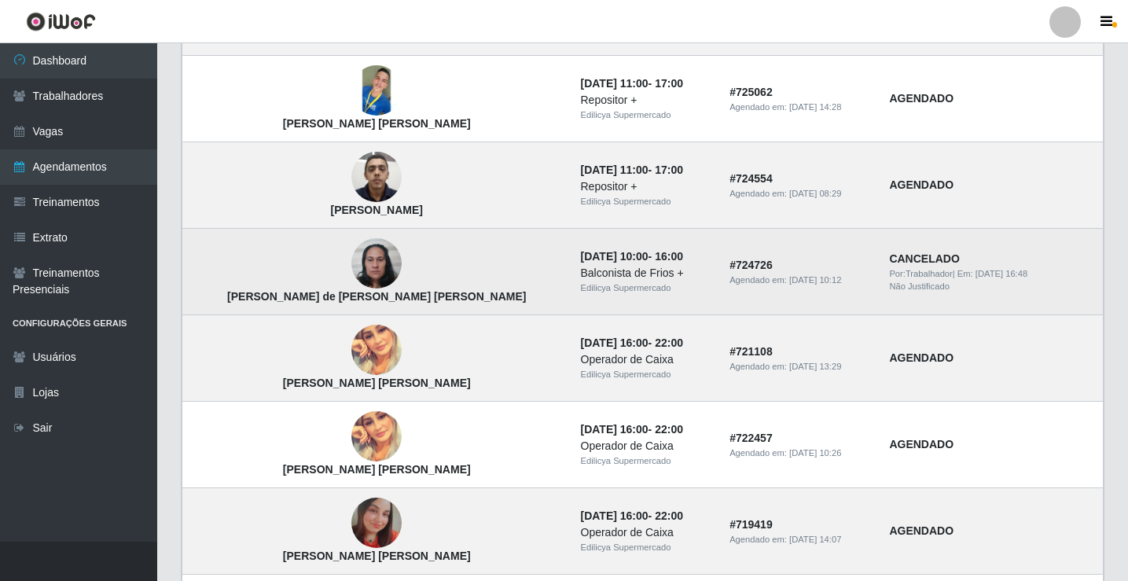
click at [351, 262] on img at bounding box center [376, 263] width 50 height 67
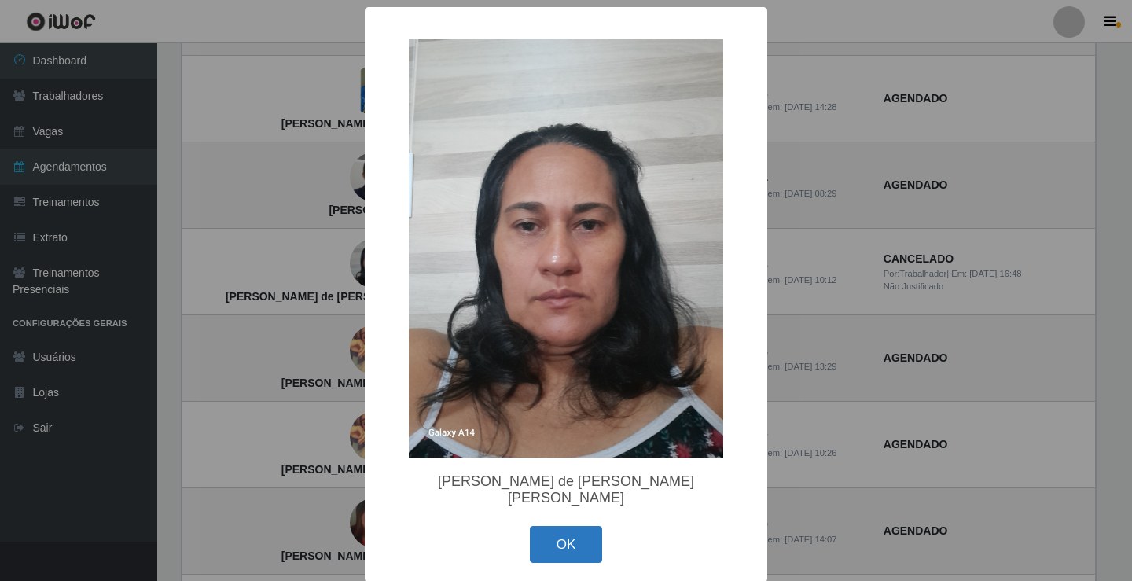
click at [584, 537] on button "OK" at bounding box center [566, 544] width 73 height 37
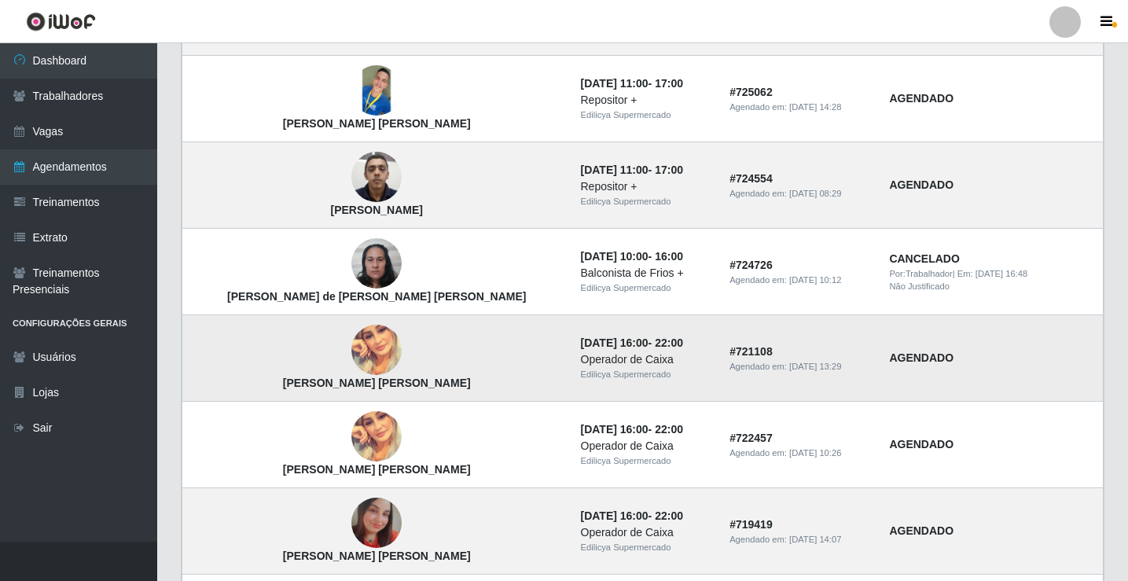
click at [351, 351] on img at bounding box center [376, 350] width 50 height 50
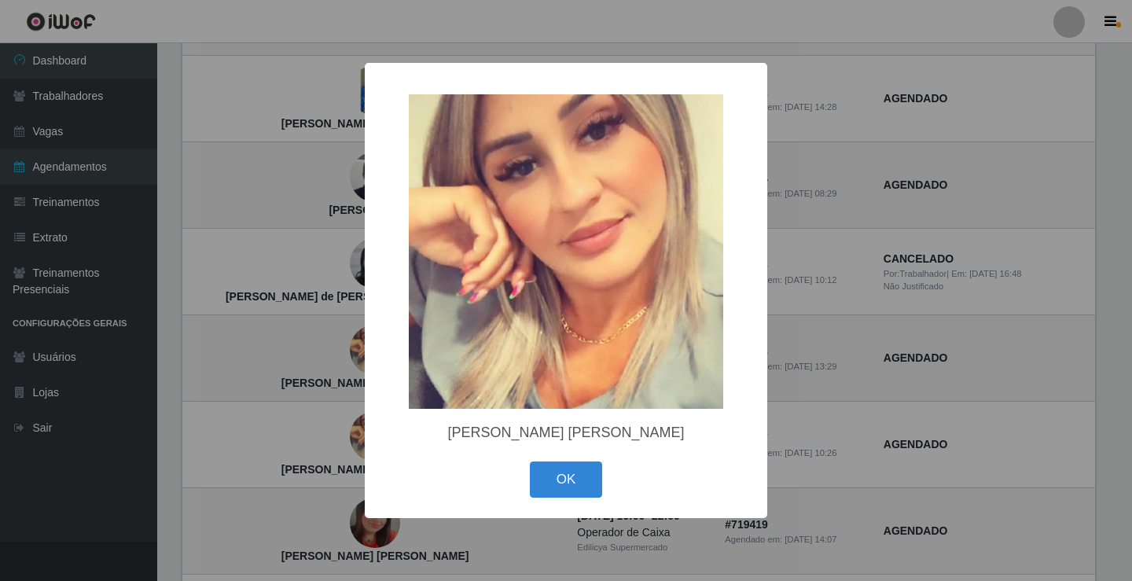
click at [887, 320] on div "× Anne Michelle Herculano da Silva OK Cancel" at bounding box center [566, 290] width 1132 height 581
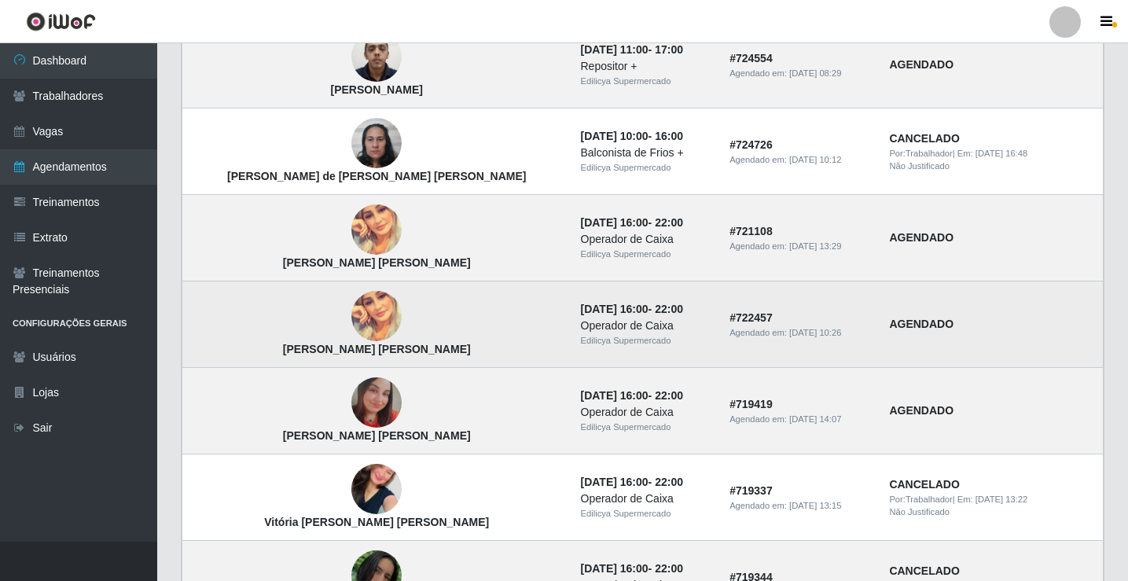
scroll to position [943, 0]
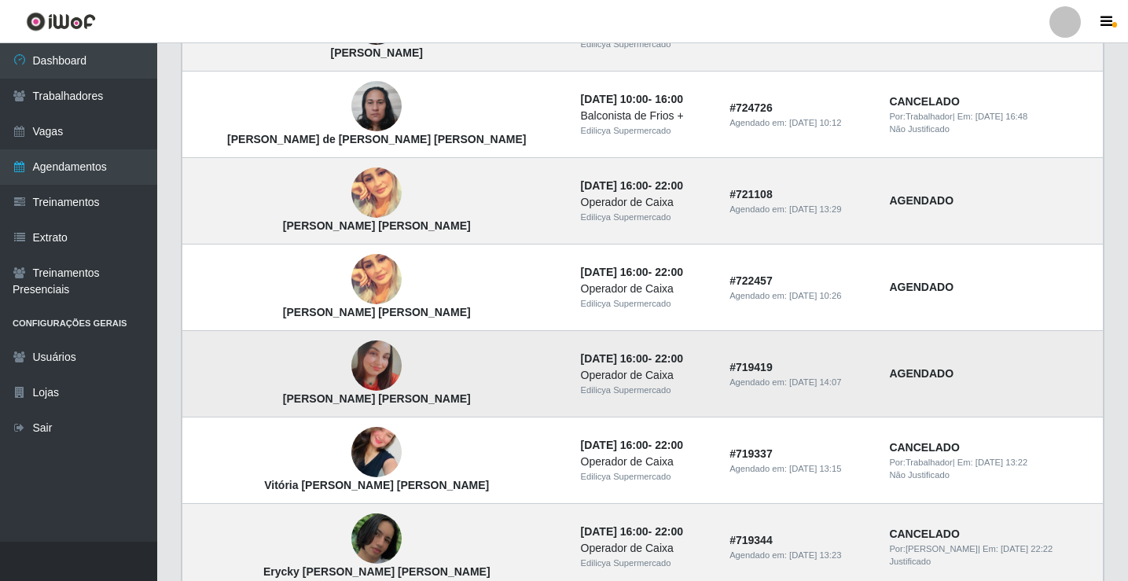
click at [351, 359] on img at bounding box center [376, 365] width 50 height 50
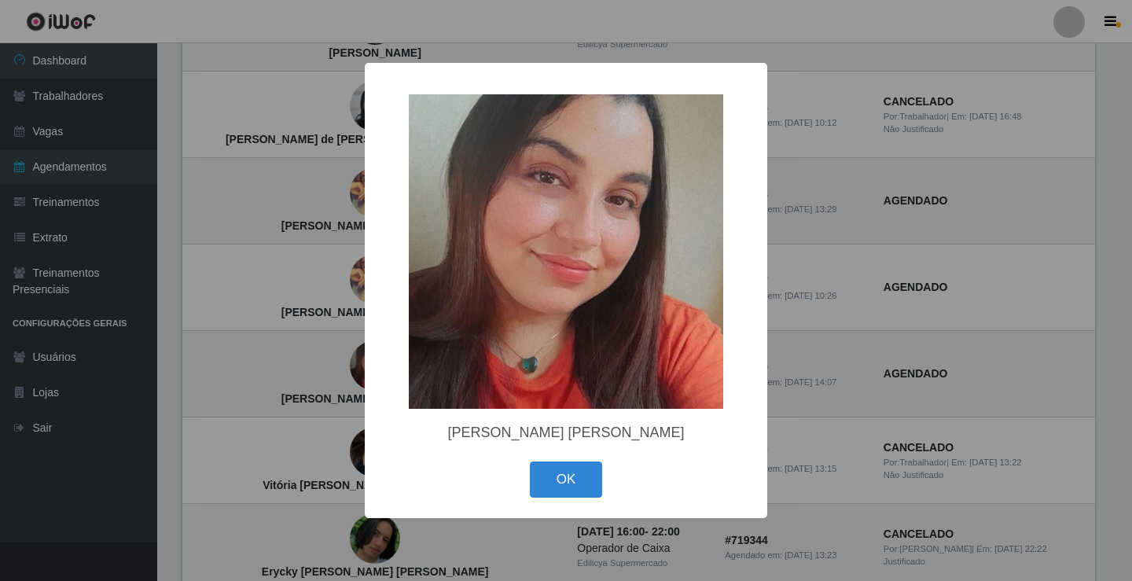
click at [821, 360] on div "× Ana Caroline Almeida da Silva OK Cancel" at bounding box center [566, 290] width 1132 height 581
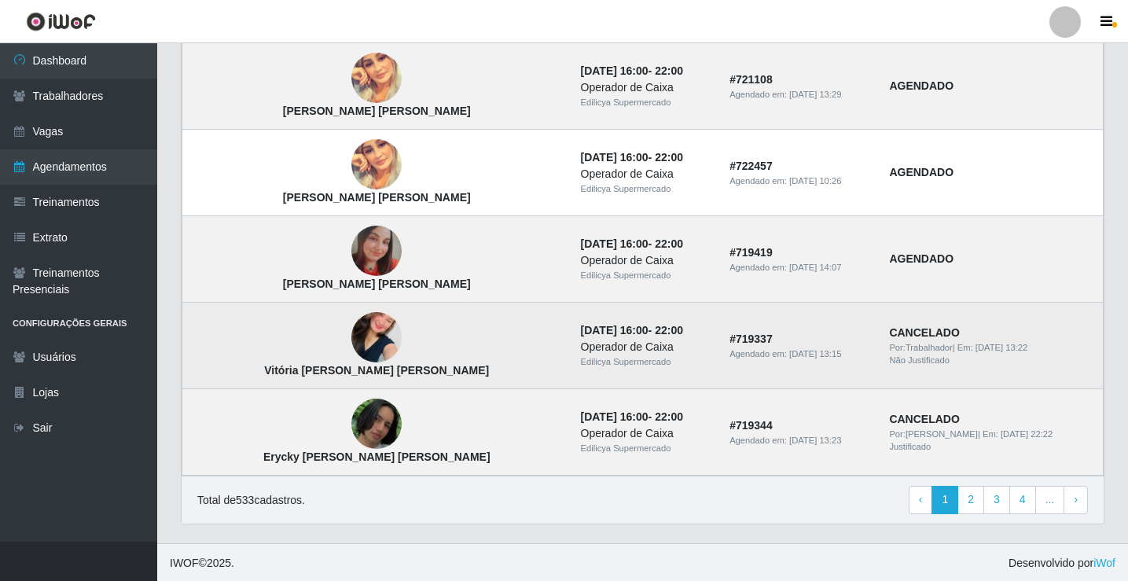
scroll to position [1060, 0]
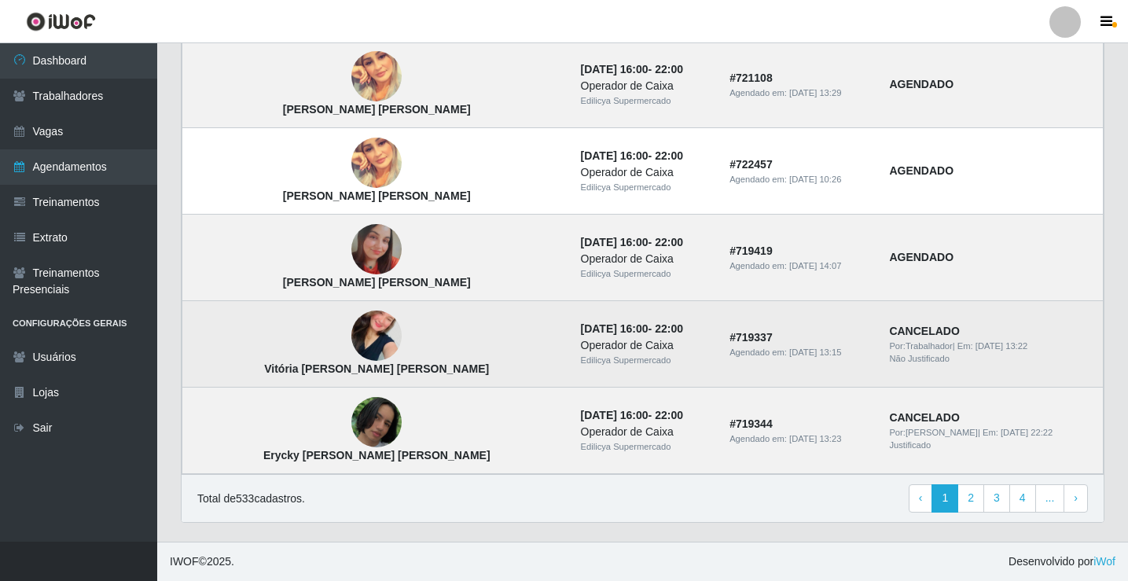
click at [351, 331] on img at bounding box center [376, 337] width 50 height 90
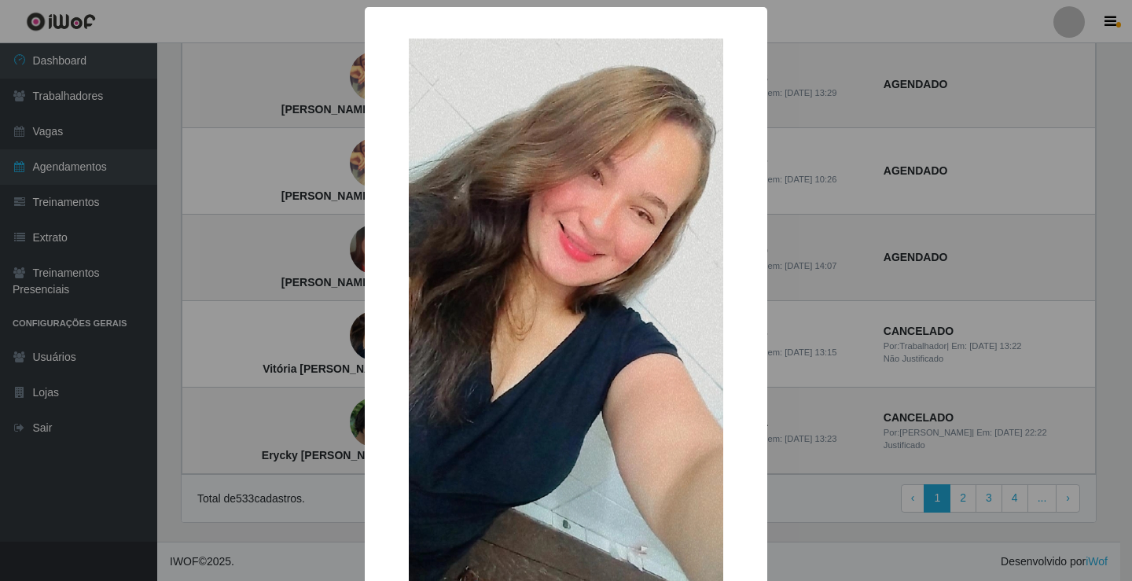
click at [923, 301] on div "× Vitória Cristina Rodrigues justo OK Cancel" at bounding box center [566, 290] width 1132 height 581
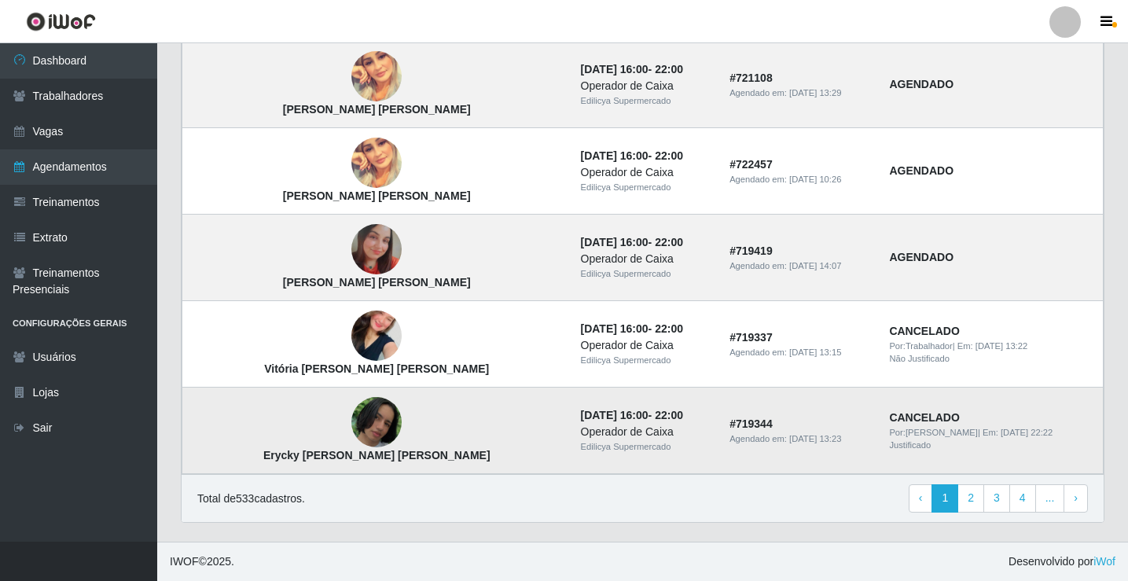
click at [351, 421] on img at bounding box center [376, 422] width 50 height 51
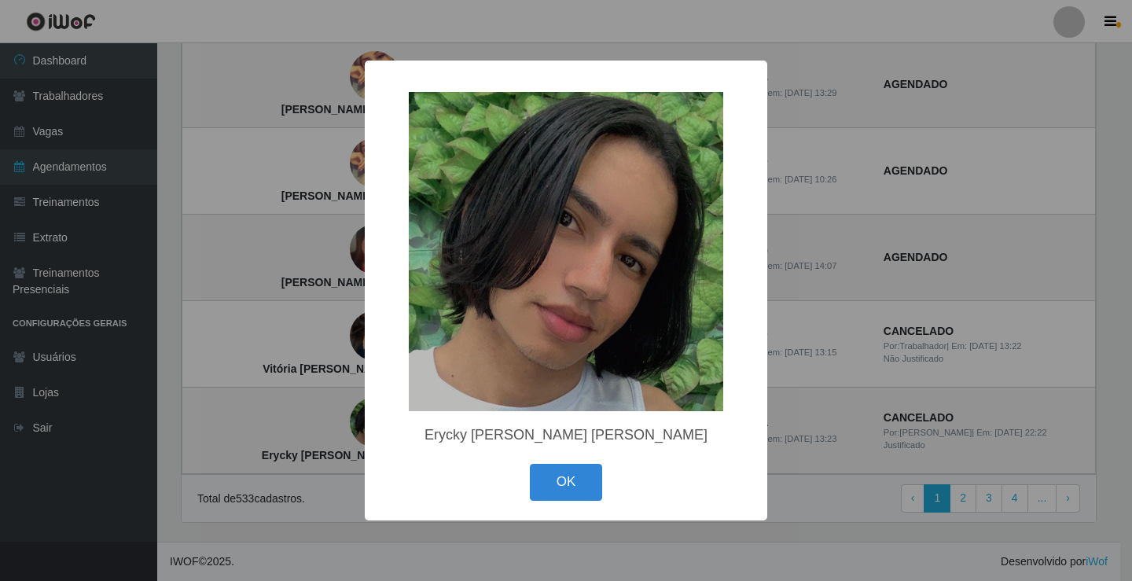
click at [796, 287] on div "× Erycky Gabriel Brito De Lima OK Cancel" at bounding box center [566, 290] width 1132 height 581
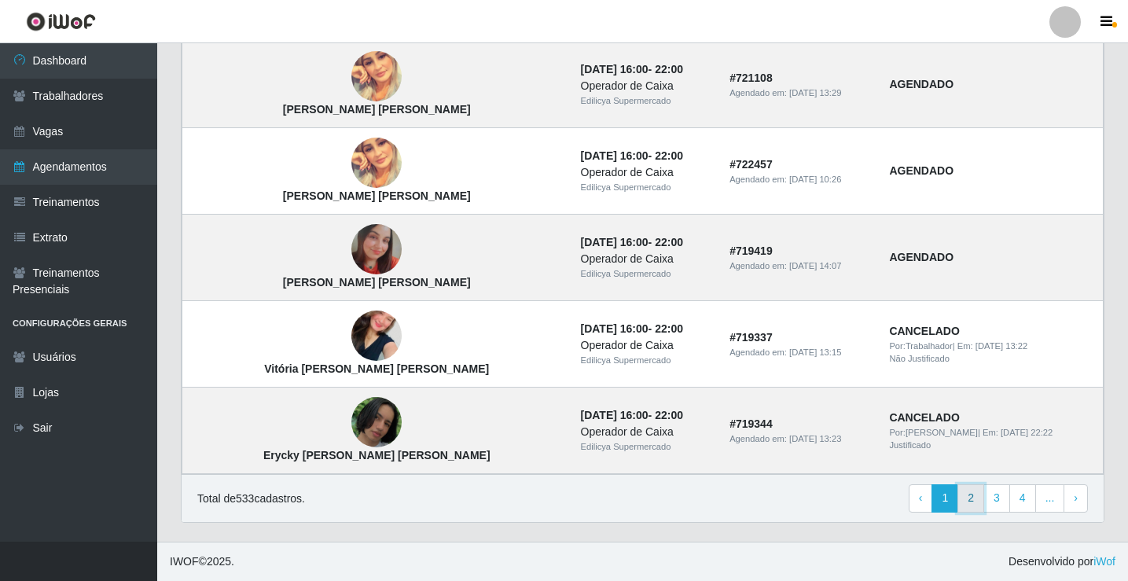
click at [980, 502] on link "2" at bounding box center [970, 498] width 27 height 28
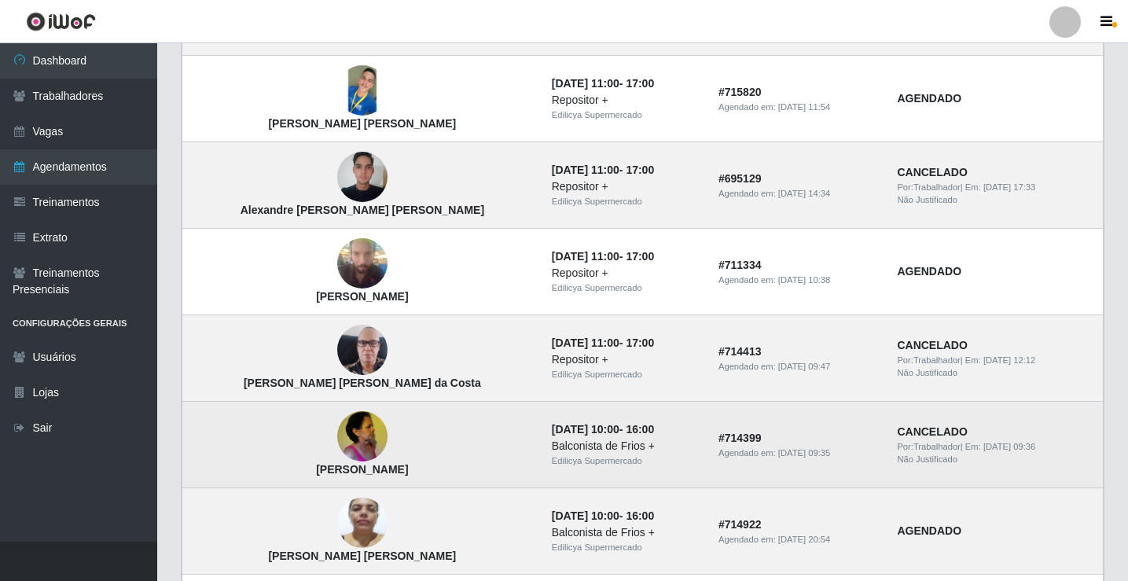
scroll to position [865, 0]
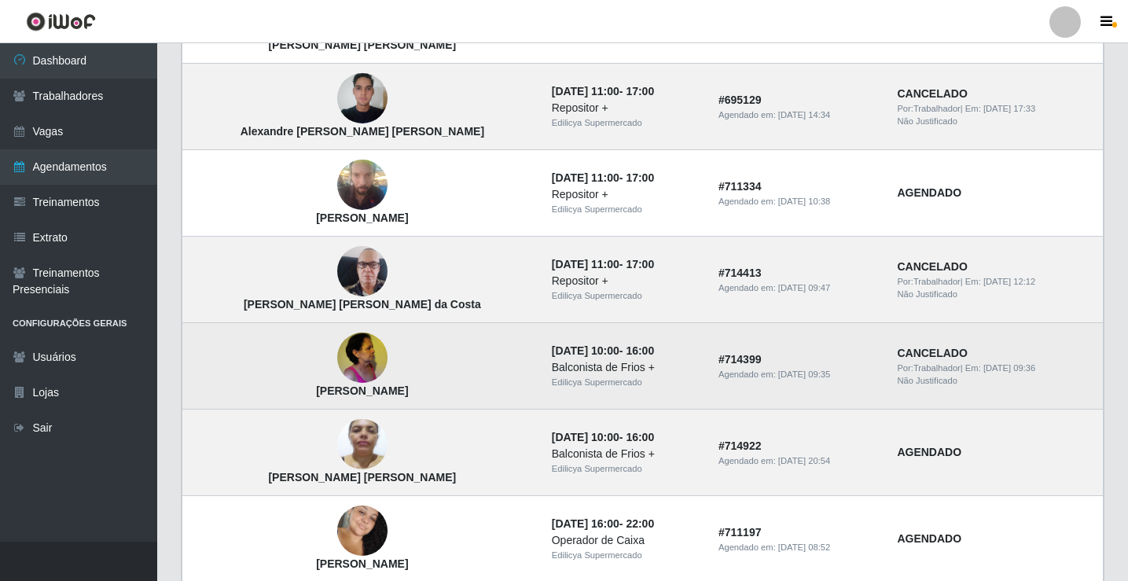
click at [337, 365] on img at bounding box center [362, 358] width 50 height 67
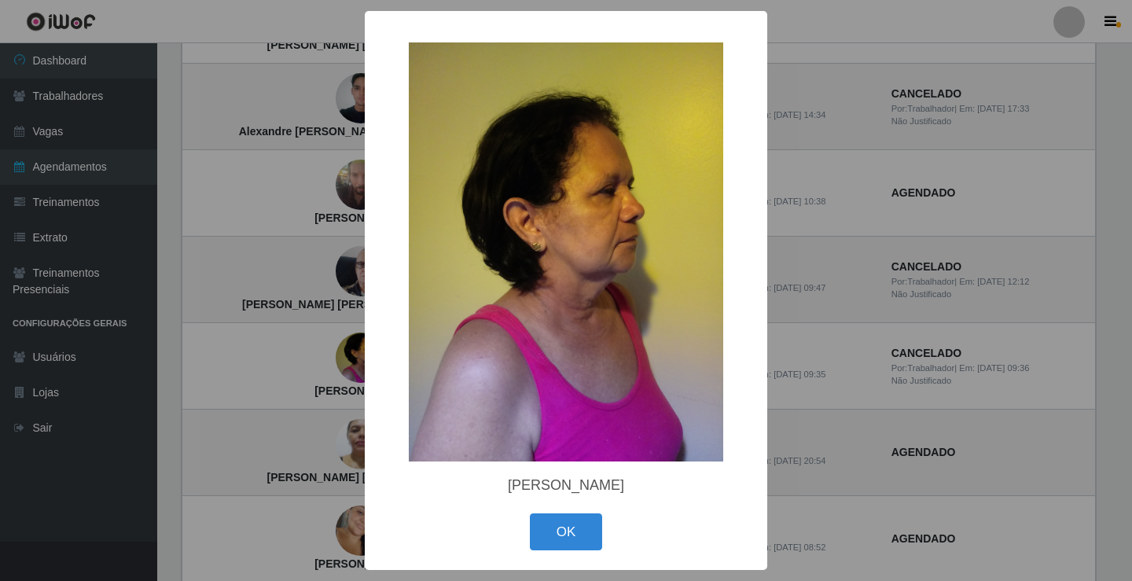
click at [586, 547] on button "OK" at bounding box center [566, 531] width 73 height 37
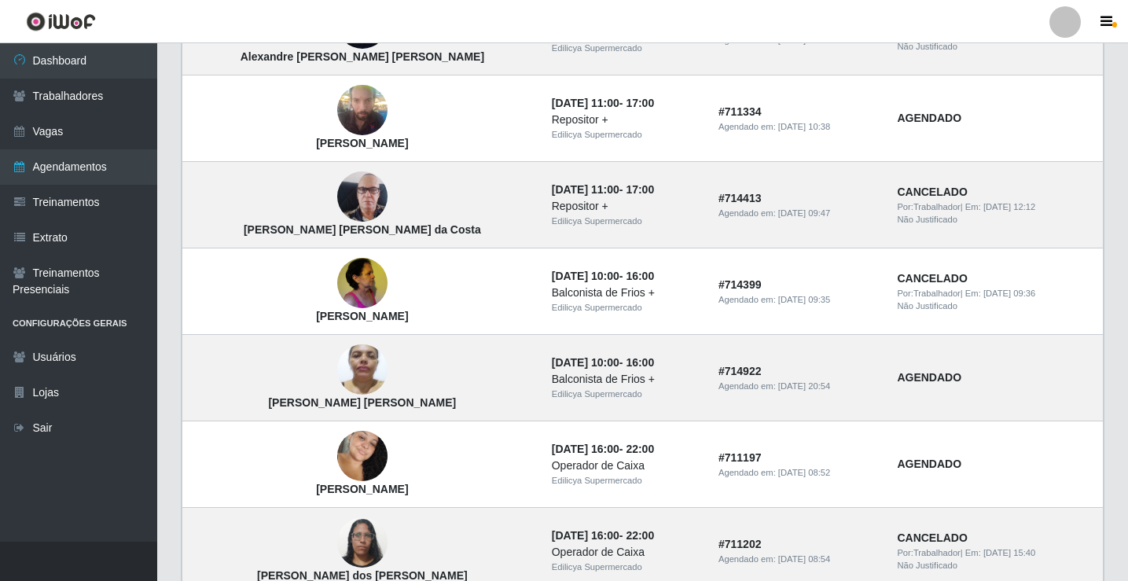
scroll to position [1060, 0]
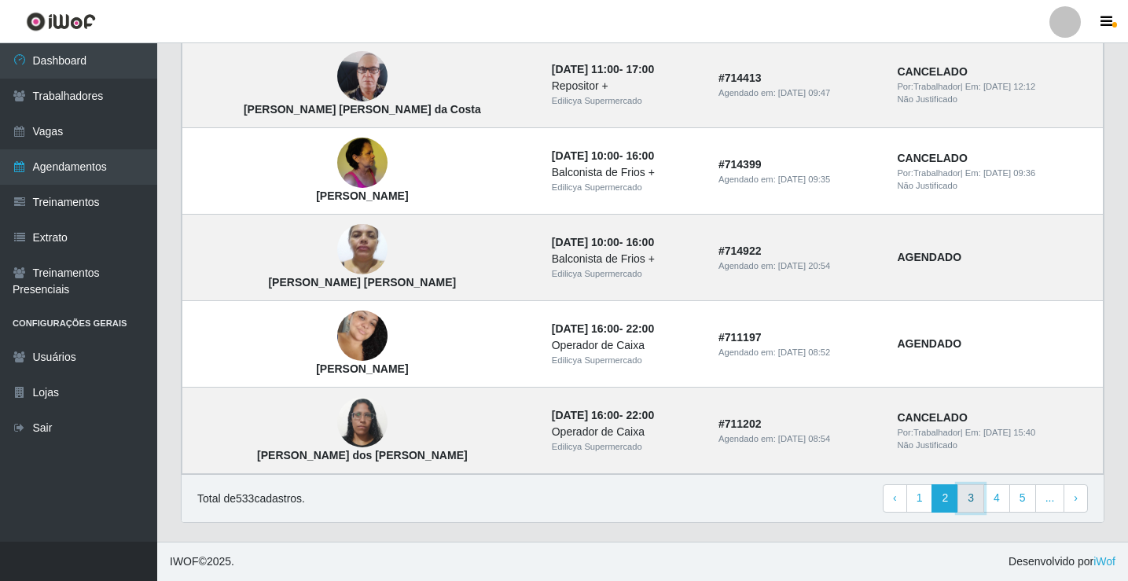
click at [978, 499] on link "3" at bounding box center [970, 498] width 27 height 28
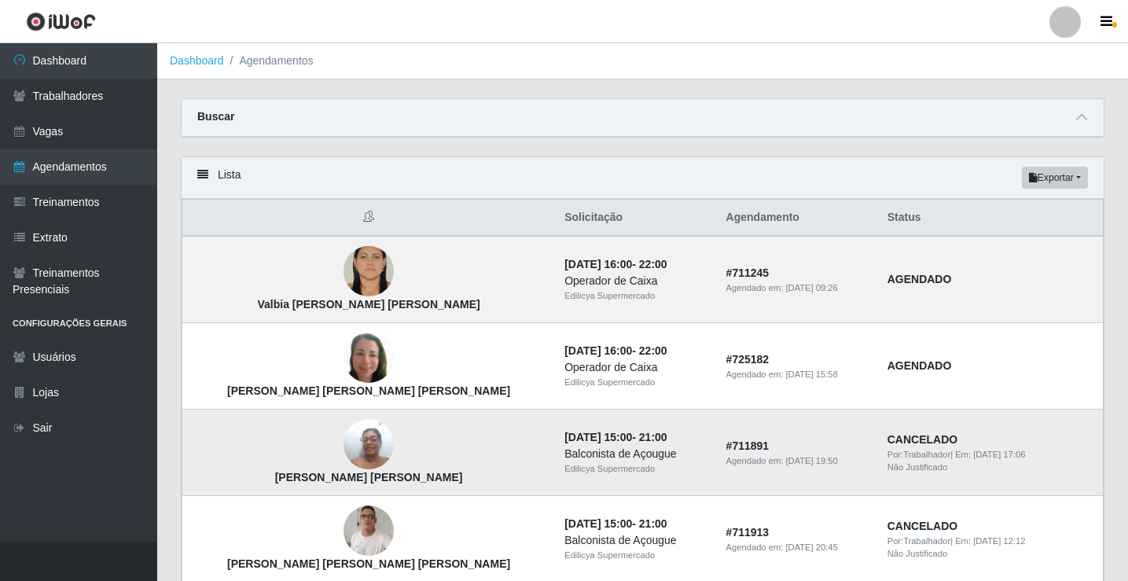
click at [752, 434] on td "# 711891 Agendado em: [DATE] 19:50" at bounding box center [797, 453] width 161 height 86
click at [555, 472] on td "[DATE] 15:00 - 21:00 Balconista de Açougue Edilicya Supermercado" at bounding box center [635, 453] width 161 height 86
click at [564, 456] on div "Balconista de Açougue" at bounding box center [635, 454] width 142 height 17
click at [343, 462] on img at bounding box center [368, 444] width 50 height 67
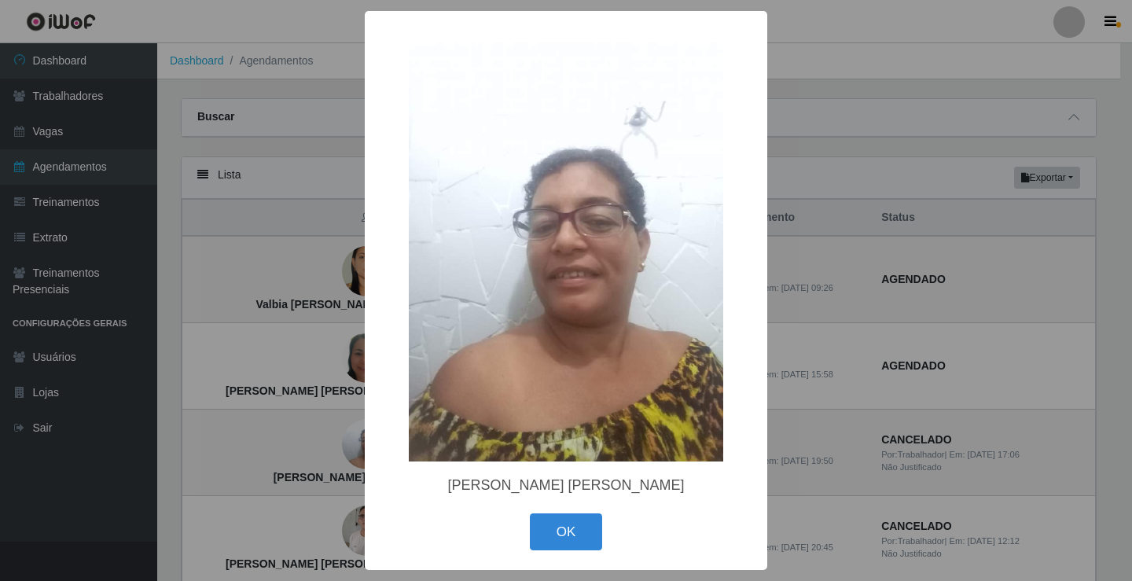
click at [590, 542] on button "OK" at bounding box center [566, 531] width 73 height 37
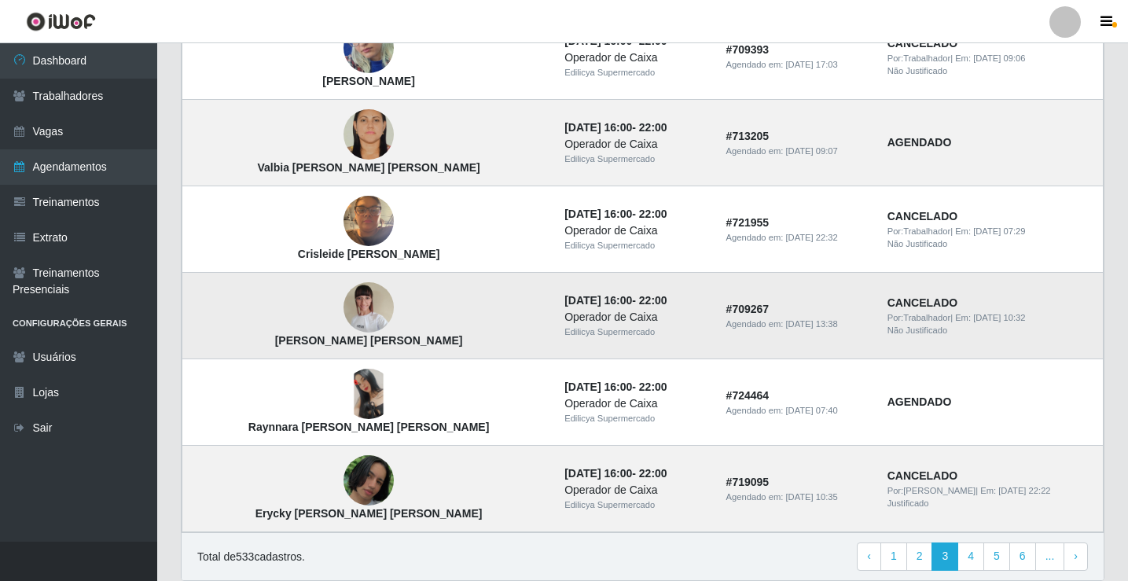
scroll to position [1022, 0]
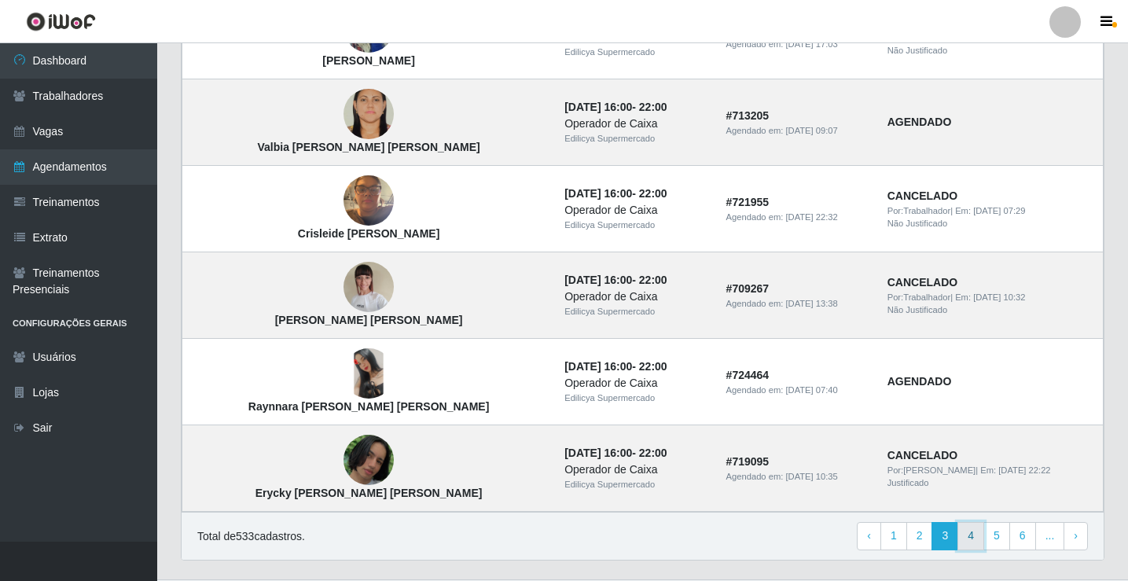
click at [977, 542] on link "4" at bounding box center [970, 536] width 27 height 28
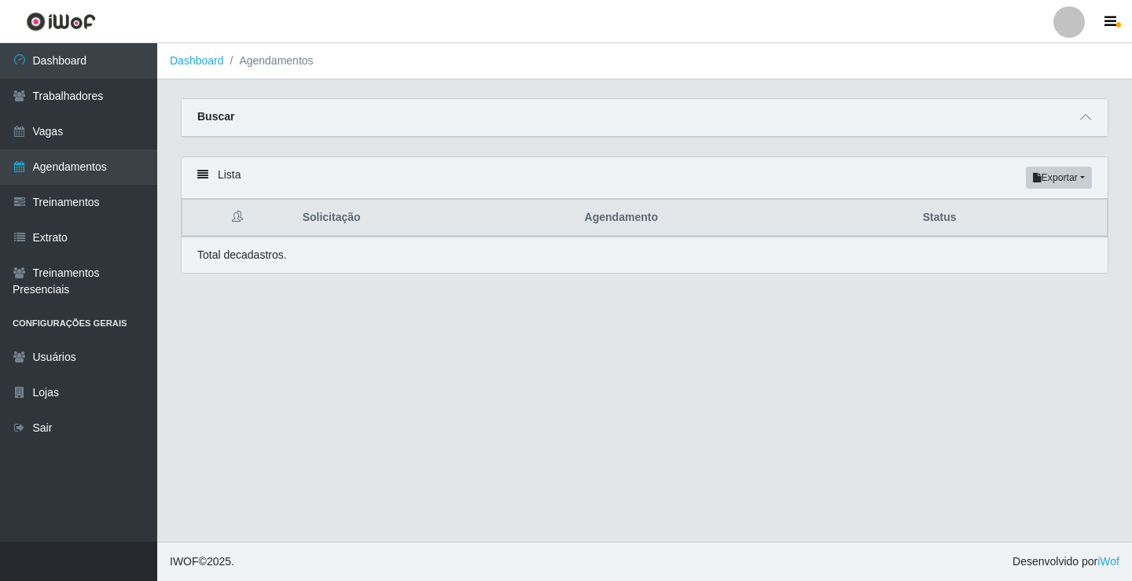
click at [234, 213] on icon at bounding box center [237, 216] width 11 height 11
drag, startPoint x: 236, startPoint y: 216, endPoint x: 255, endPoint y: 222, distance: 19.7
click at [237, 217] on icon at bounding box center [237, 216] width 11 height 11
click at [957, 218] on th "Status" at bounding box center [1010, 218] width 194 height 37
click at [955, 219] on th "Status" at bounding box center [1010, 218] width 194 height 37
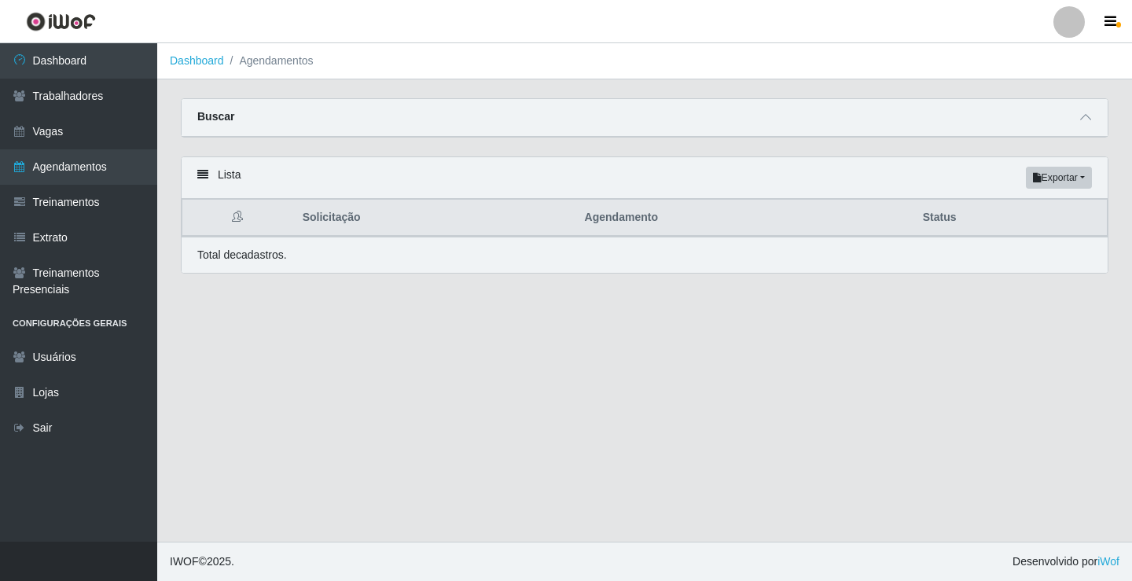
drag, startPoint x: 616, startPoint y: 208, endPoint x: 472, endPoint y: 197, distance: 145.0
click at [612, 211] on th "Agendamento" at bounding box center [744, 218] width 338 height 37
drag, startPoint x: 308, startPoint y: 207, endPoint x: 280, endPoint y: 209, distance: 28.4
click at [305, 208] on th "Solicitação" at bounding box center [434, 218] width 282 height 37
click at [1081, 185] on button "Exportar" at bounding box center [1059, 178] width 66 height 22
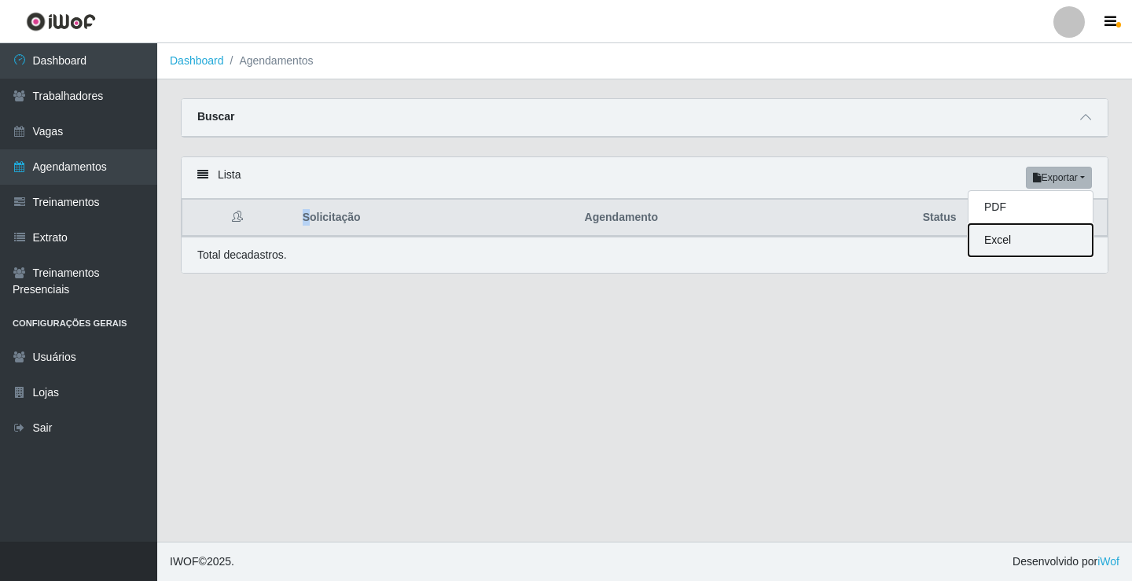
click at [1008, 242] on button "Excel" at bounding box center [1030, 240] width 124 height 32
click at [1074, 182] on button "Exportar" at bounding box center [1059, 178] width 66 height 22
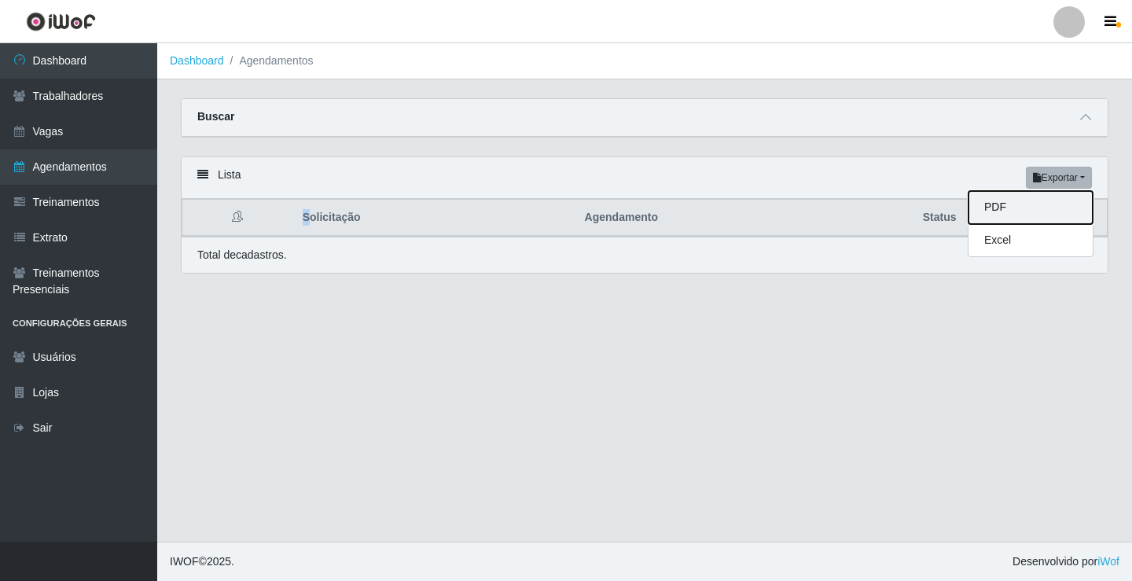
click at [1014, 207] on button "PDF" at bounding box center [1030, 207] width 124 height 33
click at [240, 222] on icon at bounding box center [237, 216] width 11 height 11
drag, startPoint x: 234, startPoint y: 214, endPoint x: 307, endPoint y: 222, distance: 72.8
click at [235, 214] on icon at bounding box center [237, 216] width 11 height 11
click at [313, 222] on th "Solicitação" at bounding box center [434, 218] width 282 height 37
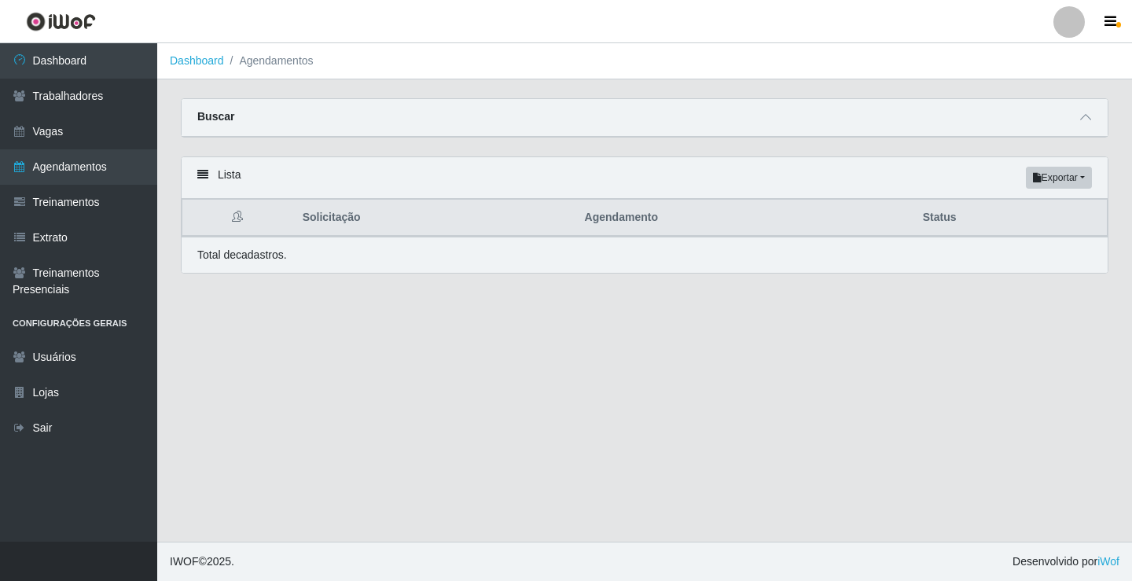
click at [638, 232] on th "Agendamento" at bounding box center [744, 218] width 338 height 37
click at [639, 224] on th "Agendamento" at bounding box center [744, 218] width 338 height 37
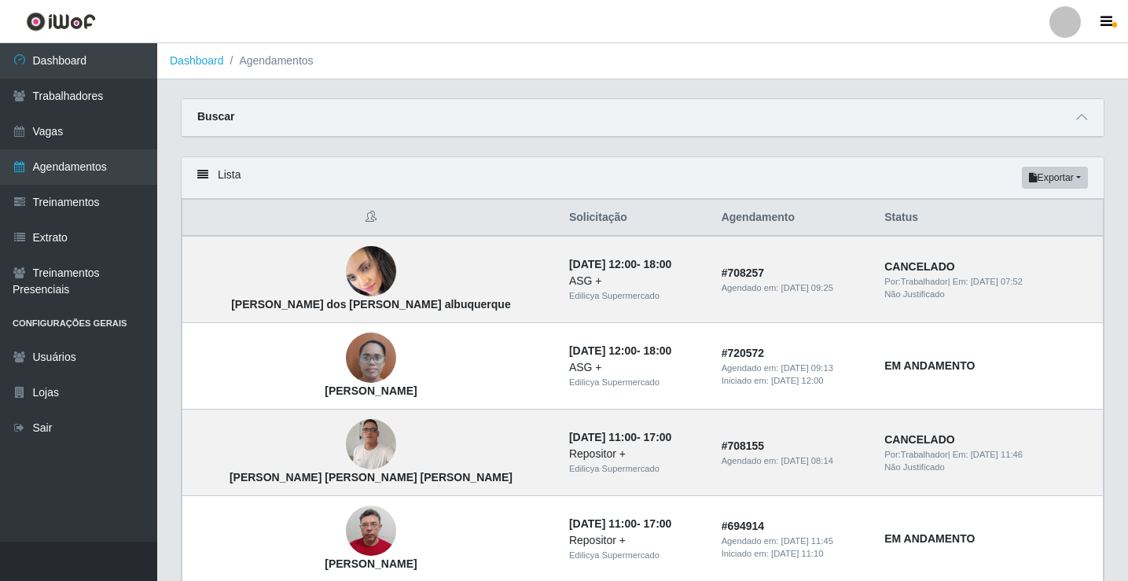
click at [938, 210] on th "Status" at bounding box center [989, 218] width 228 height 37
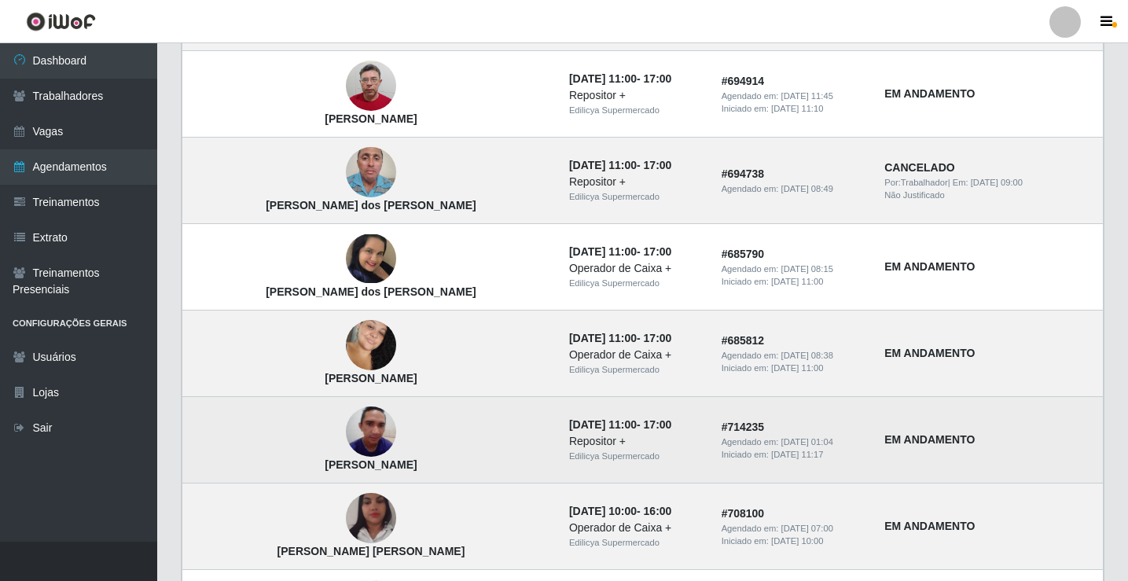
scroll to position [314, 0]
